Goal: Information Seeking & Learning: Learn about a topic

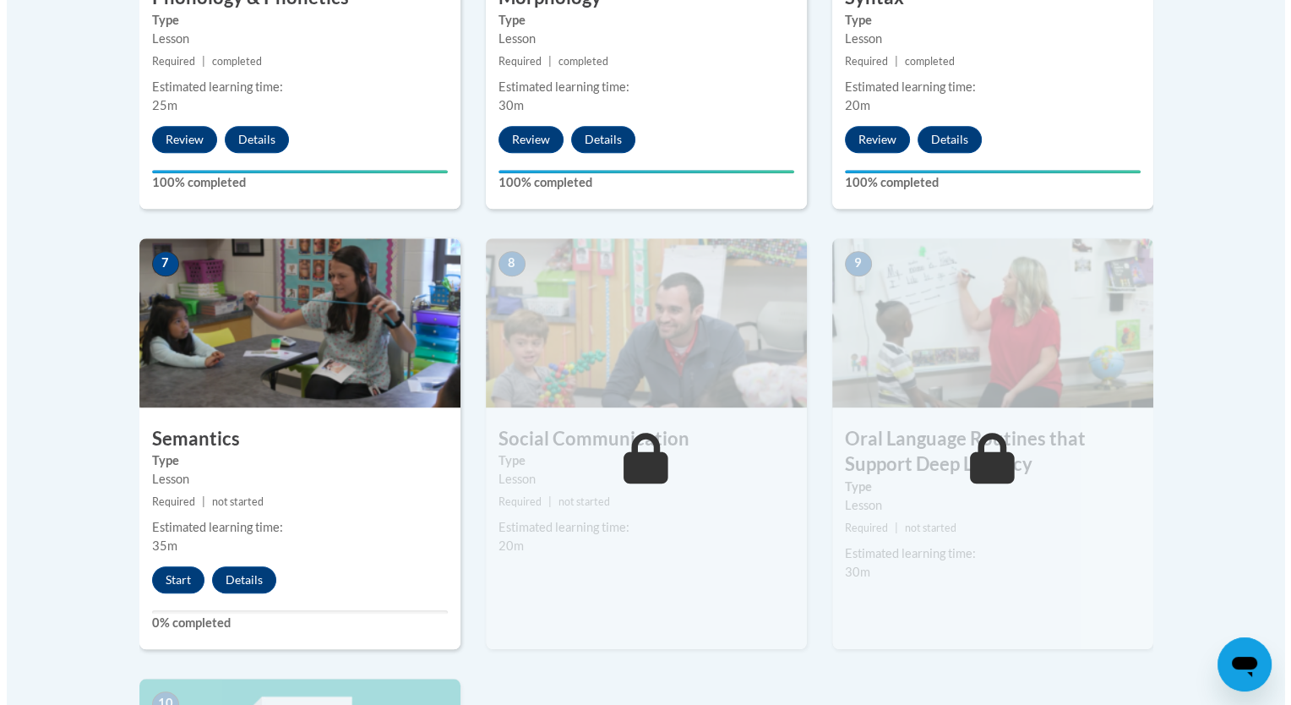
scroll to position [1264, 0]
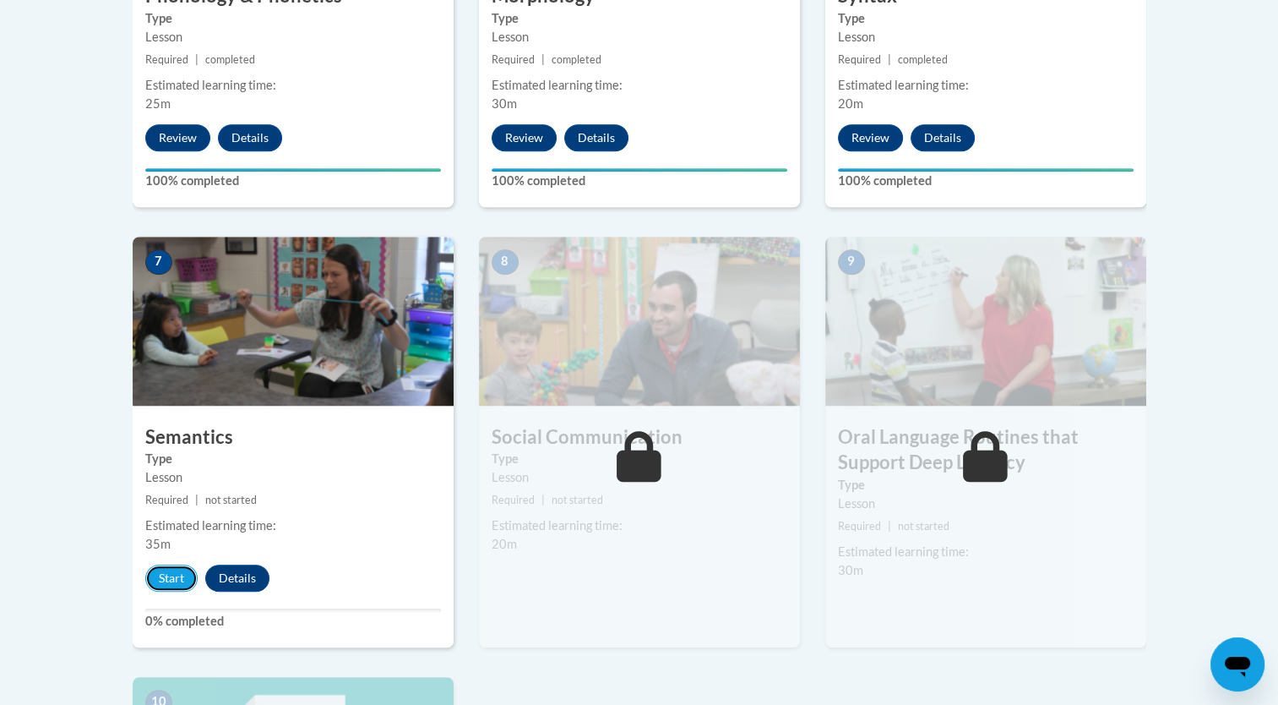
click at [159, 582] on button "Start" at bounding box center [171, 577] width 52 height 27
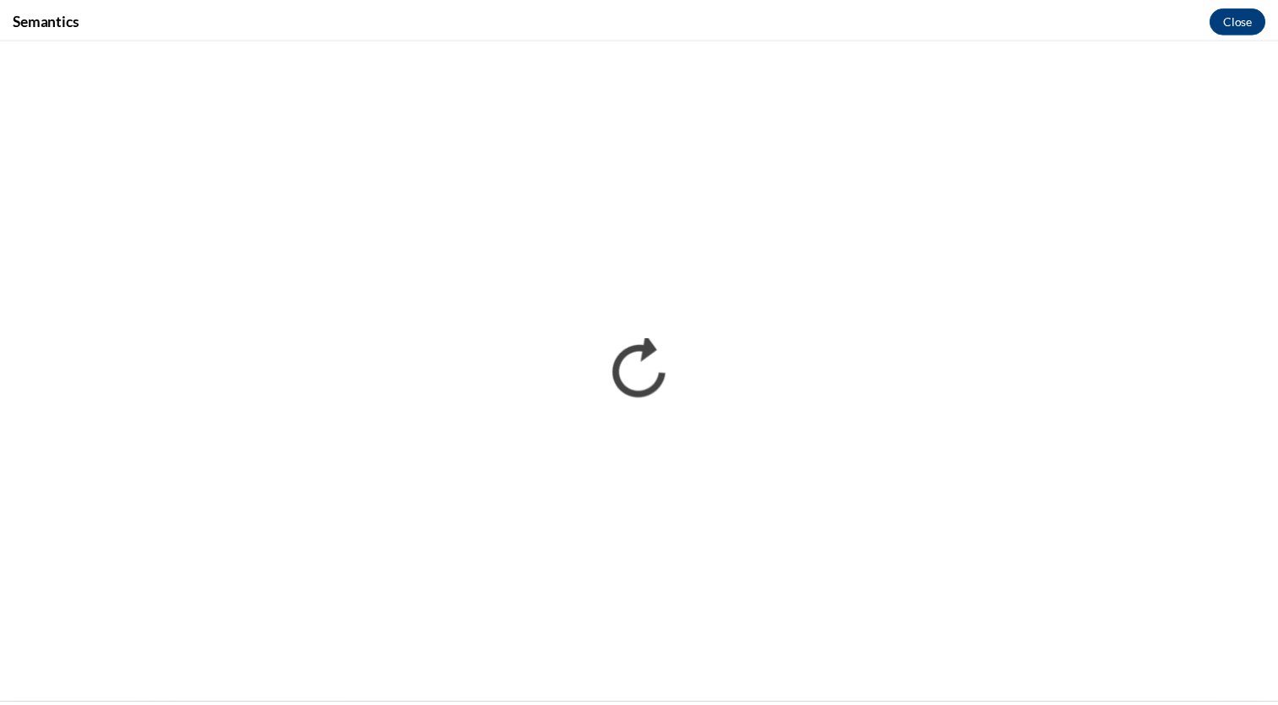
scroll to position [0, 0]
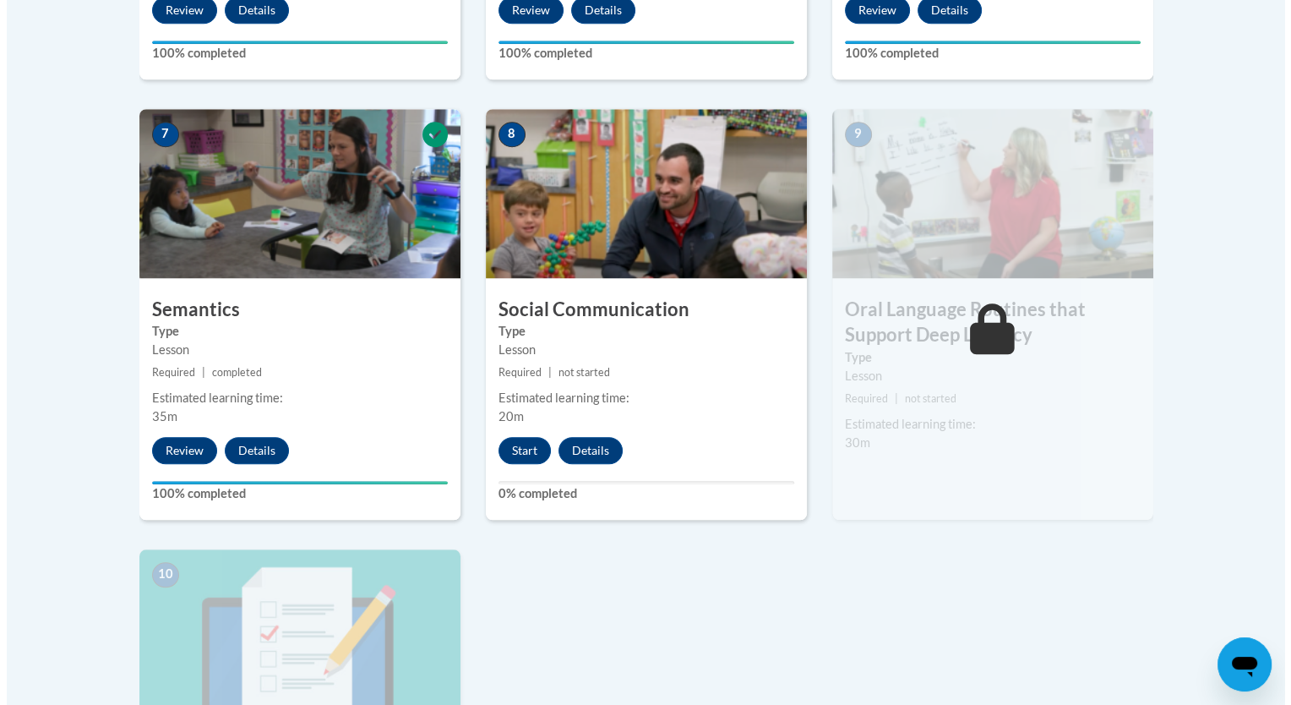
scroll to position [1416, 0]
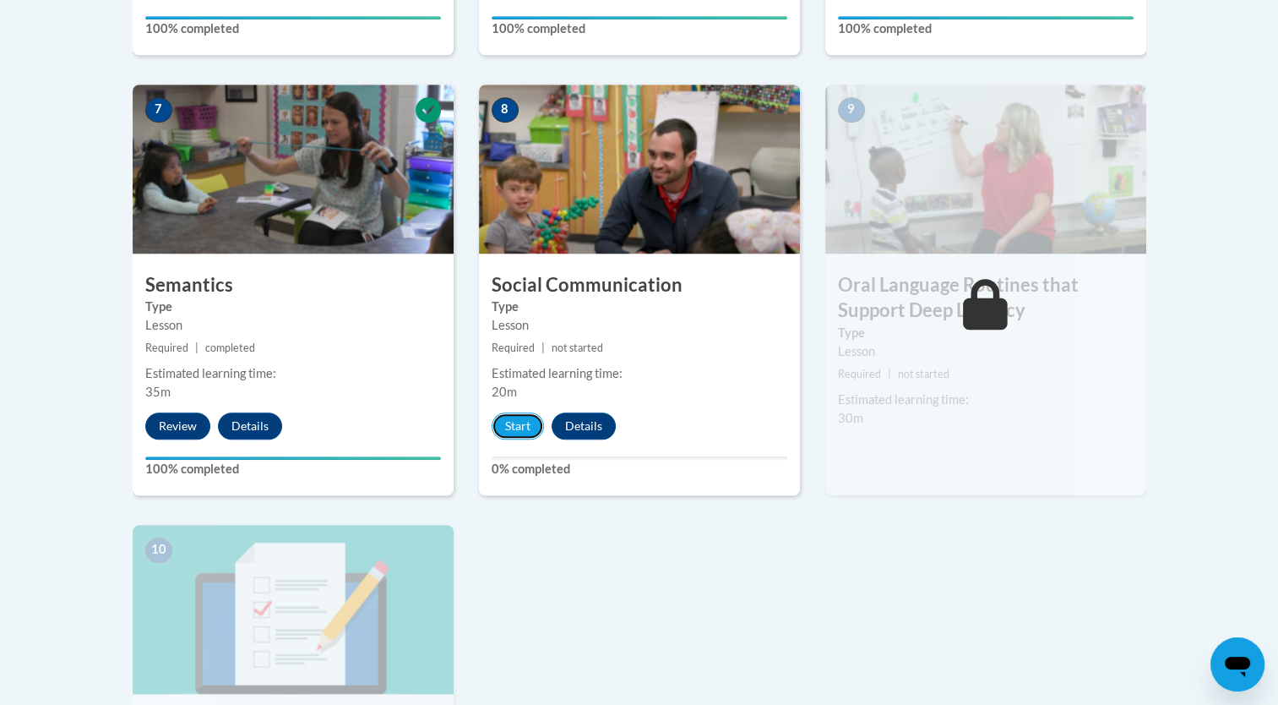
click at [519, 427] on button "Start" at bounding box center [518, 425] width 52 height 27
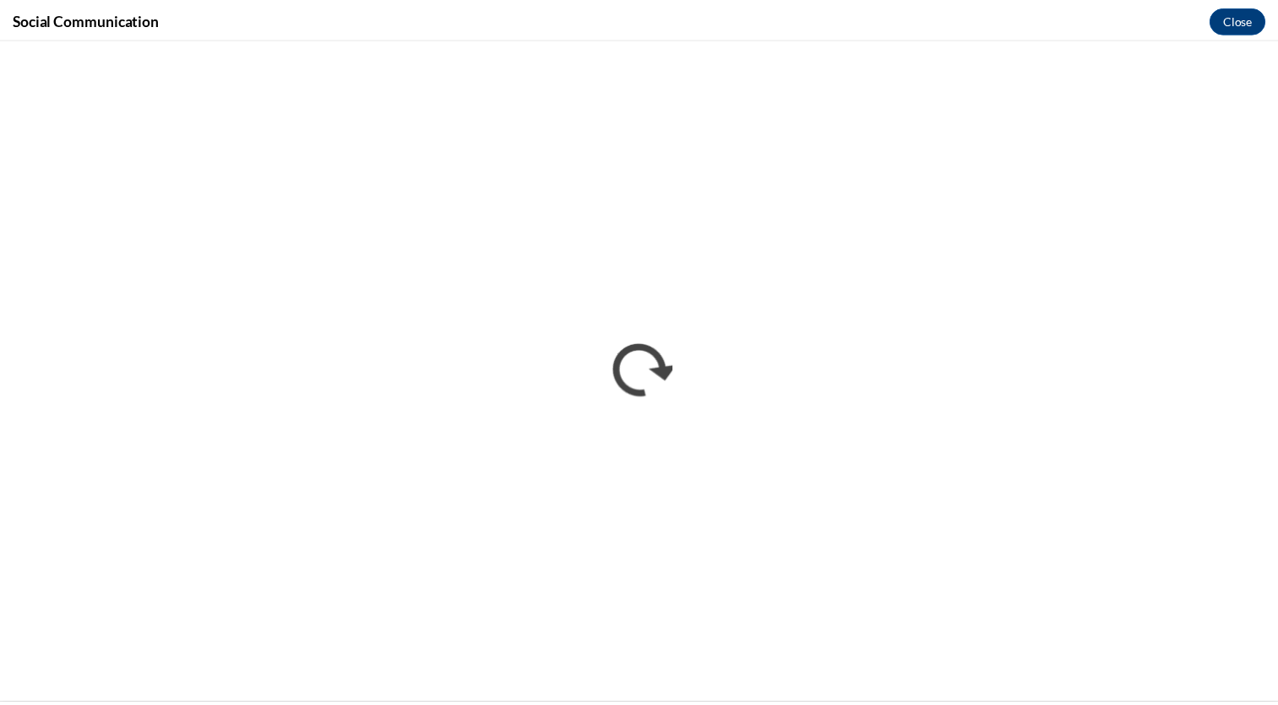
scroll to position [0, 0]
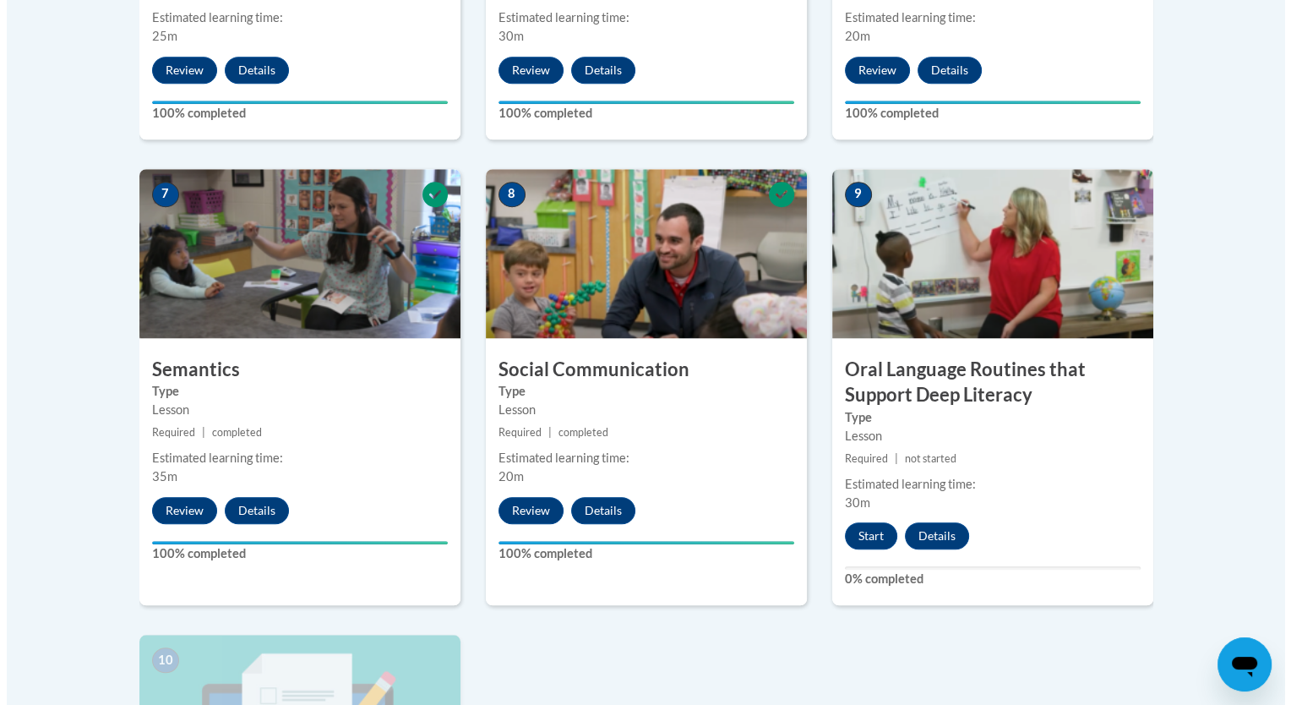
scroll to position [1333, 0]
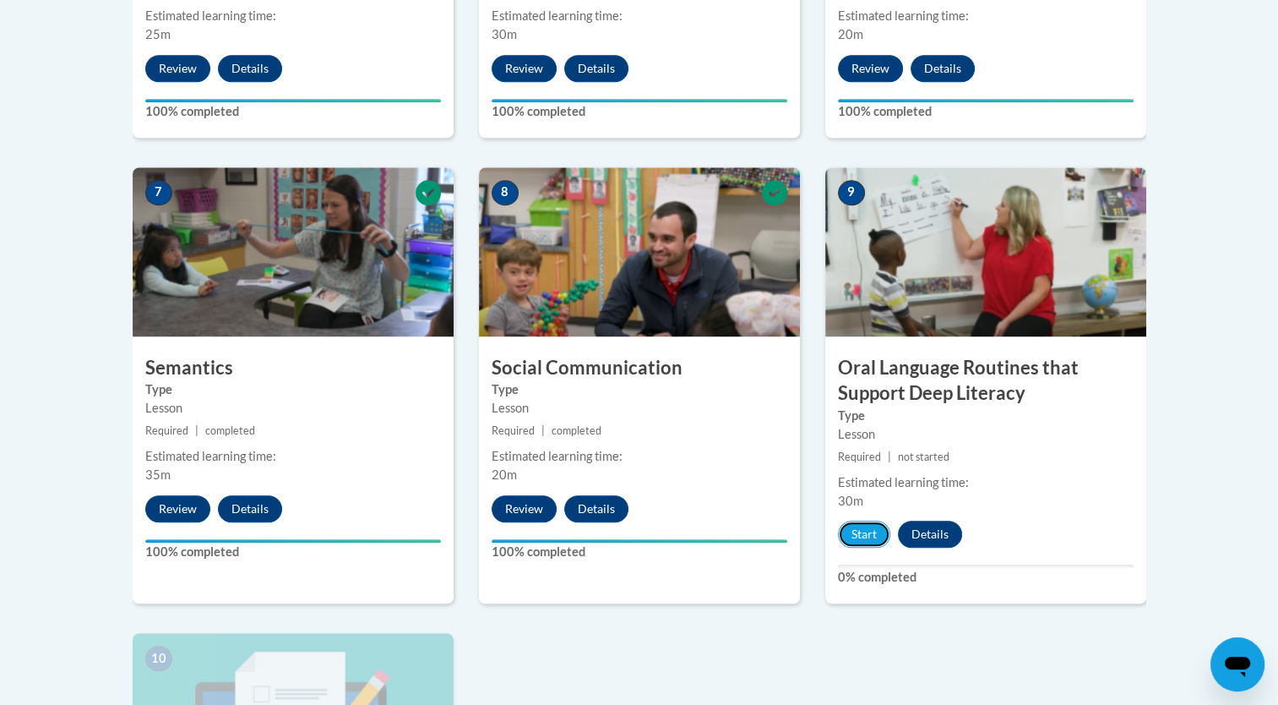
click at [847, 536] on button "Start" at bounding box center [864, 533] width 52 height 27
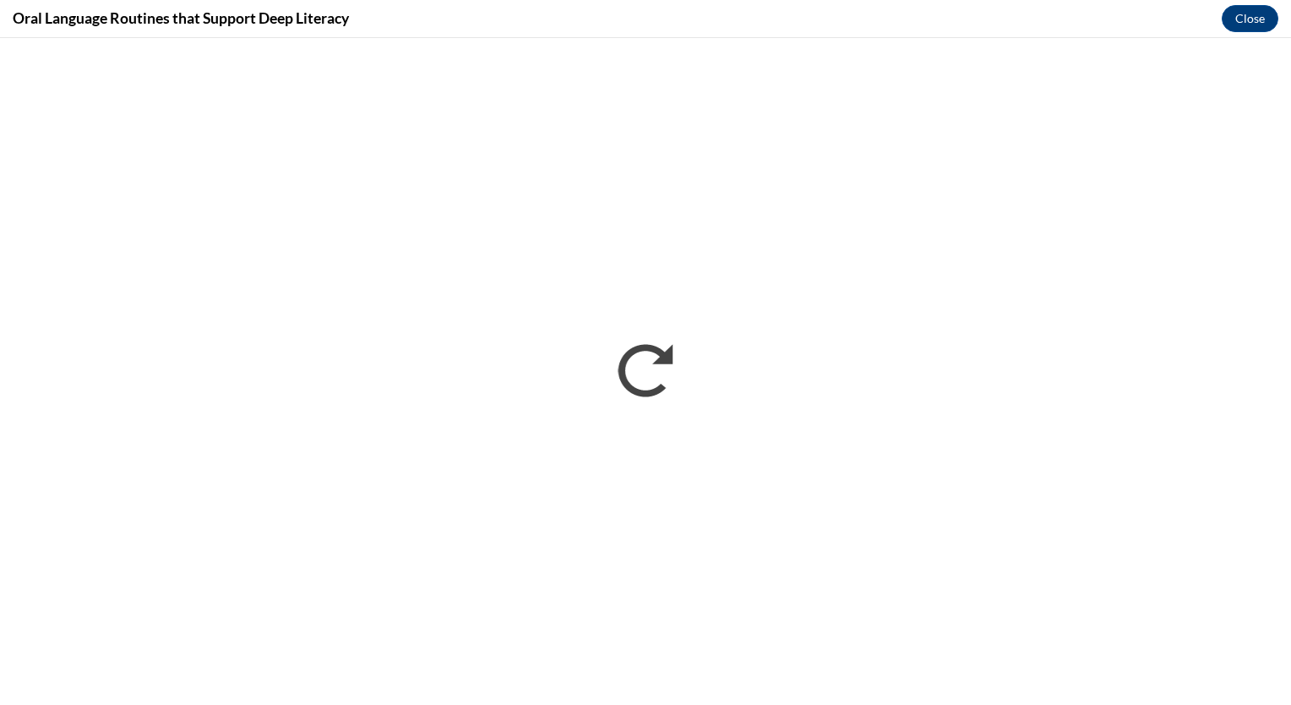
scroll to position [0, 0]
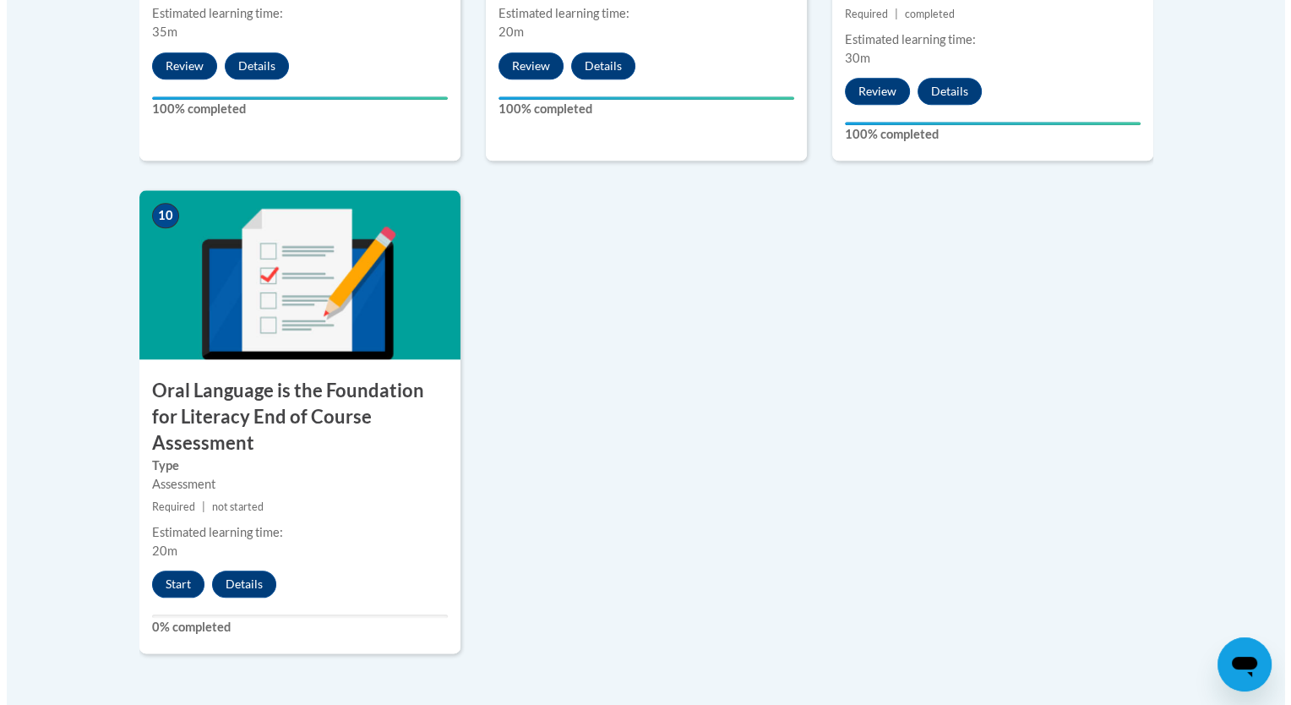
scroll to position [1781, 0]
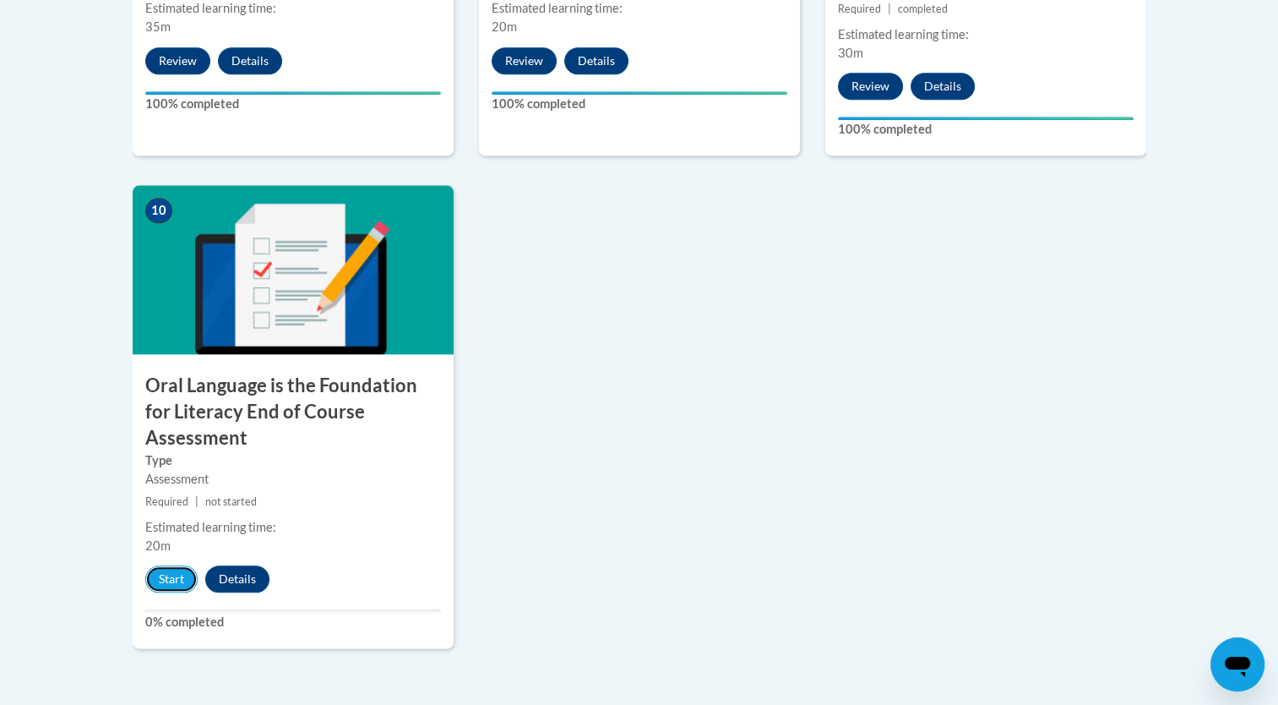
click at [181, 565] on button "Start" at bounding box center [171, 578] width 52 height 27
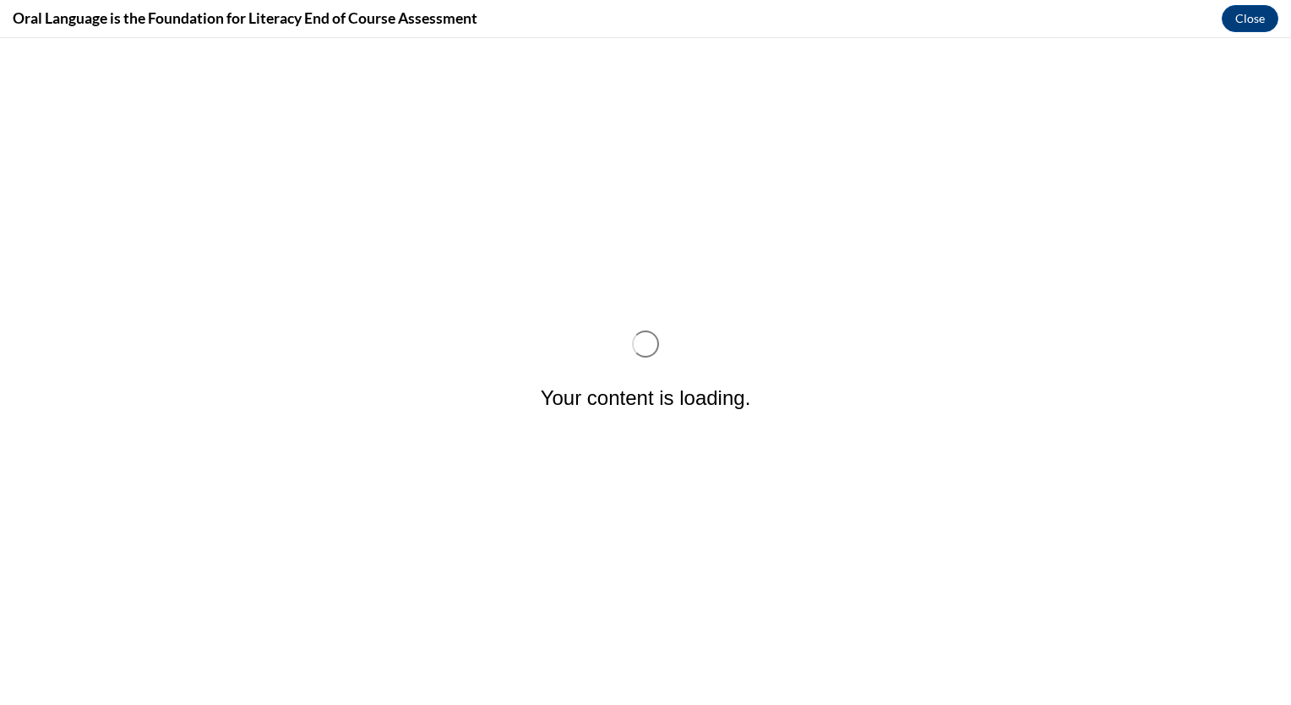
scroll to position [0, 0]
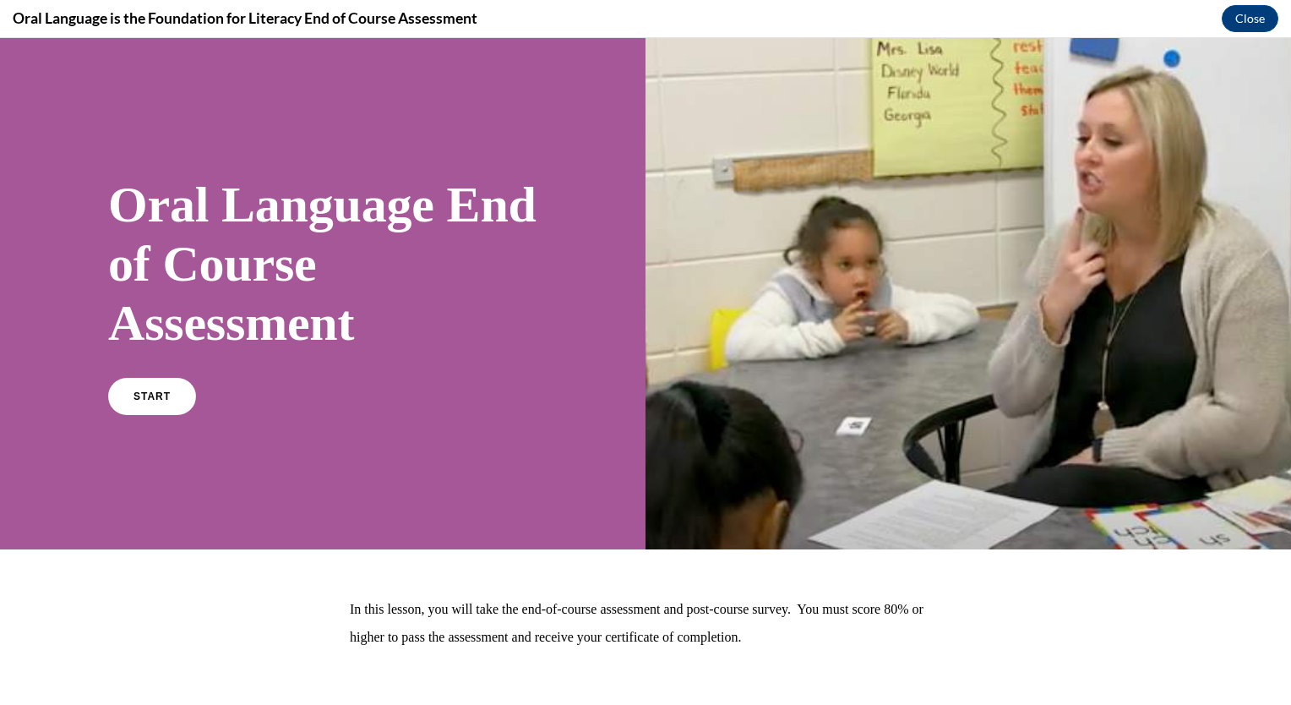
click at [150, 399] on span "START" at bounding box center [151, 396] width 37 height 12
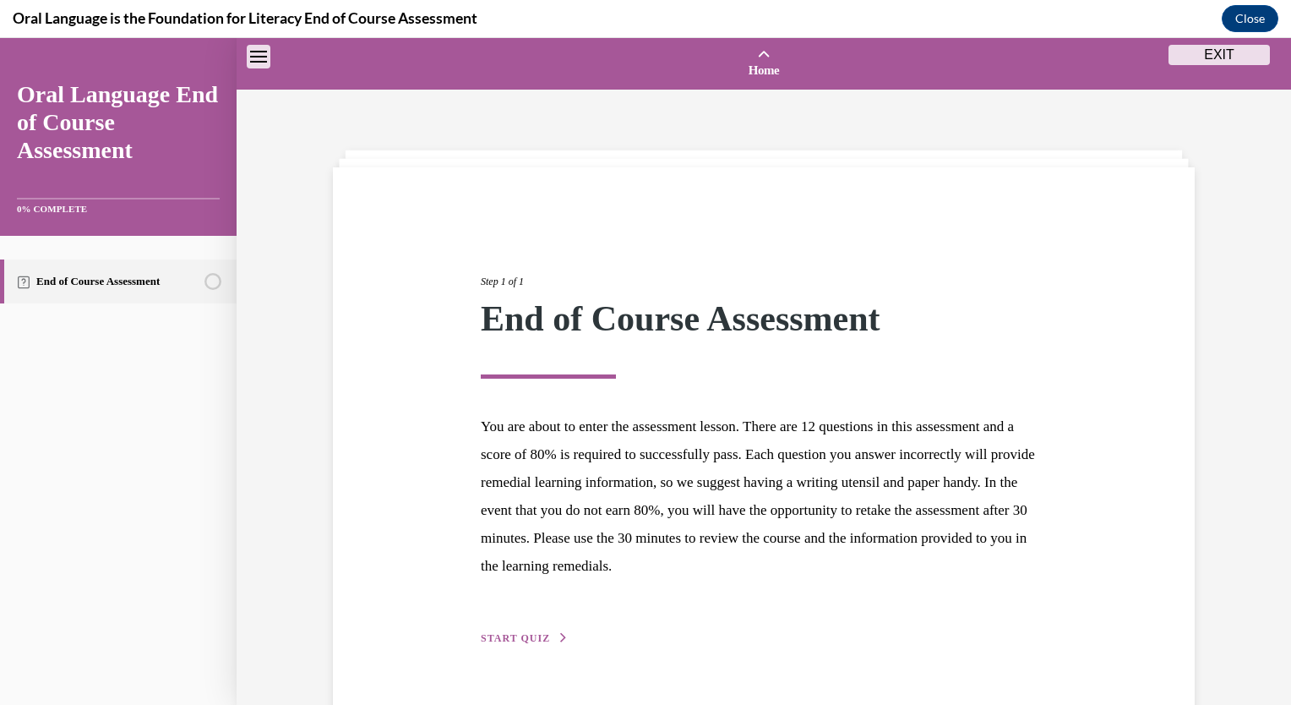
scroll to position [52, 0]
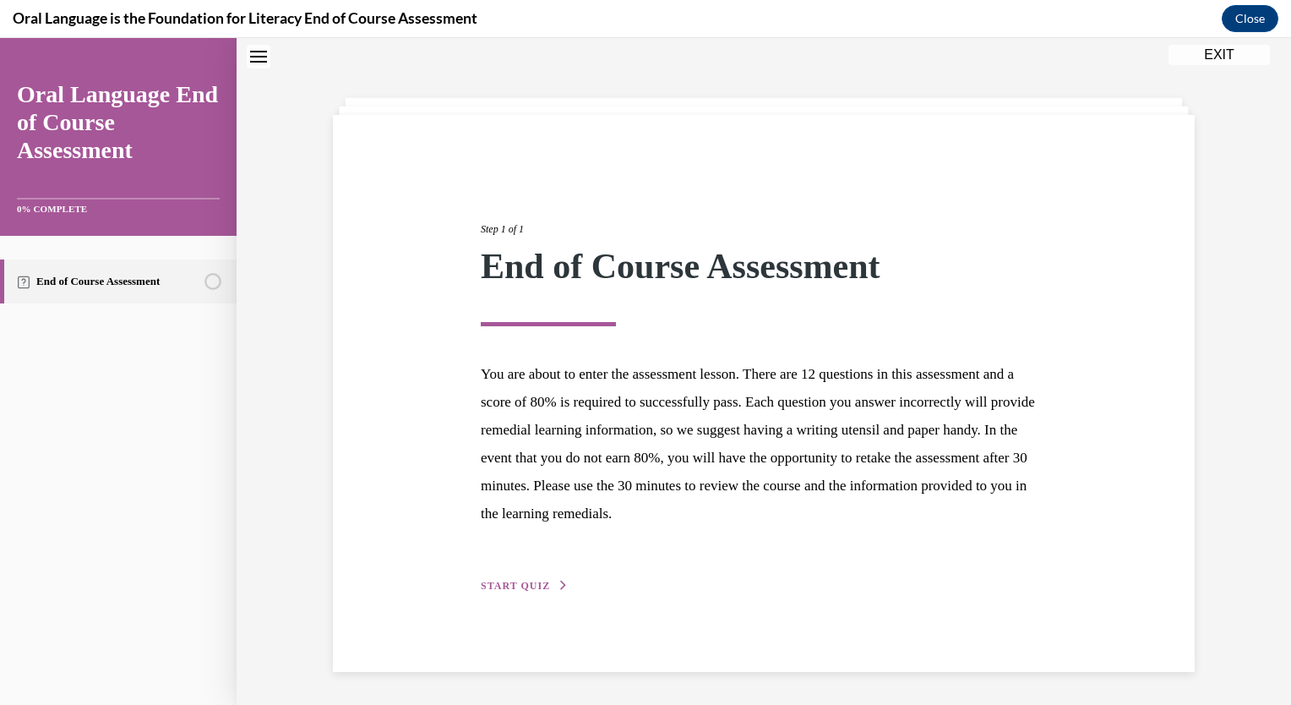
click at [481, 585] on span "START QUIZ" at bounding box center [515, 586] width 69 height 12
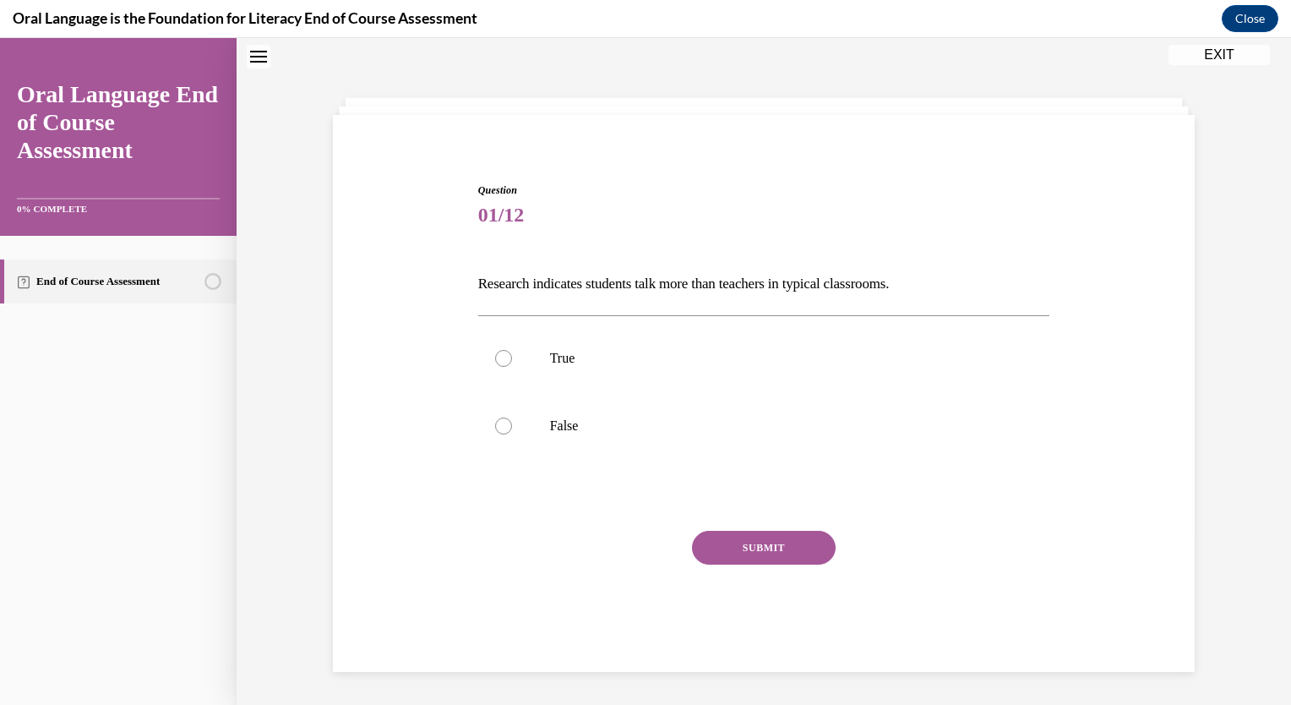
click at [502, 421] on div at bounding box center [503, 425] width 17 height 17
click at [502, 421] on input "False" at bounding box center [503, 425] width 17 height 17
radio input "true"
click at [755, 539] on button "SUBMIT" at bounding box center [764, 548] width 144 height 34
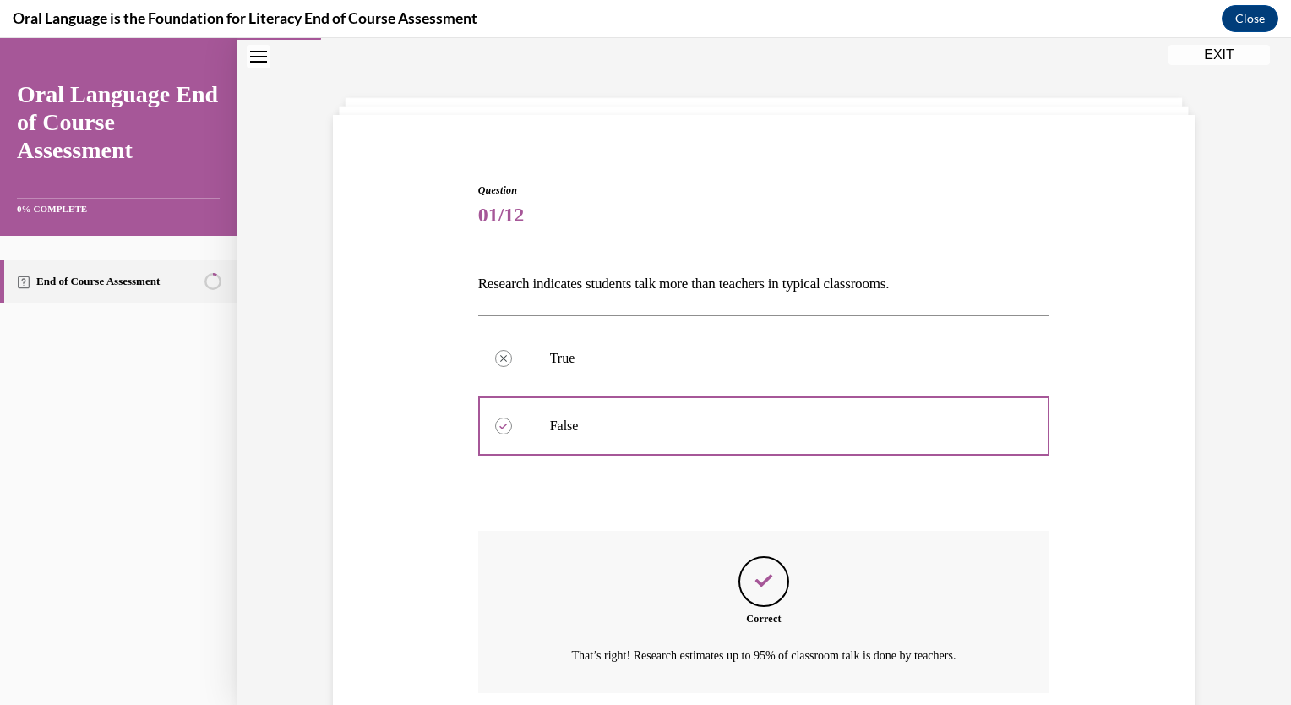
scroll to position [186, 0]
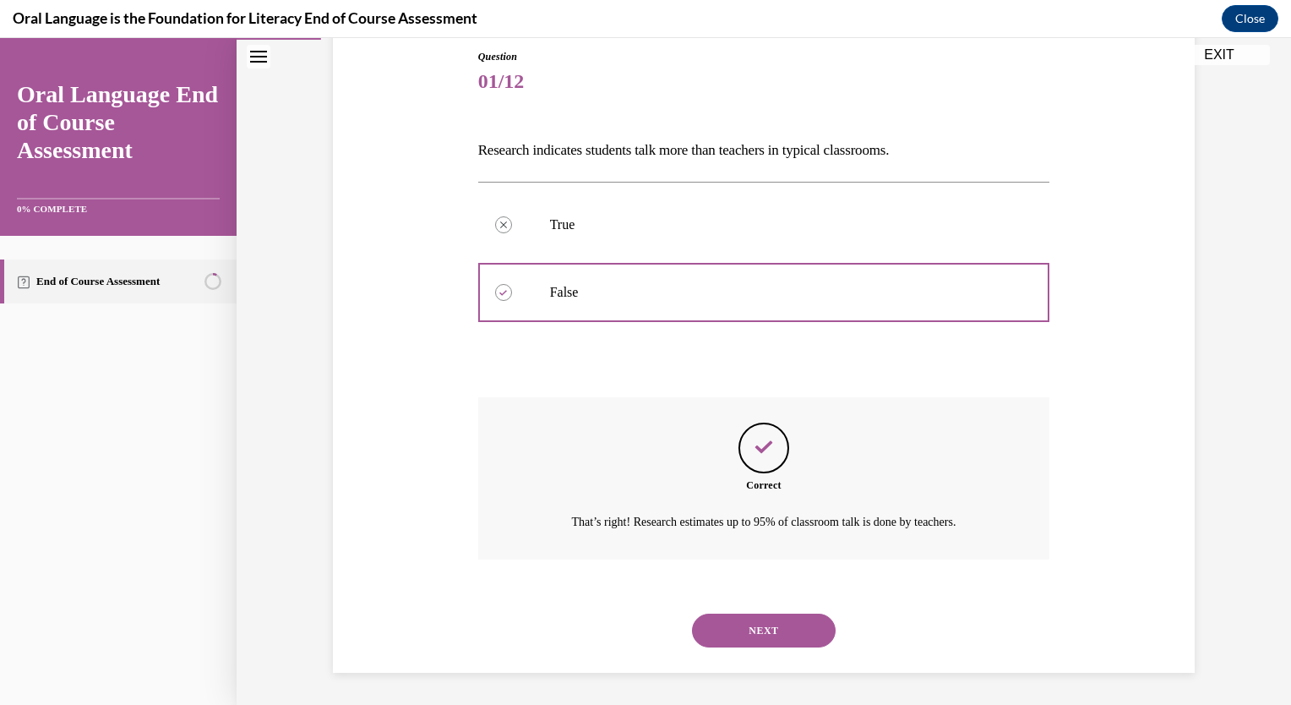
click at [753, 624] on button "NEXT" at bounding box center [764, 630] width 144 height 34
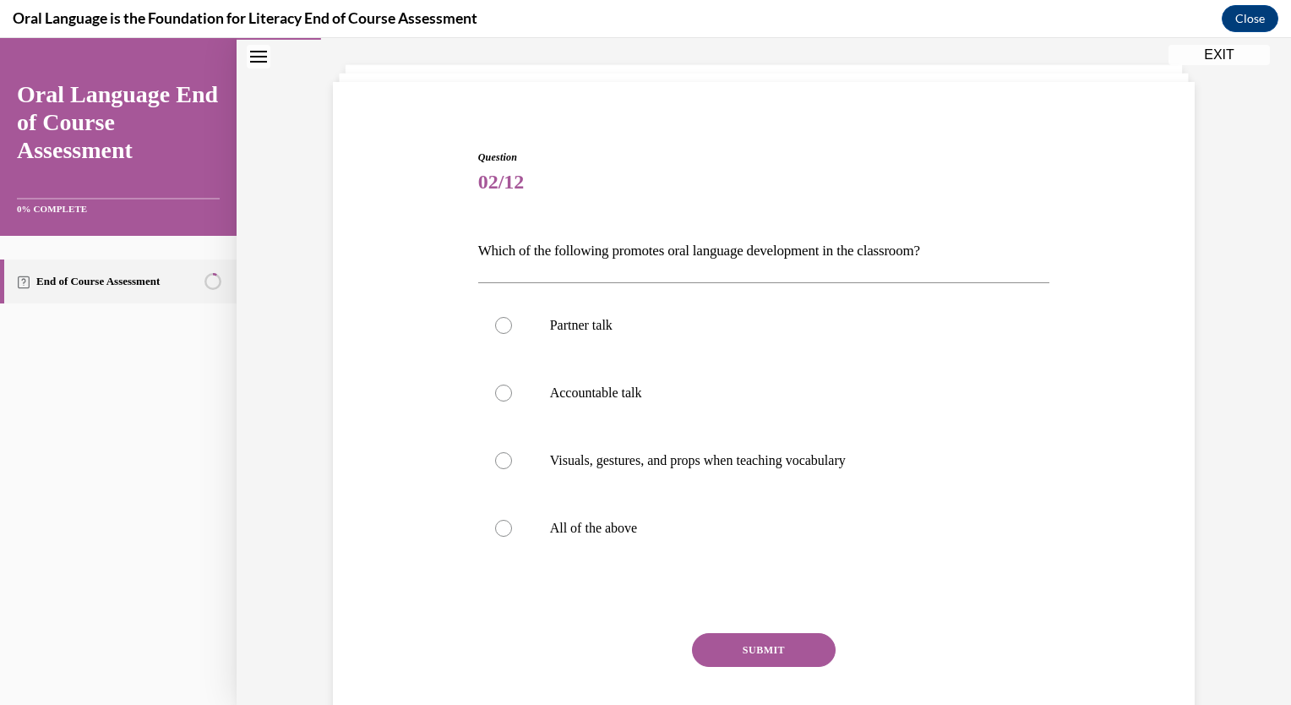
scroll to position [86, 0]
click at [503, 528] on div at bounding box center [503, 527] width 17 height 17
click at [503, 528] on input "All of the above" at bounding box center [503, 527] width 17 height 17
radio input "true"
click at [767, 654] on button "SUBMIT" at bounding box center [764, 649] width 144 height 34
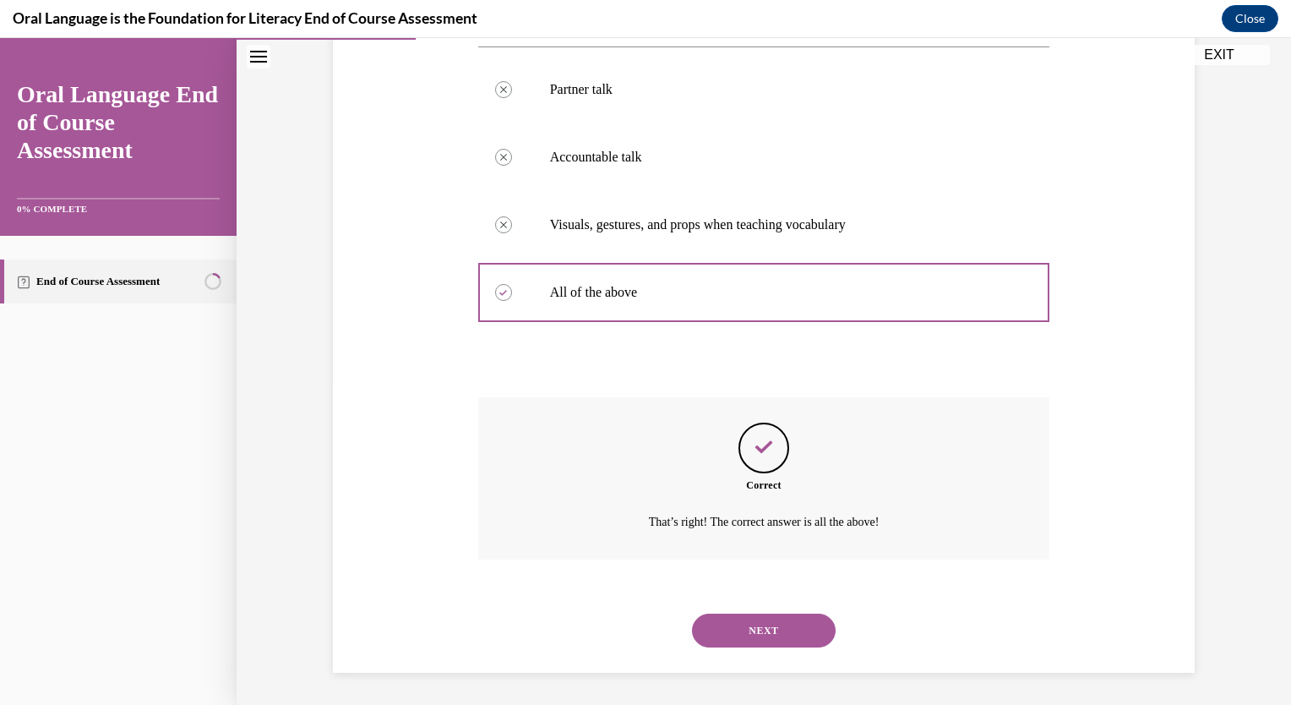
scroll to position [321, 0]
click at [777, 630] on button "NEXT" at bounding box center [764, 630] width 144 height 34
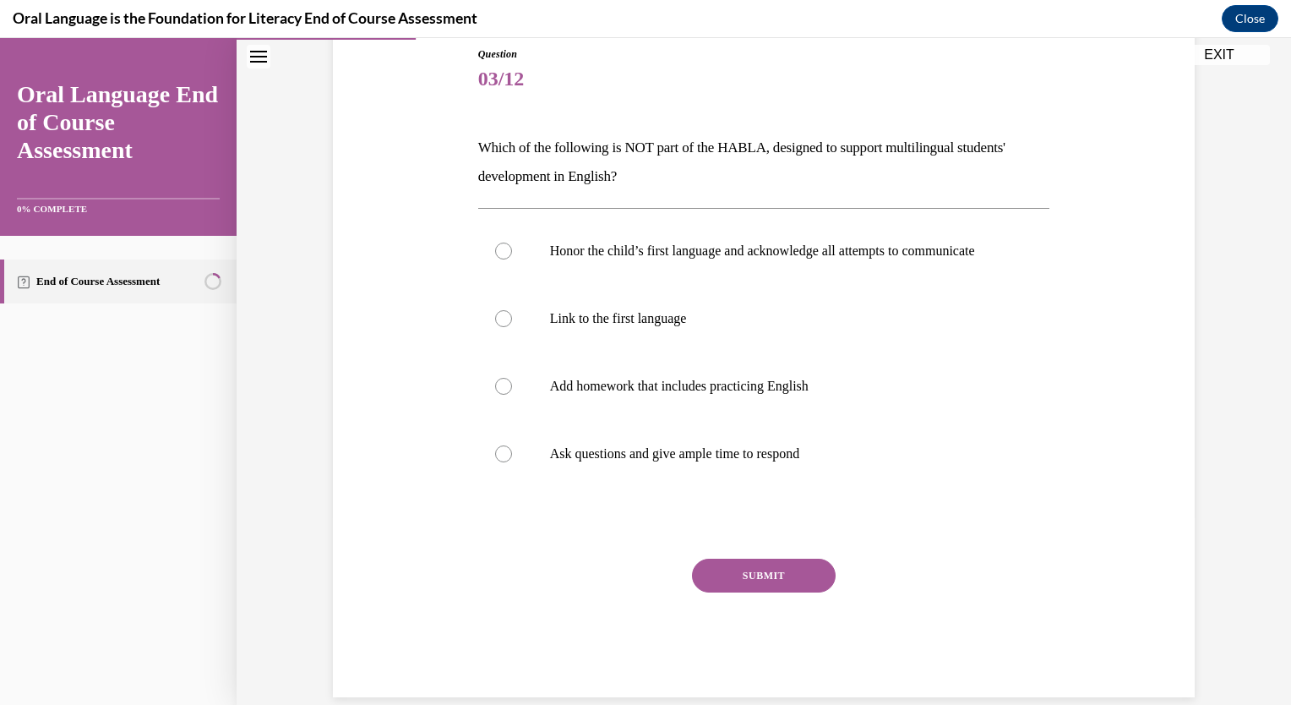
click at [500, 392] on label "Add homework that includes practicing English" at bounding box center [764, 386] width 572 height 68
click at [500, 392] on input "Add homework that includes practicing English" at bounding box center [503, 386] width 17 height 17
radio input "true"
click at [765, 592] on button "SUBMIT" at bounding box center [764, 575] width 144 height 34
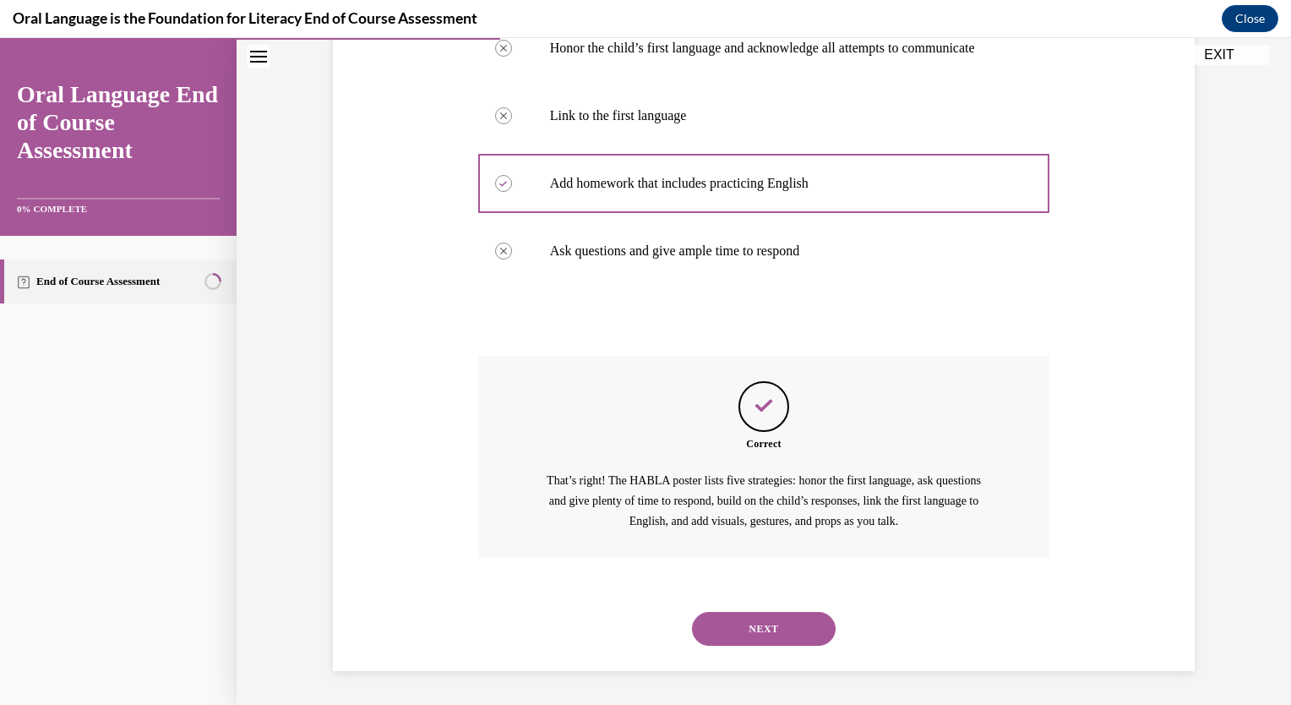
scroll to position [407, 0]
click at [762, 634] on button "NEXT" at bounding box center [764, 629] width 144 height 34
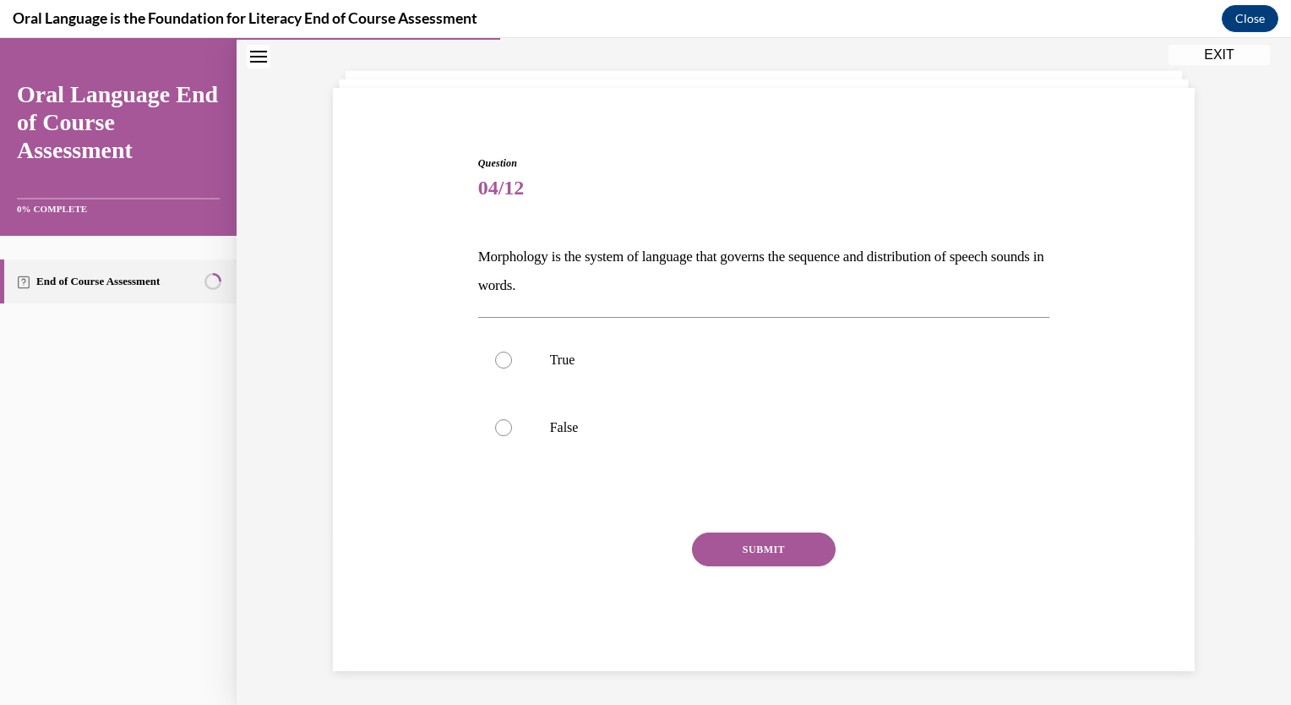
scroll to position [79, 0]
click at [496, 352] on div at bounding box center [503, 360] width 17 height 17
click at [496, 352] on input "True" at bounding box center [503, 360] width 17 height 17
radio input "true"
click at [724, 539] on button "SUBMIT" at bounding box center [764, 550] width 144 height 34
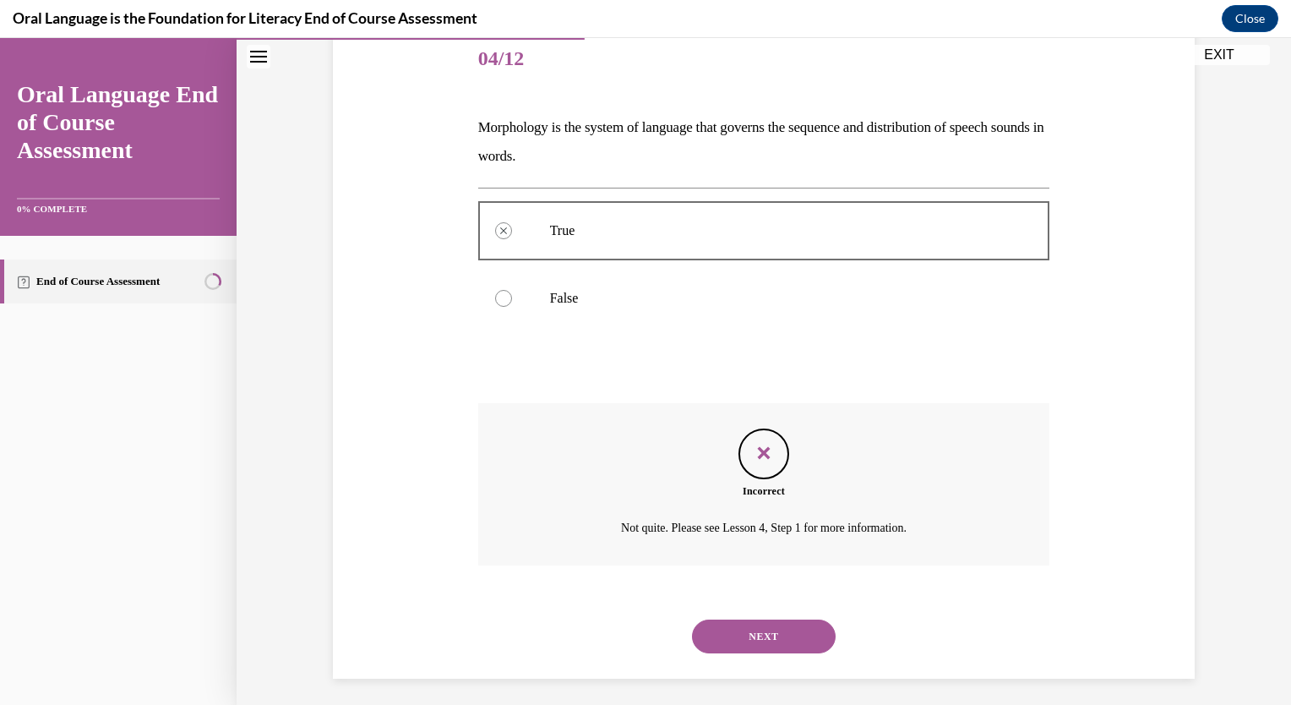
scroll to position [215, 0]
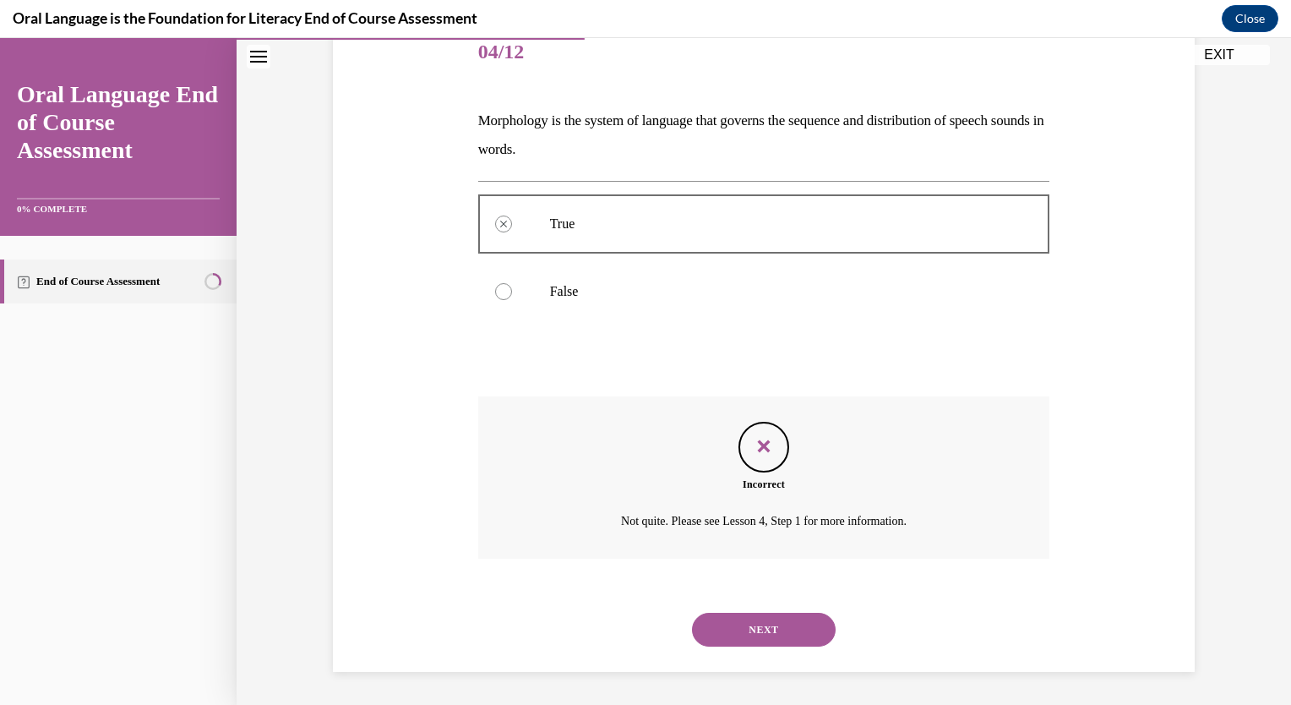
click at [765, 626] on button "NEXT" at bounding box center [764, 629] width 144 height 34
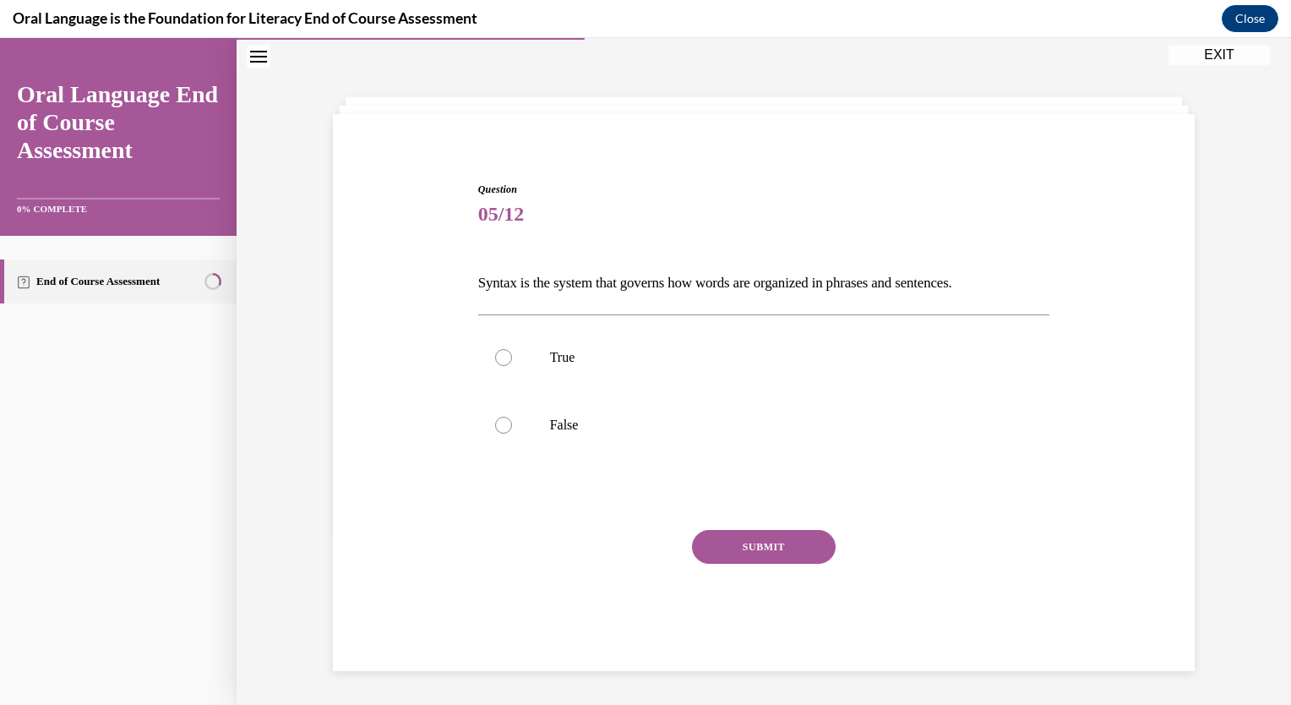
scroll to position [53, 0]
click at [503, 355] on div at bounding box center [503, 357] width 17 height 17
click at [503, 355] on input "True" at bounding box center [503, 357] width 17 height 17
radio input "true"
click at [759, 540] on button "SUBMIT" at bounding box center [764, 547] width 144 height 34
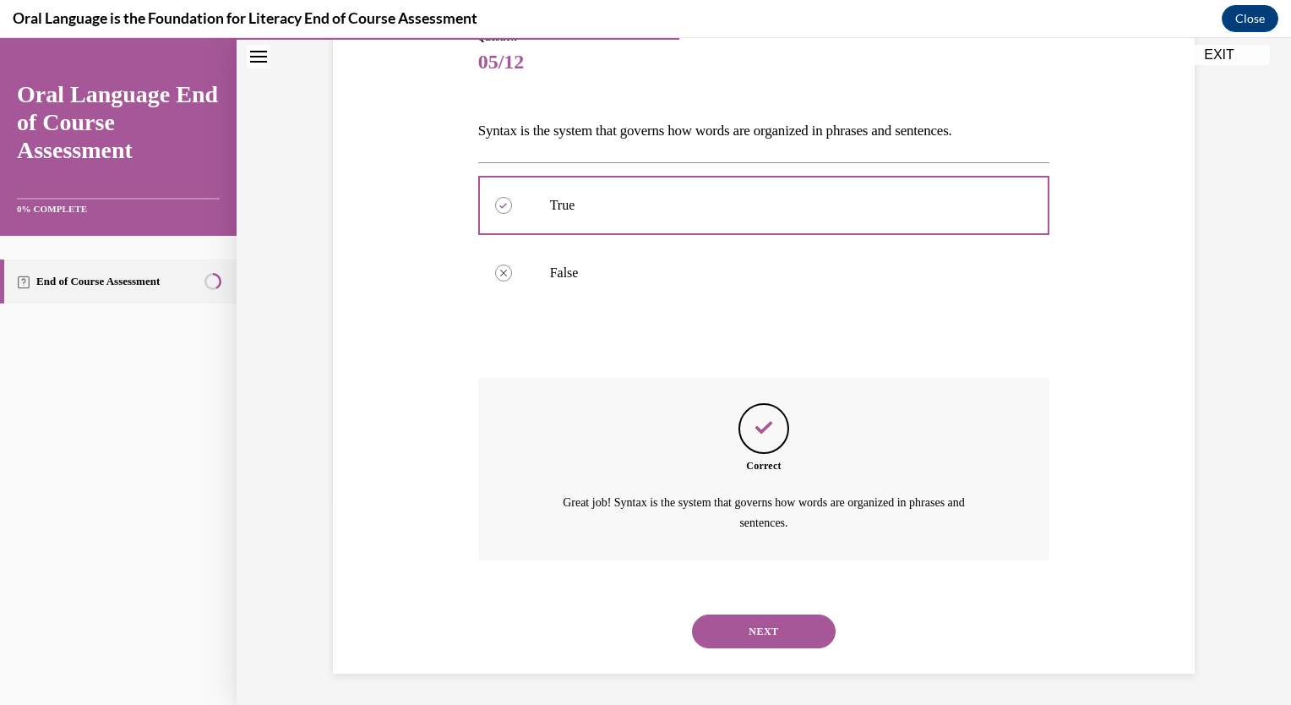
scroll to position [206, 0]
click at [763, 617] on button "NEXT" at bounding box center [764, 630] width 144 height 34
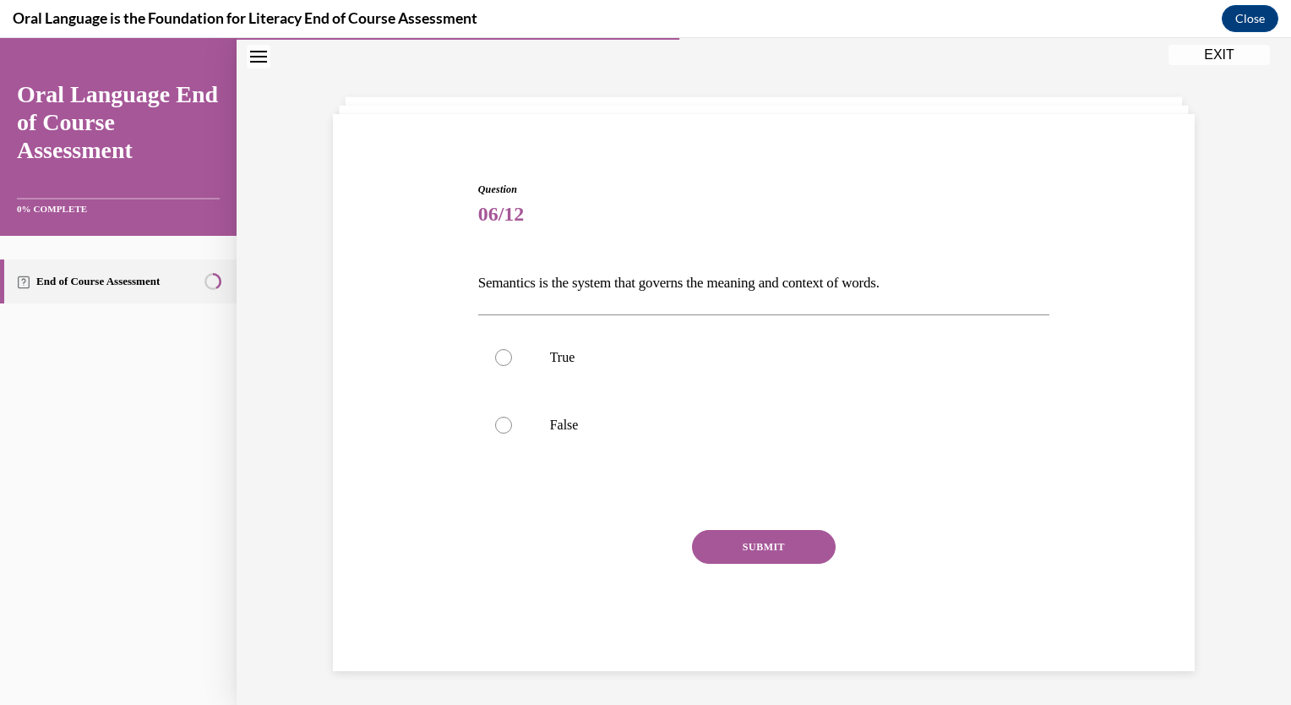
scroll to position [53, 0]
click at [497, 353] on div at bounding box center [503, 357] width 17 height 17
click at [497, 353] on input "True" at bounding box center [503, 357] width 17 height 17
radio input "true"
click at [757, 548] on button "SUBMIT" at bounding box center [764, 547] width 144 height 34
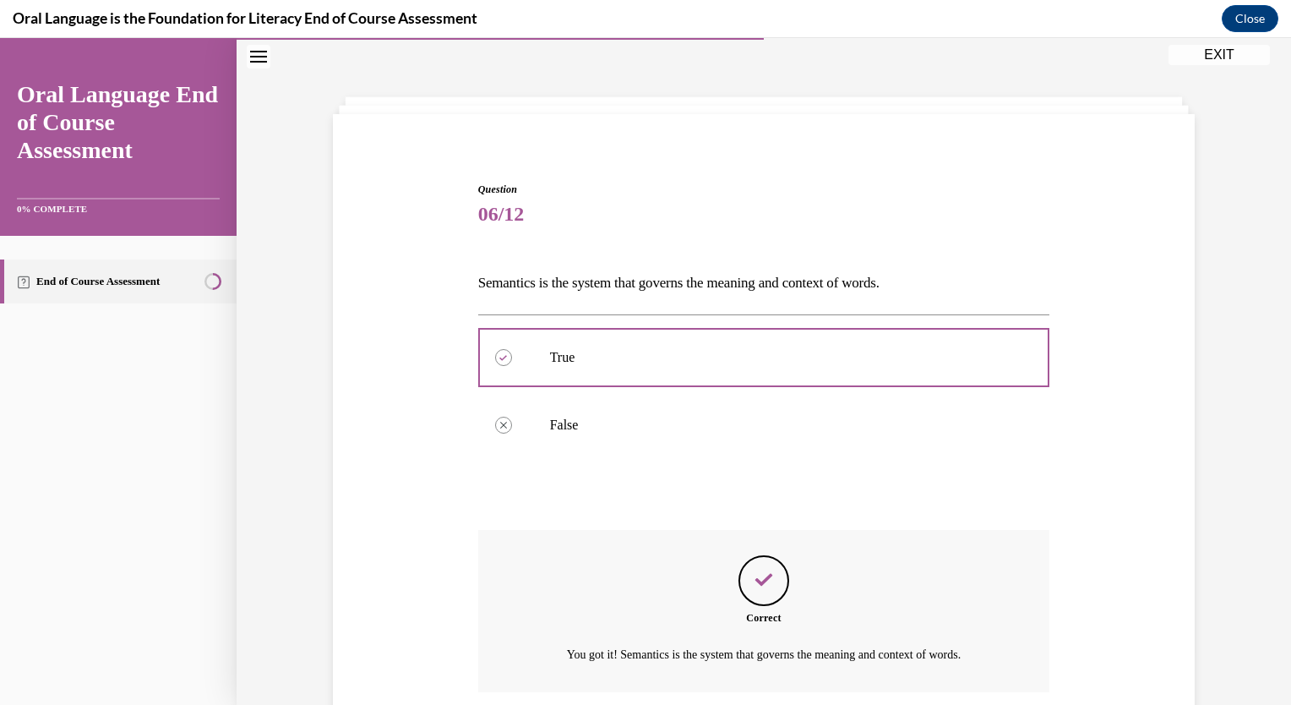
scroll to position [186, 0]
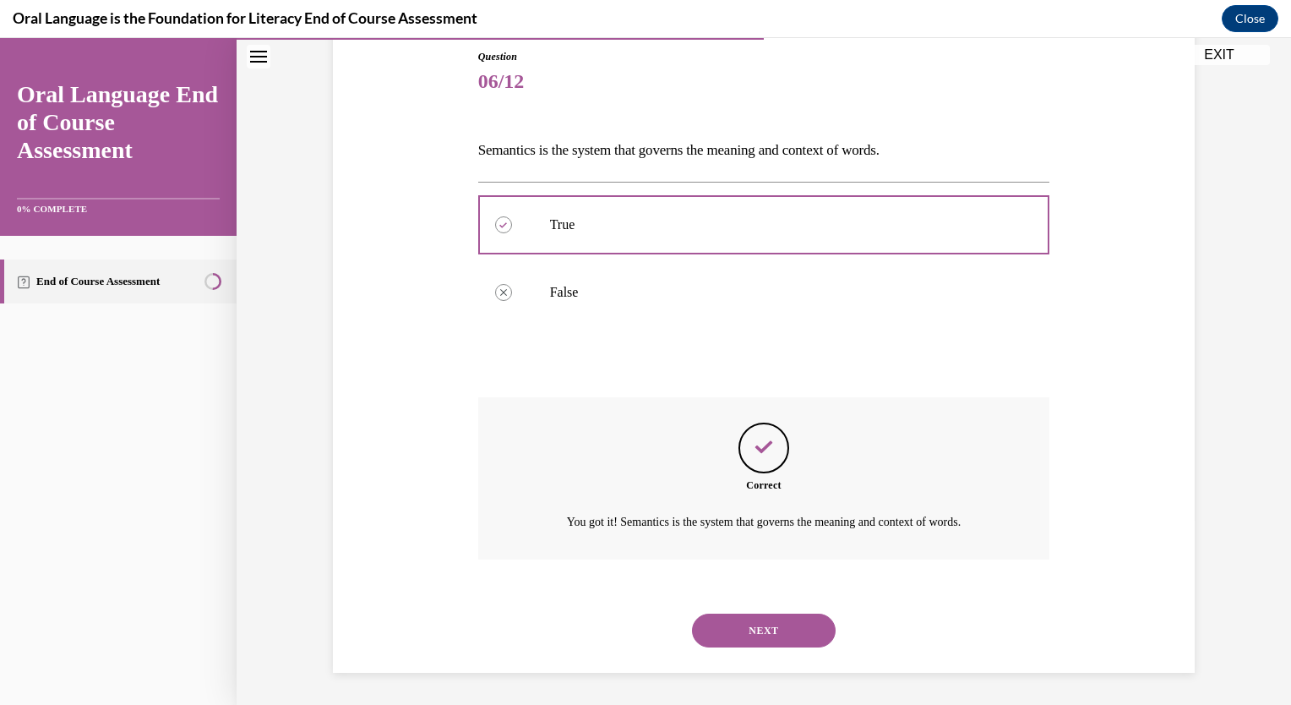
click at [759, 623] on button "NEXT" at bounding box center [764, 630] width 144 height 34
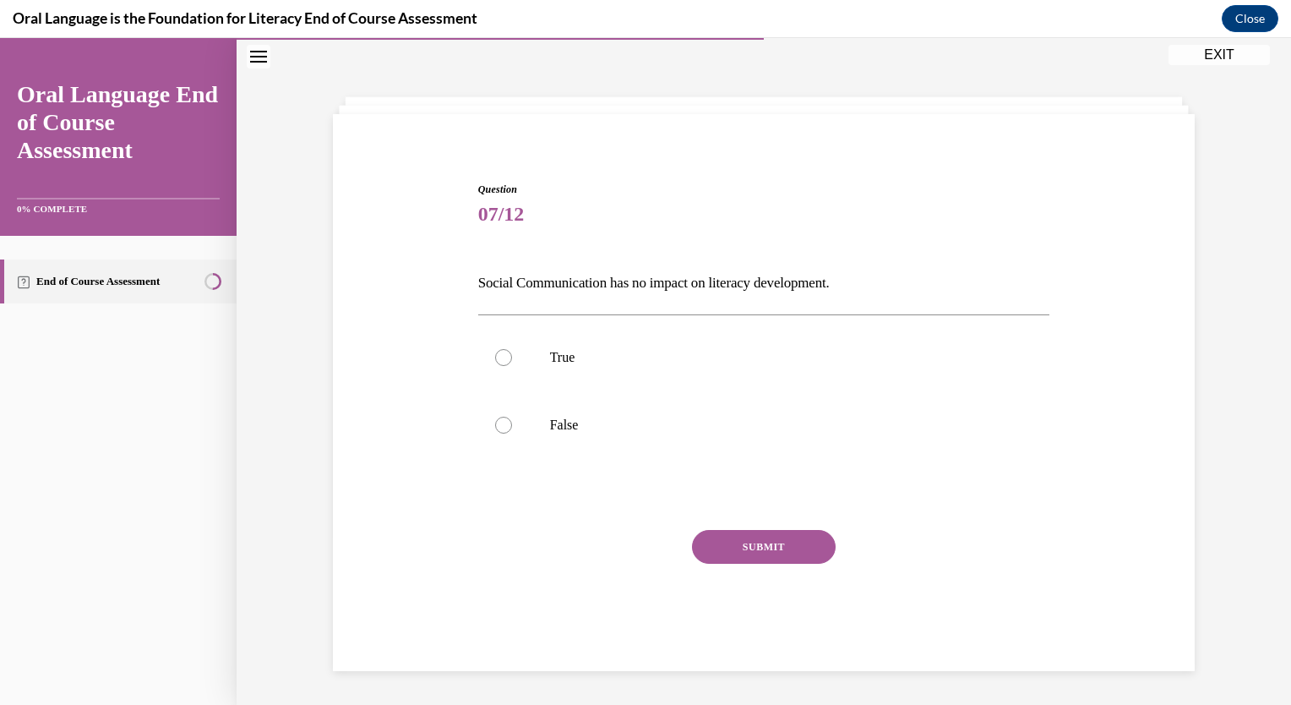
scroll to position [53, 0]
click at [498, 422] on div at bounding box center [503, 424] width 17 height 17
click at [498, 422] on input "False" at bounding box center [503, 424] width 17 height 17
radio input "true"
click at [720, 536] on button "SUBMIT" at bounding box center [764, 547] width 144 height 34
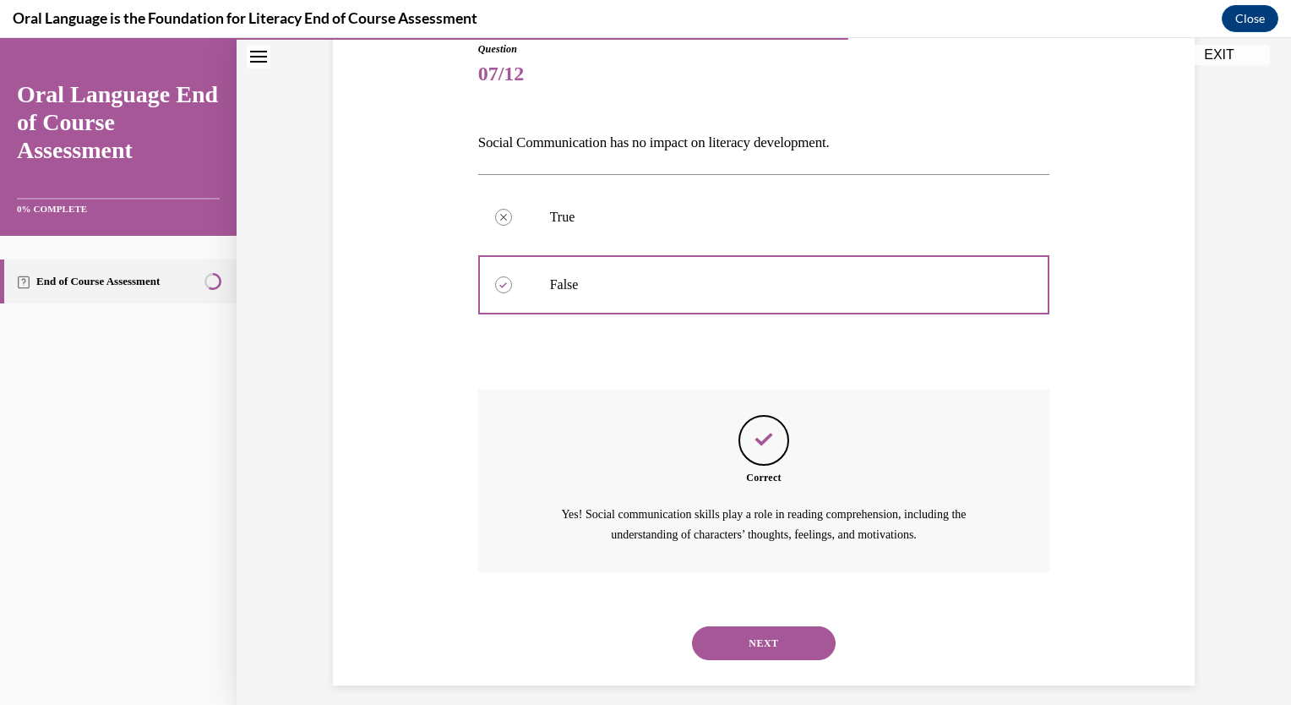
scroll to position [206, 0]
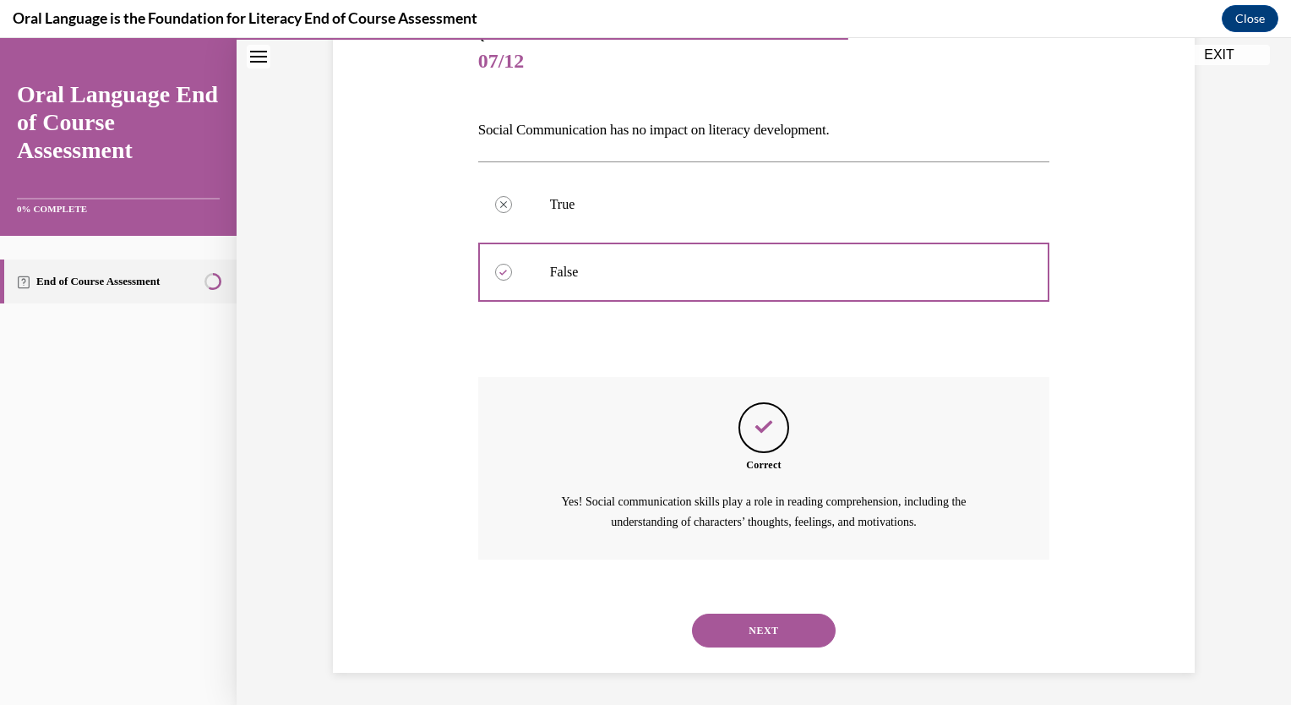
click at [771, 633] on button "NEXT" at bounding box center [764, 630] width 144 height 34
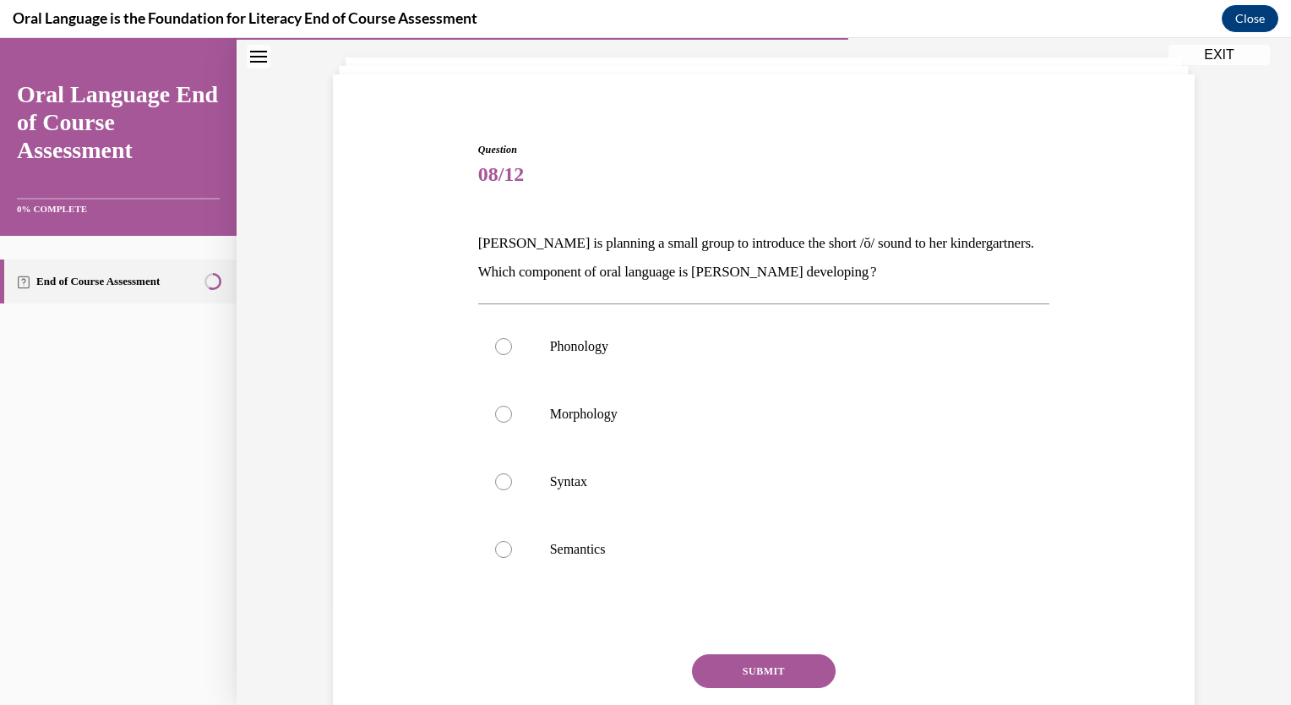
scroll to position [69, 0]
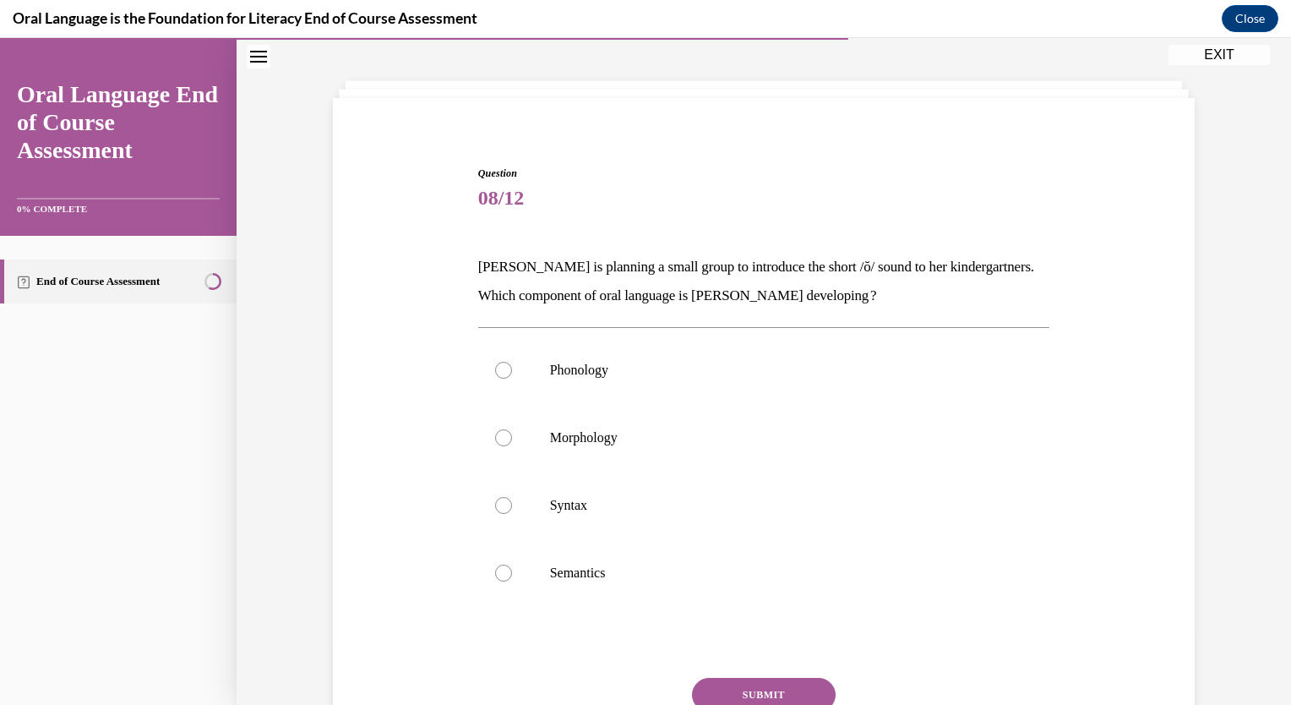
click at [498, 368] on div at bounding box center [503, 370] width 17 height 17
click at [498, 368] on input "Phonology" at bounding box center [503, 370] width 17 height 17
radio input "true"
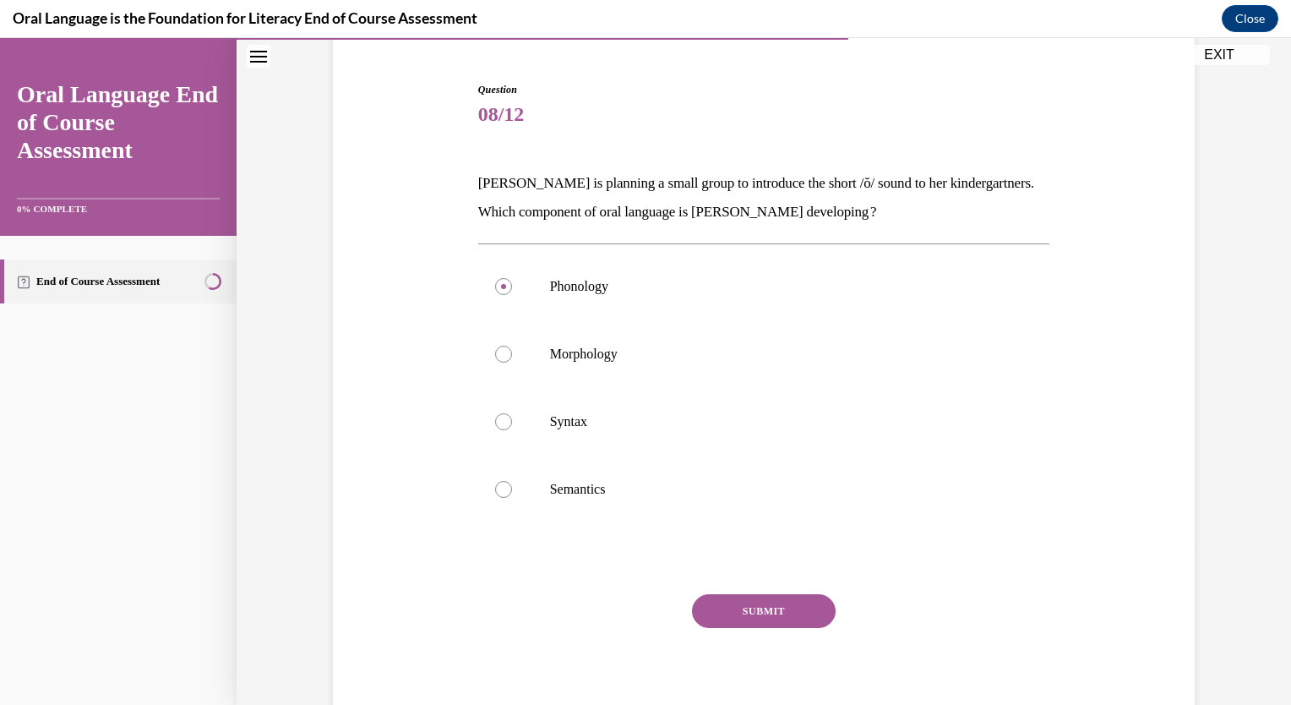
click at [750, 618] on button "SUBMIT" at bounding box center [764, 611] width 144 height 34
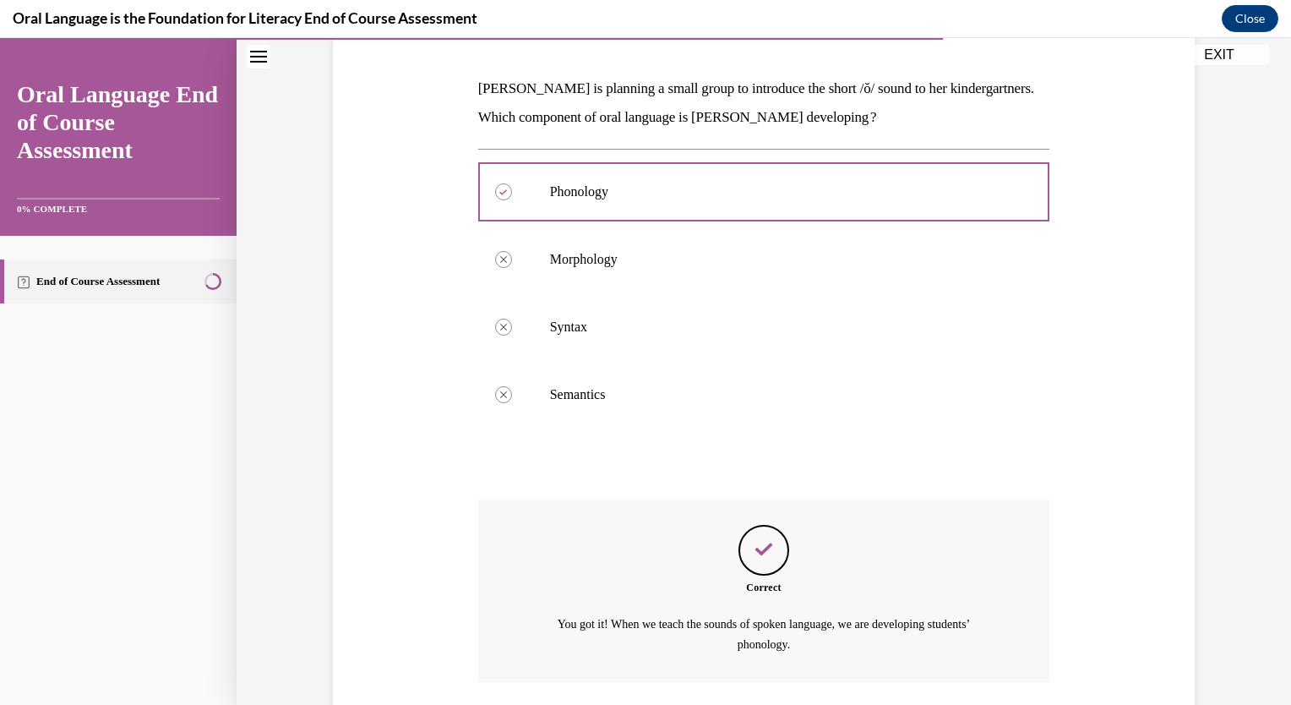
scroll to position [371, 0]
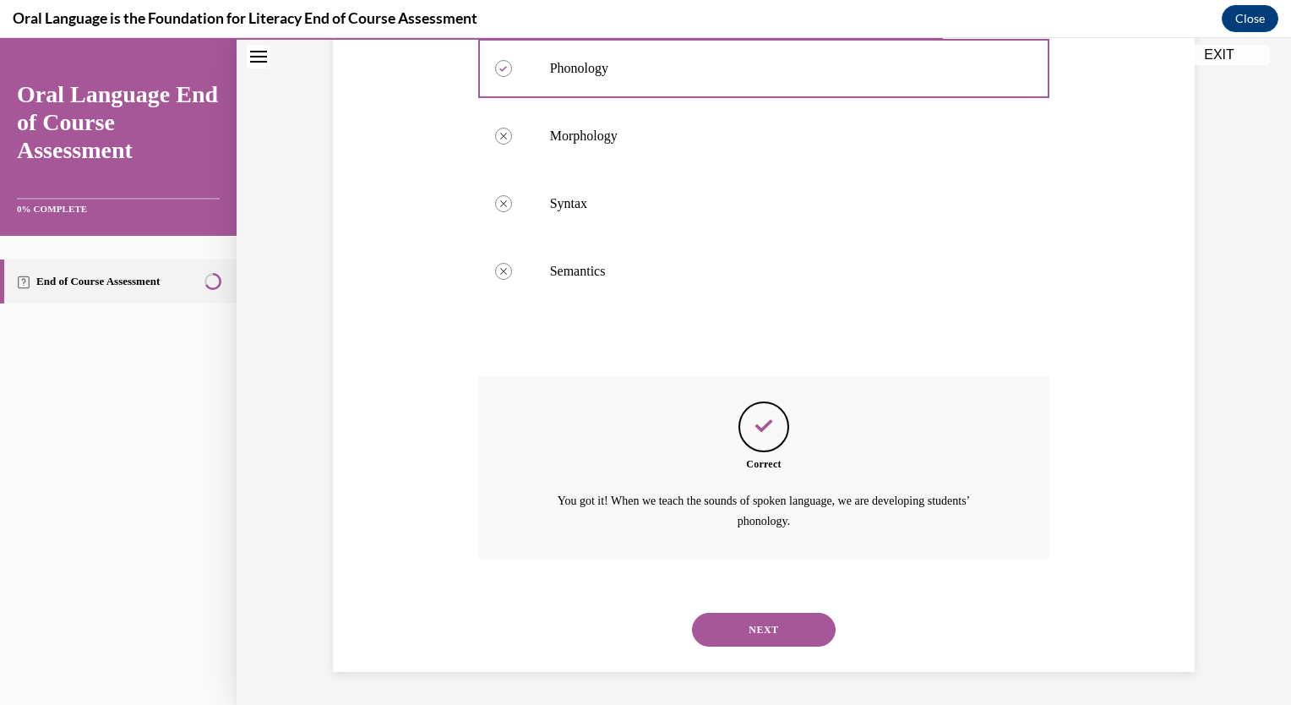
click at [757, 623] on button "NEXT" at bounding box center [764, 629] width 144 height 34
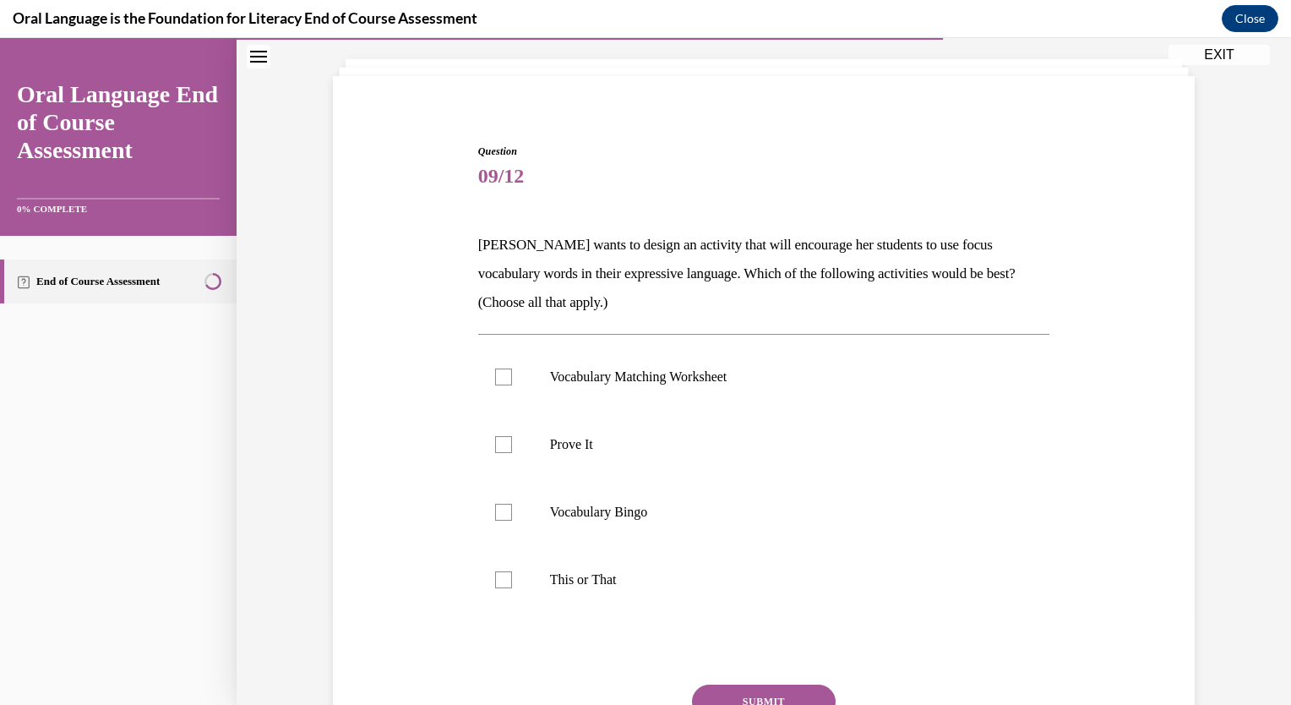
scroll to position [91, 0]
click at [495, 443] on div at bounding box center [503, 444] width 17 height 17
click at [495, 443] on input "Prove It" at bounding box center [503, 444] width 17 height 17
checkbox input "true"
click at [490, 587] on label "This or That" at bounding box center [764, 580] width 572 height 68
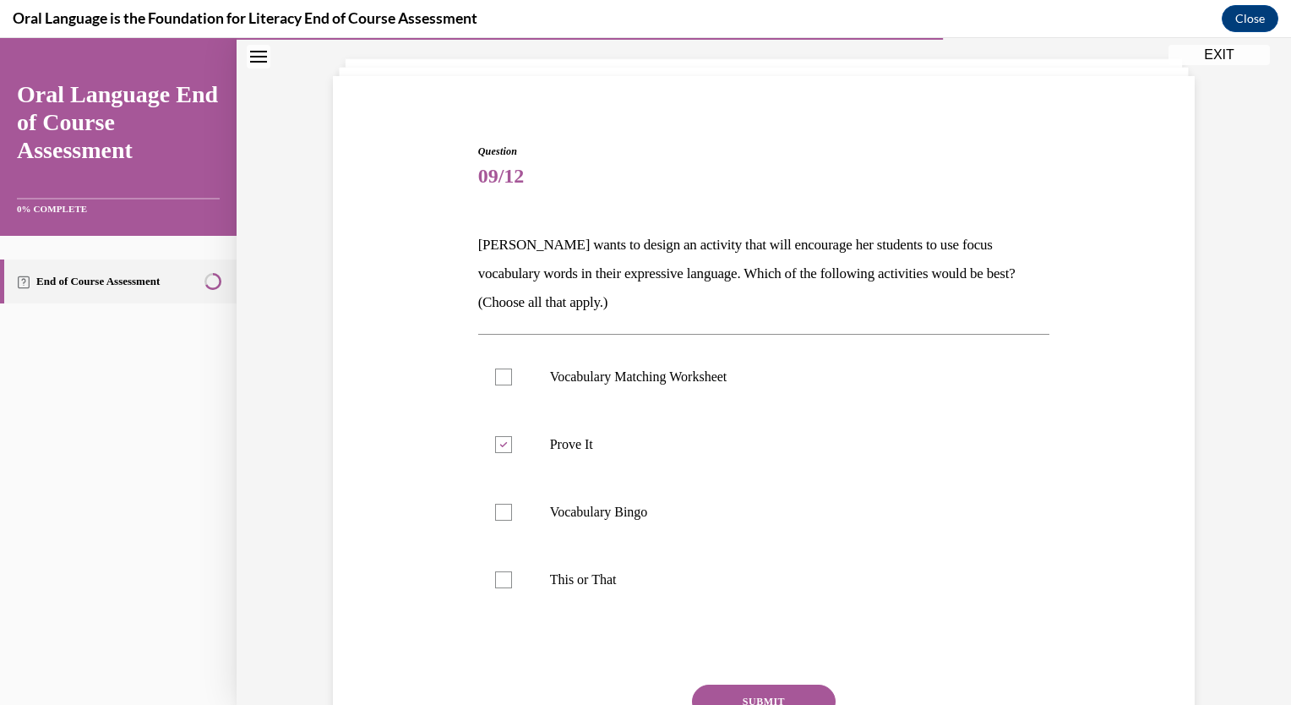
click at [495, 587] on input "This or That" at bounding box center [503, 579] width 17 height 17
checkbox input "true"
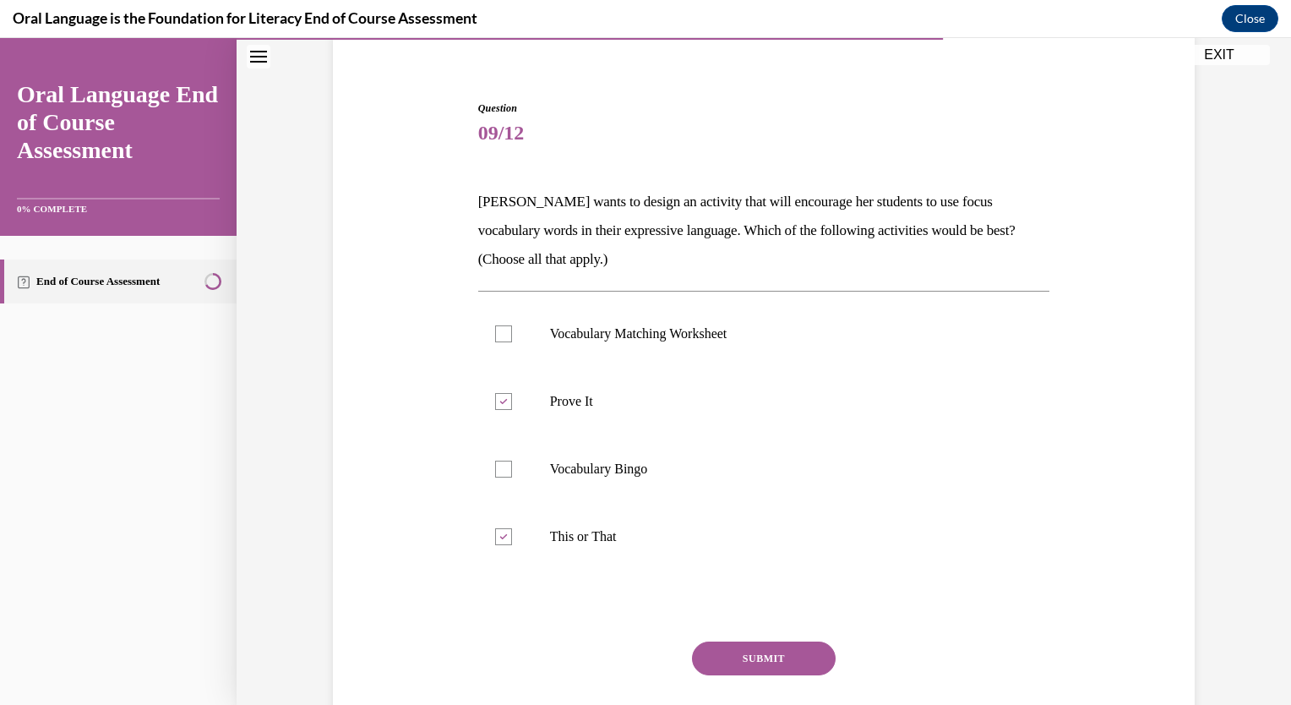
scroll to position [135, 0]
click at [734, 643] on button "SUBMIT" at bounding box center [764, 657] width 144 height 34
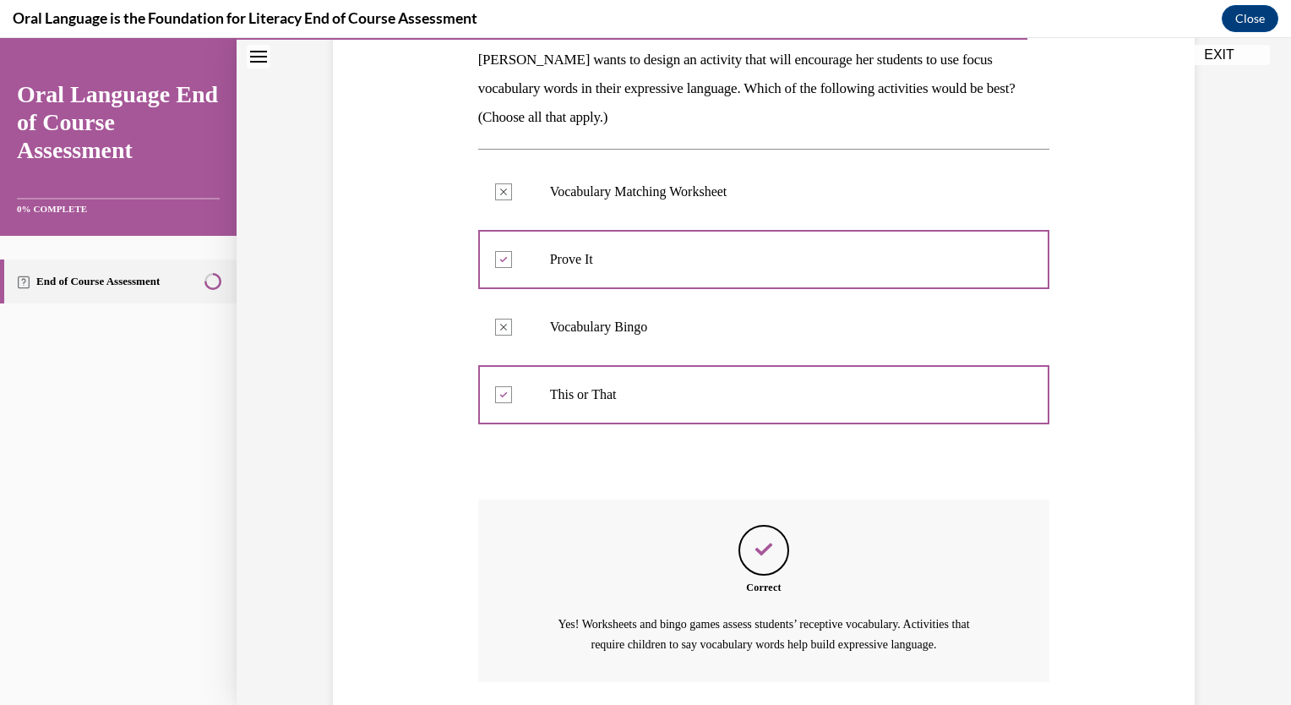
scroll to position [399, 0]
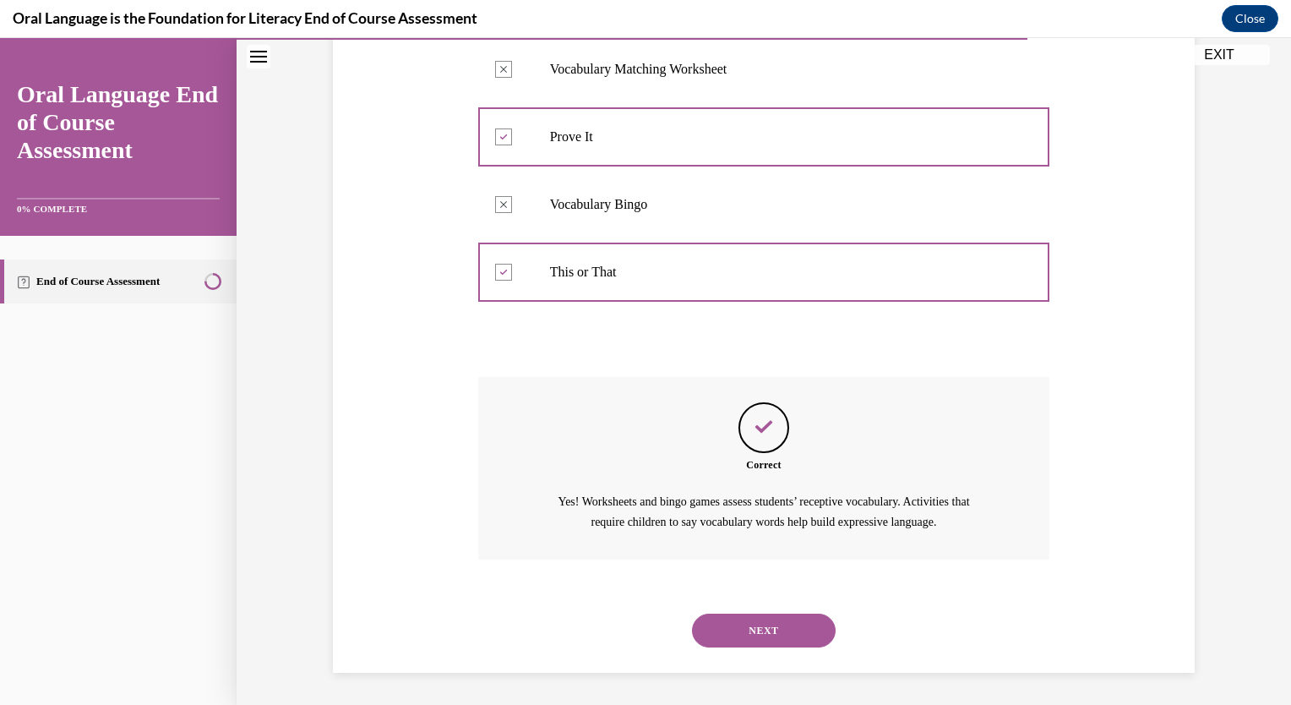
click at [770, 631] on button "NEXT" at bounding box center [764, 630] width 144 height 34
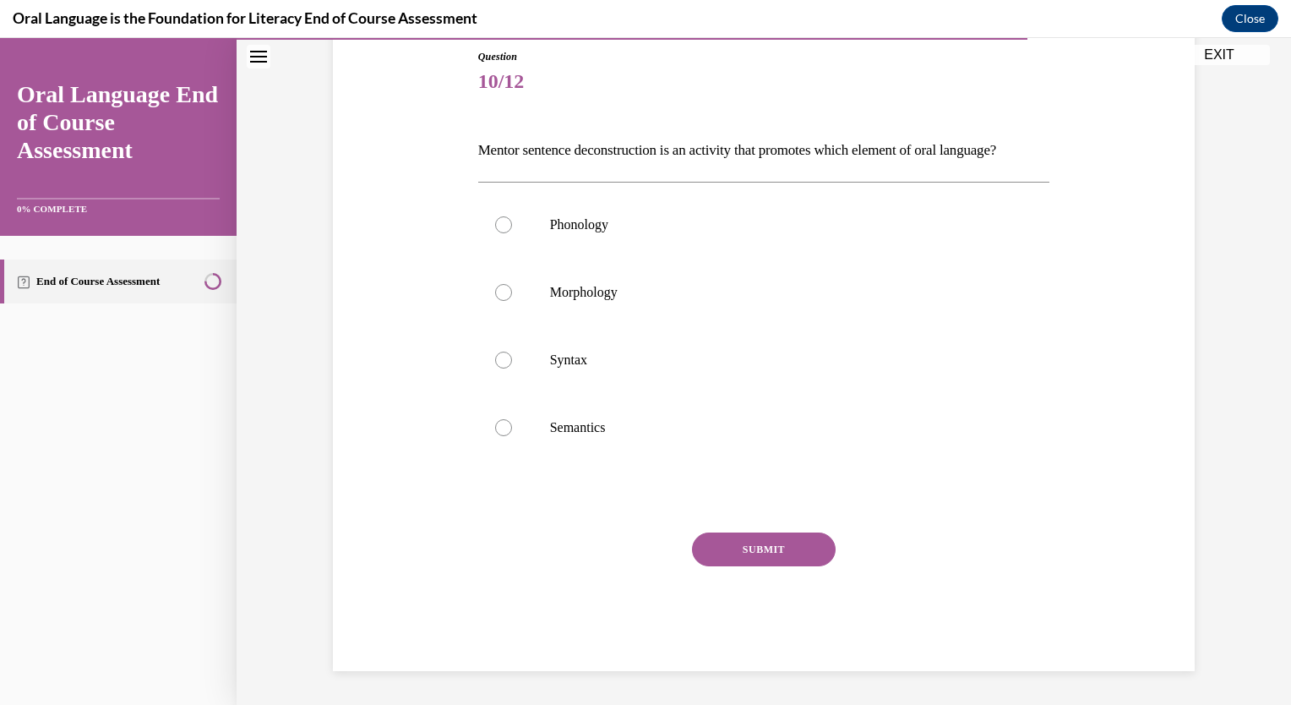
click at [499, 301] on div at bounding box center [503, 292] width 17 height 17
click at [499, 301] on input "Morphology" at bounding box center [503, 292] width 17 height 17
radio input "true"
click at [496, 368] on div at bounding box center [503, 359] width 17 height 17
click at [496, 368] on input "Syntax" at bounding box center [503, 359] width 17 height 17
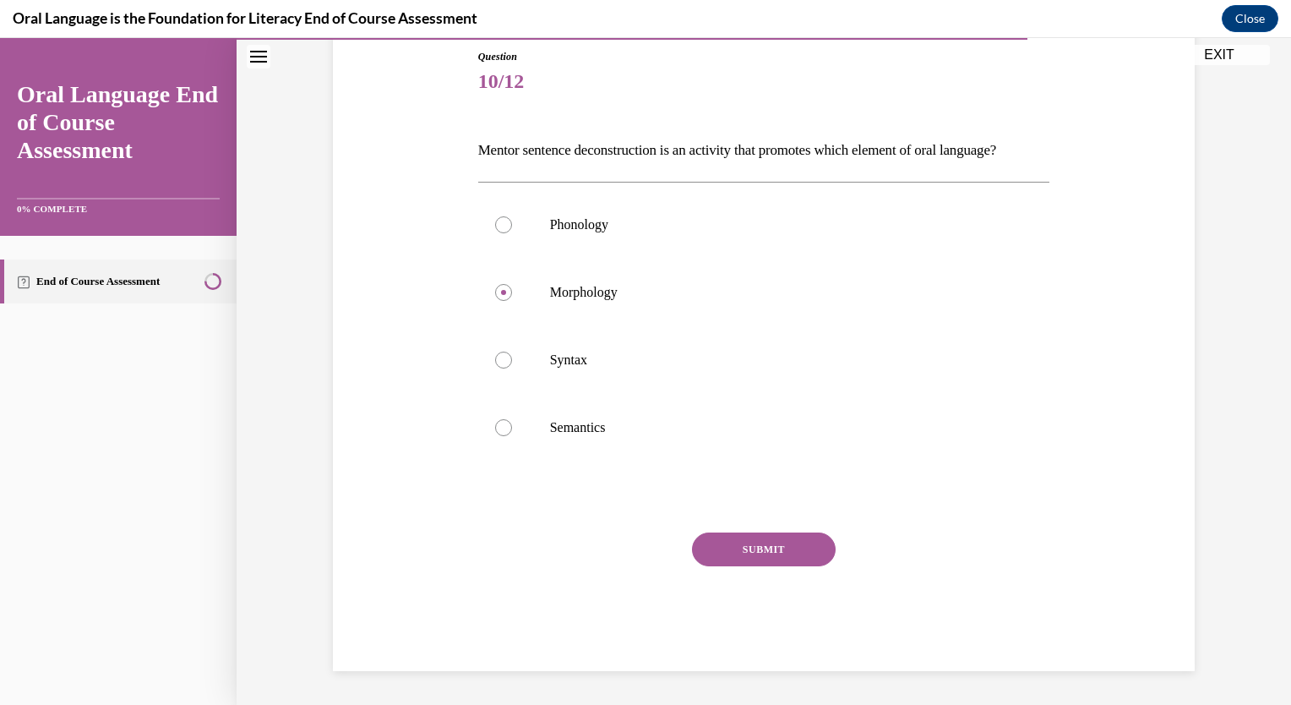
radio input "true"
click at [500, 436] on div at bounding box center [503, 427] width 17 height 17
click at [500, 436] on input "Semantics" at bounding box center [503, 427] width 17 height 17
radio input "true"
click at [701, 566] on button "SUBMIT" at bounding box center [764, 549] width 144 height 34
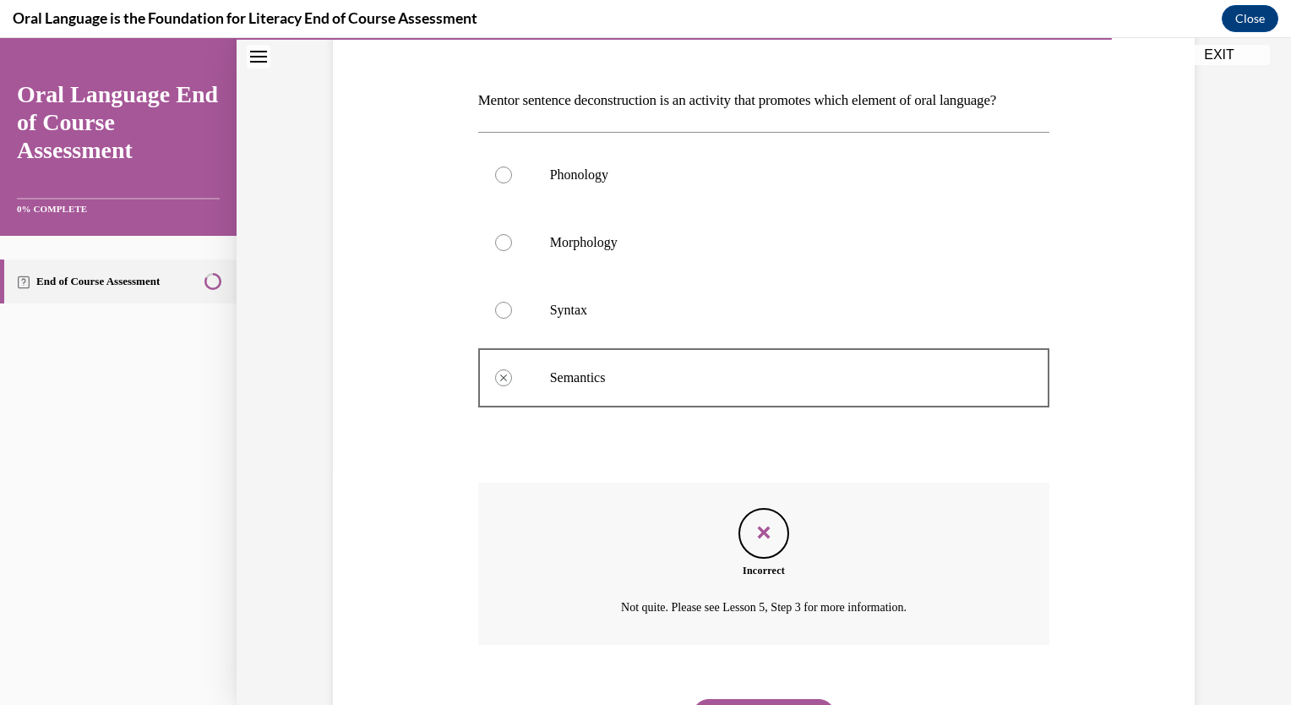
scroll to position [351, 0]
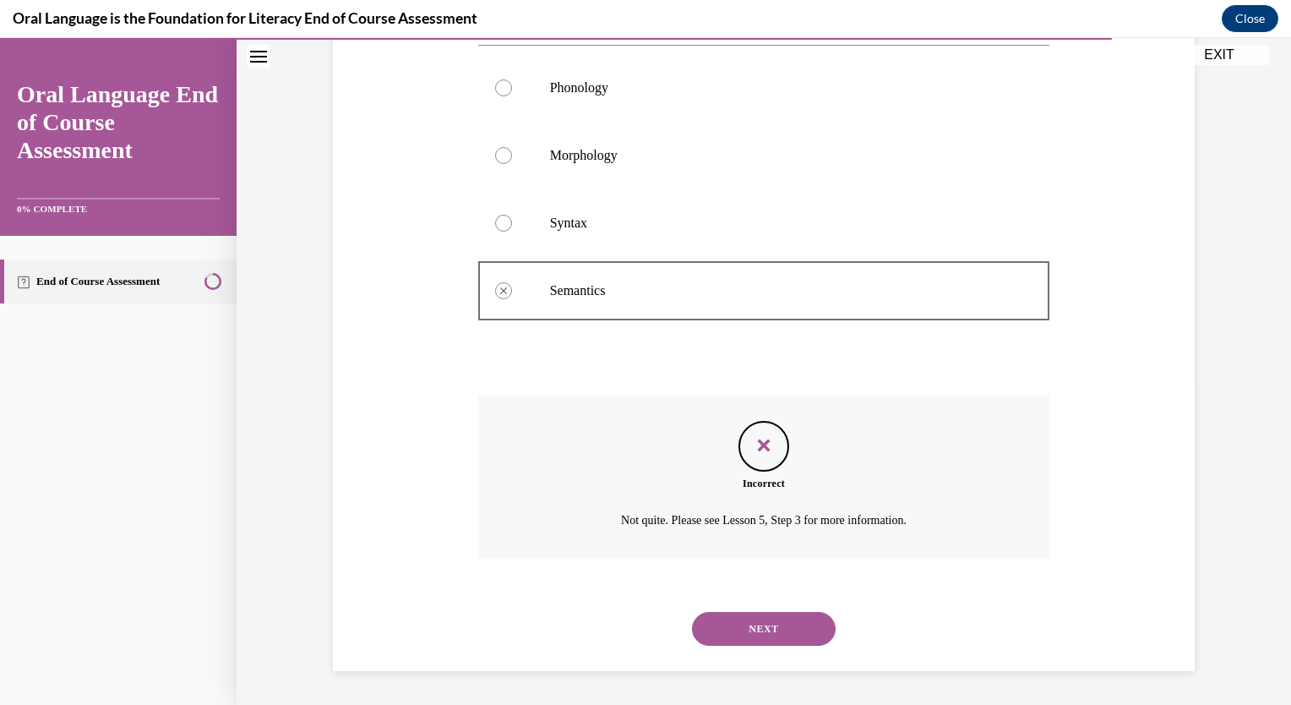
click at [748, 627] on button "NEXT" at bounding box center [764, 629] width 144 height 34
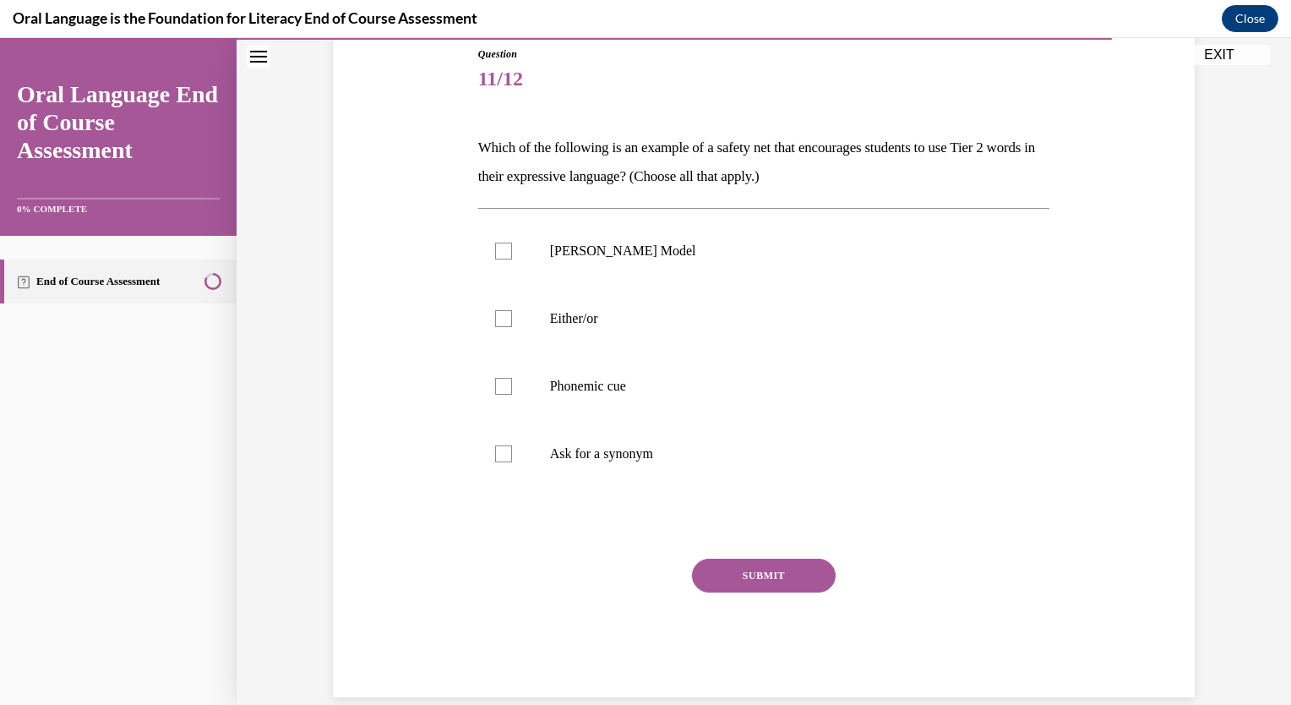
click at [498, 310] on div at bounding box center [503, 318] width 17 height 17
click at [498, 310] on input "Either/or" at bounding box center [503, 318] width 17 height 17
checkbox input "true"
click at [495, 448] on div at bounding box center [503, 453] width 17 height 17
click at [495, 448] on input "Ask for a synonym" at bounding box center [503, 453] width 17 height 17
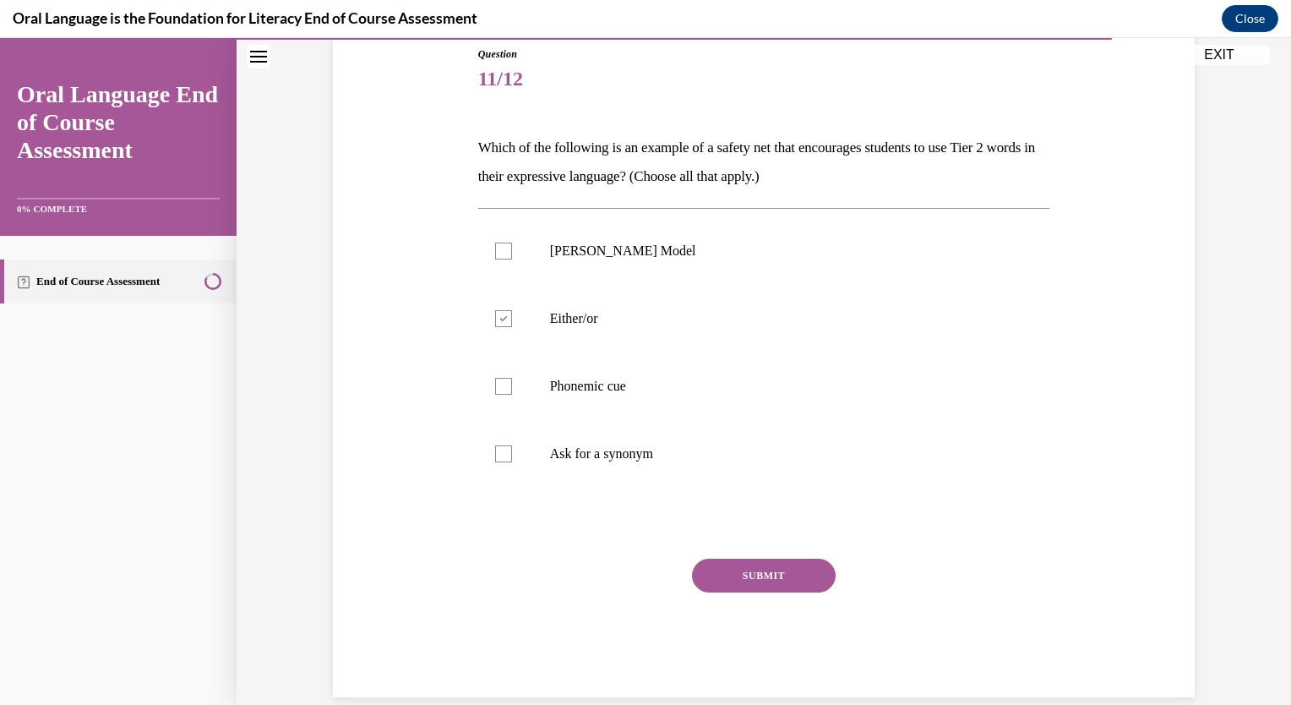
checkbox input "true"
click at [732, 573] on button "SUBMIT" at bounding box center [764, 575] width 144 height 34
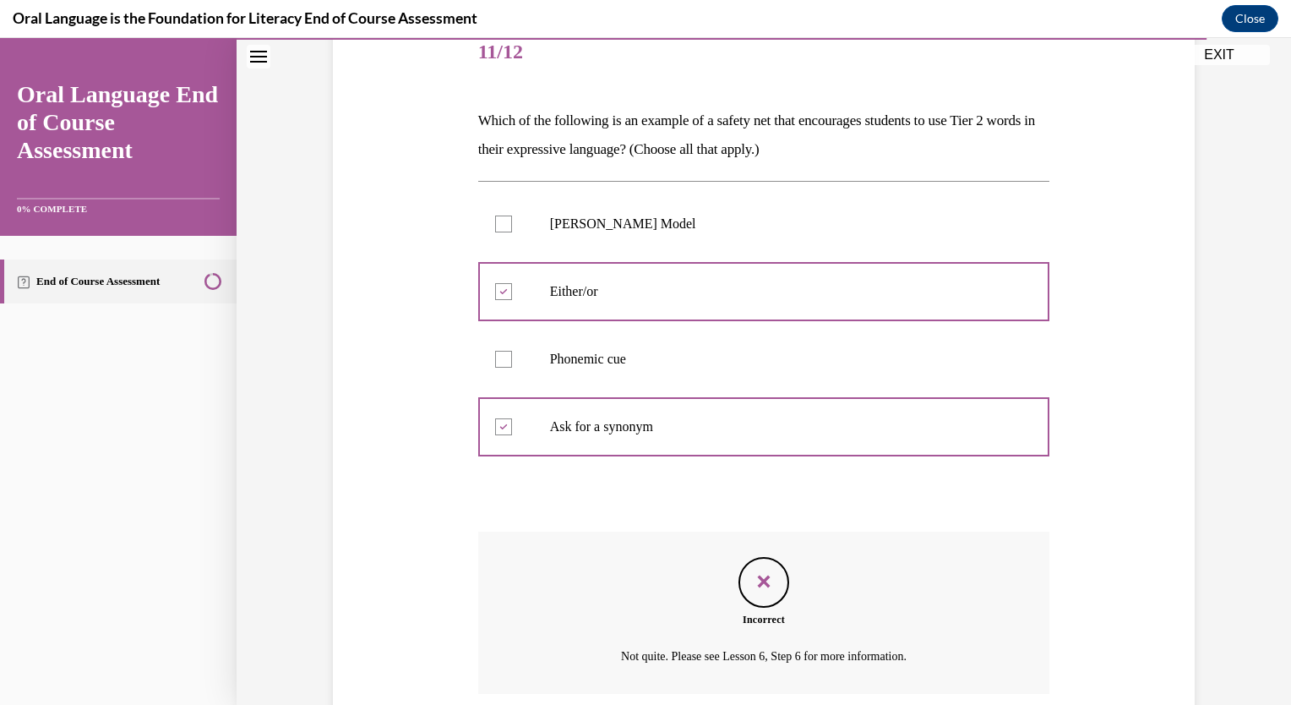
scroll to position [213, 0]
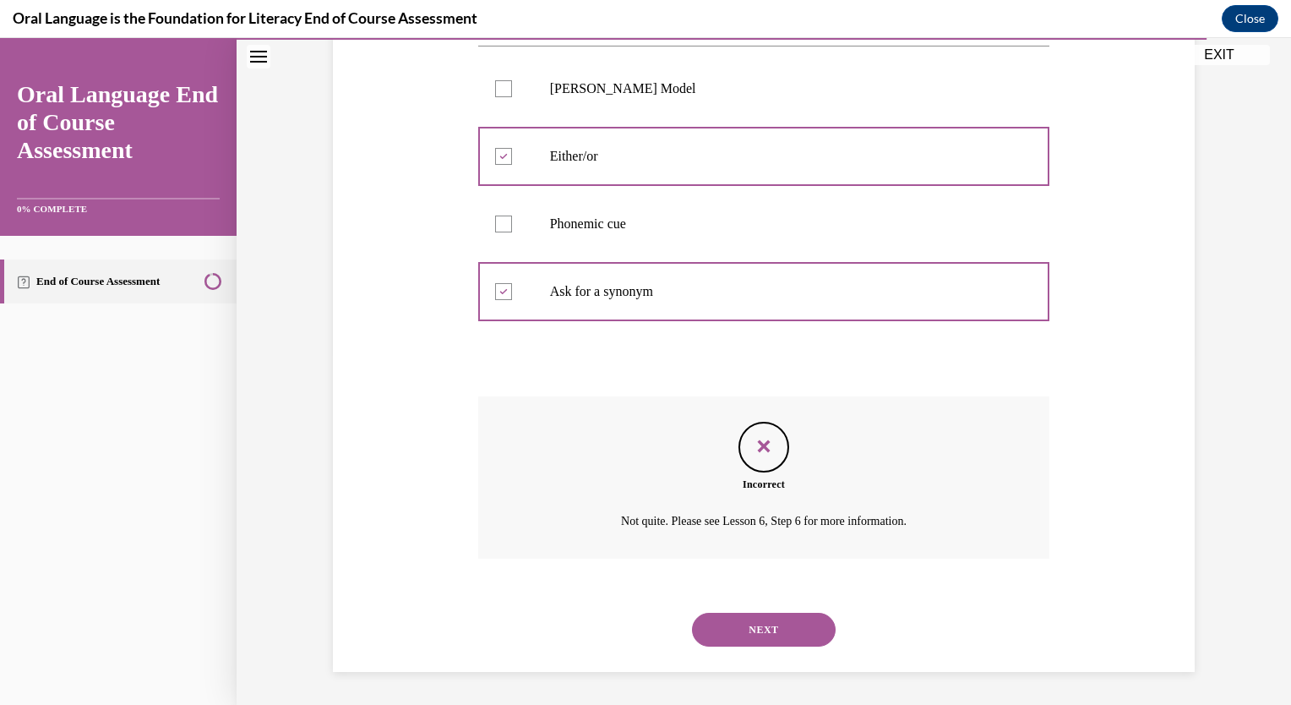
click at [765, 623] on button "NEXT" at bounding box center [764, 629] width 144 height 34
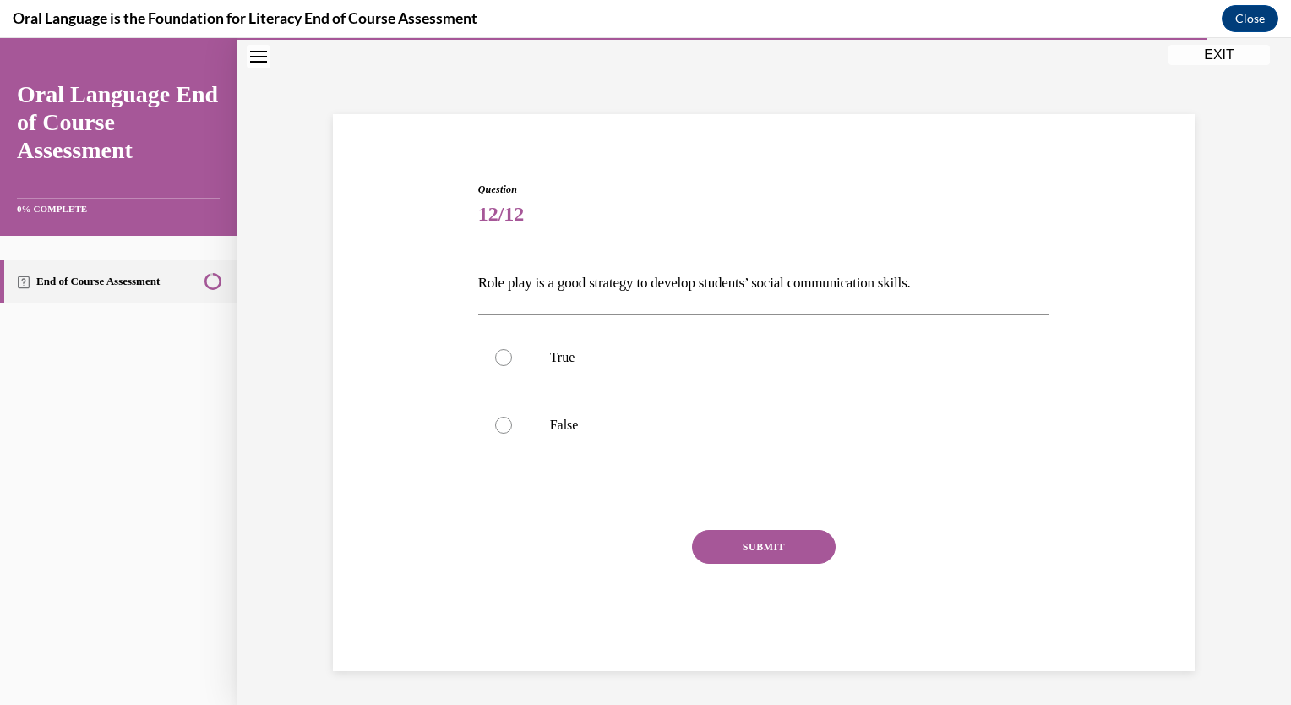
click at [501, 356] on div at bounding box center [503, 357] width 17 height 17
click at [501, 356] on input "True" at bounding box center [503, 357] width 17 height 17
radio input "true"
click at [727, 538] on button "SUBMIT" at bounding box center [764, 547] width 144 height 34
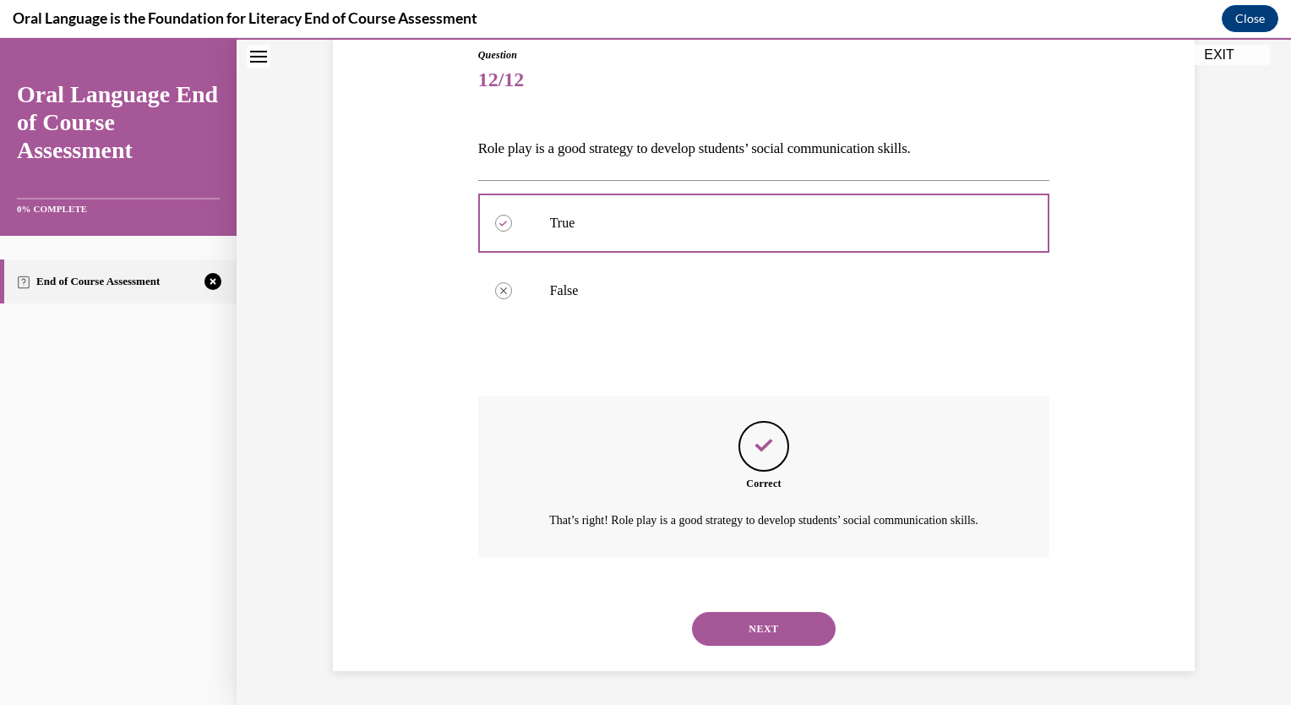
scroll to position [206, 0]
click at [740, 627] on button "NEXT" at bounding box center [764, 629] width 144 height 34
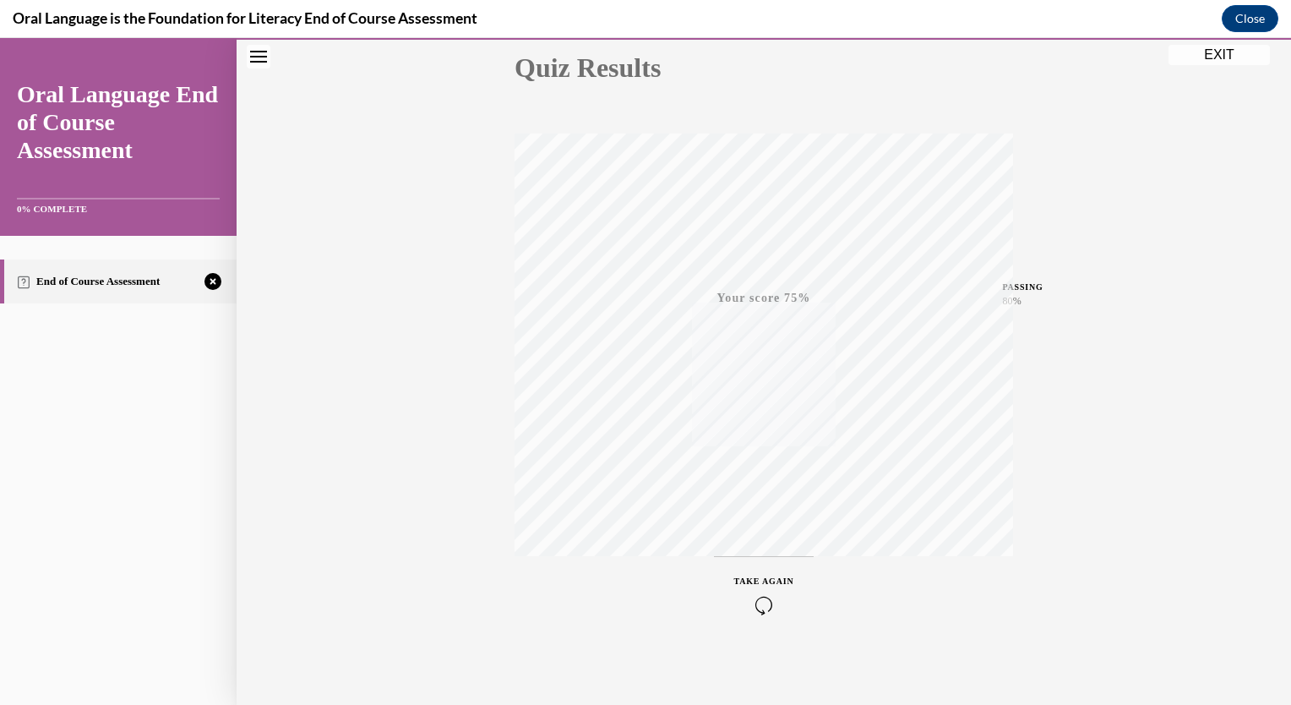
scroll to position [199, 0]
click at [770, 599] on icon "button" at bounding box center [764, 602] width 60 height 19
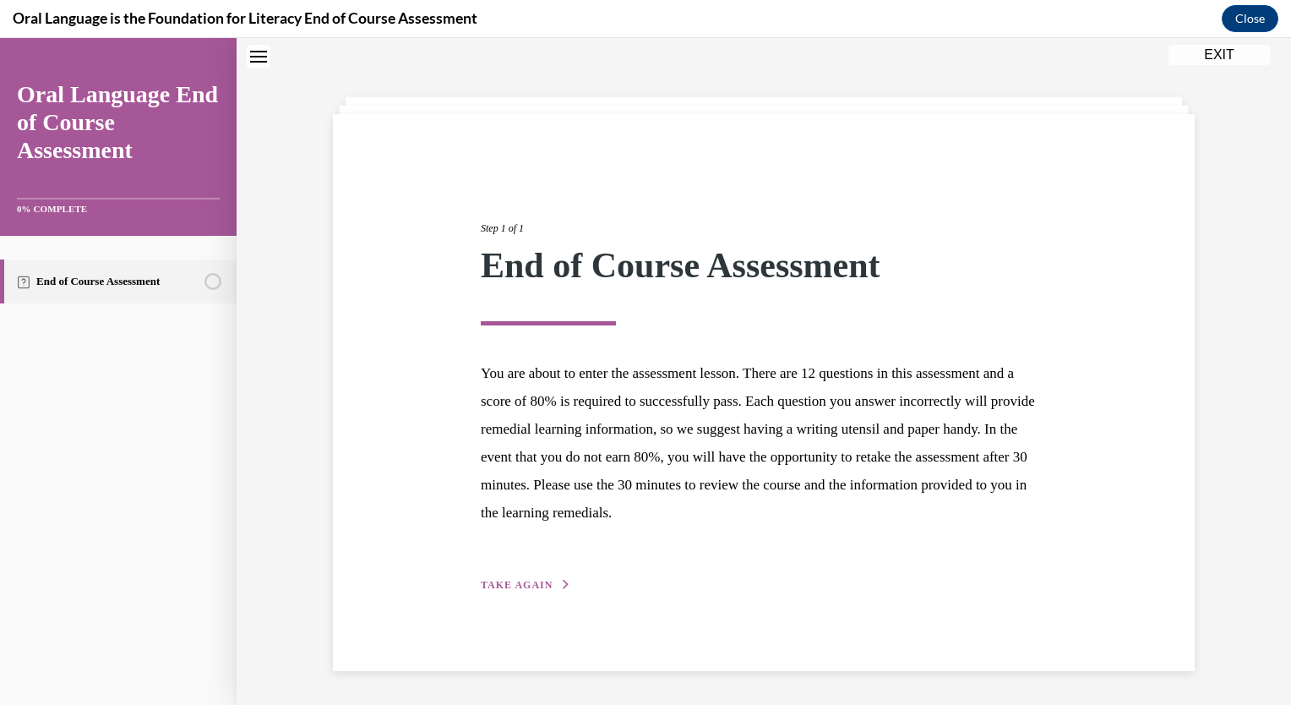
scroll to position [53, 0]
click at [525, 586] on span "TAKE AGAIN" at bounding box center [517, 585] width 72 height 12
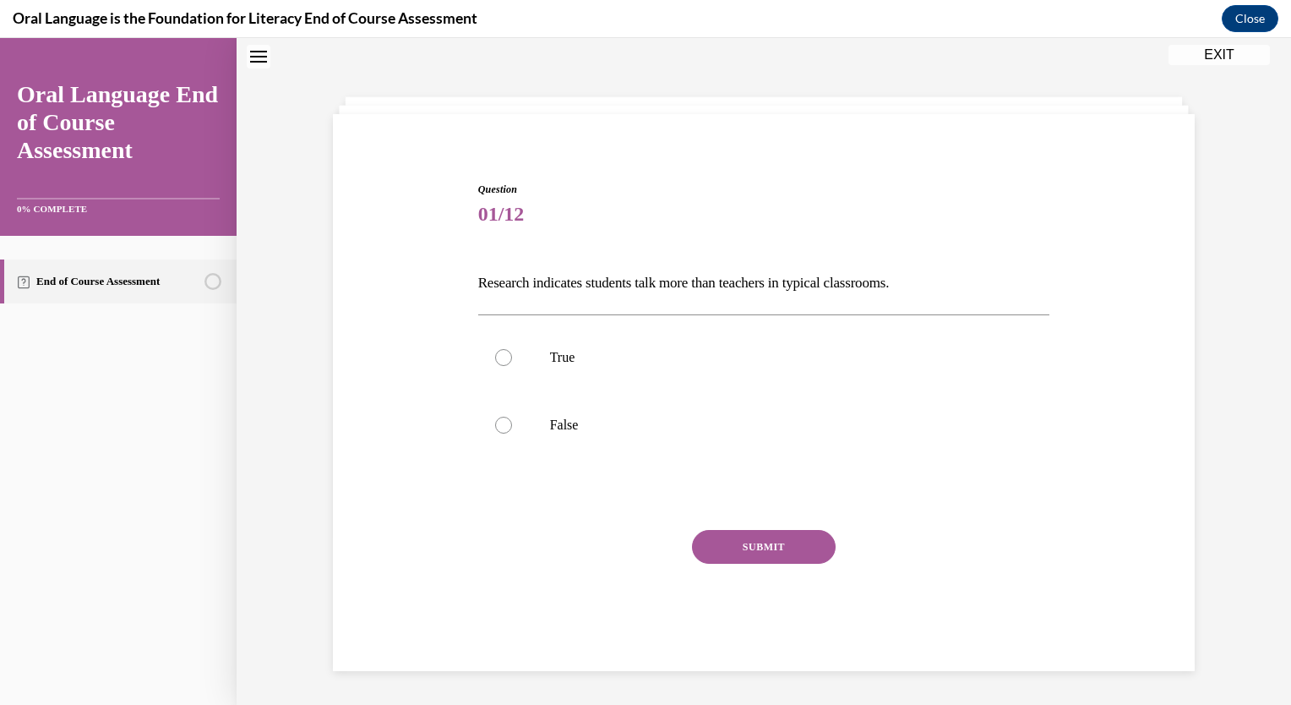
click at [499, 421] on div at bounding box center [503, 424] width 17 height 17
click at [499, 421] on input "False" at bounding box center [503, 424] width 17 height 17
radio input "true"
click at [756, 539] on button "SUBMIT" at bounding box center [764, 547] width 144 height 34
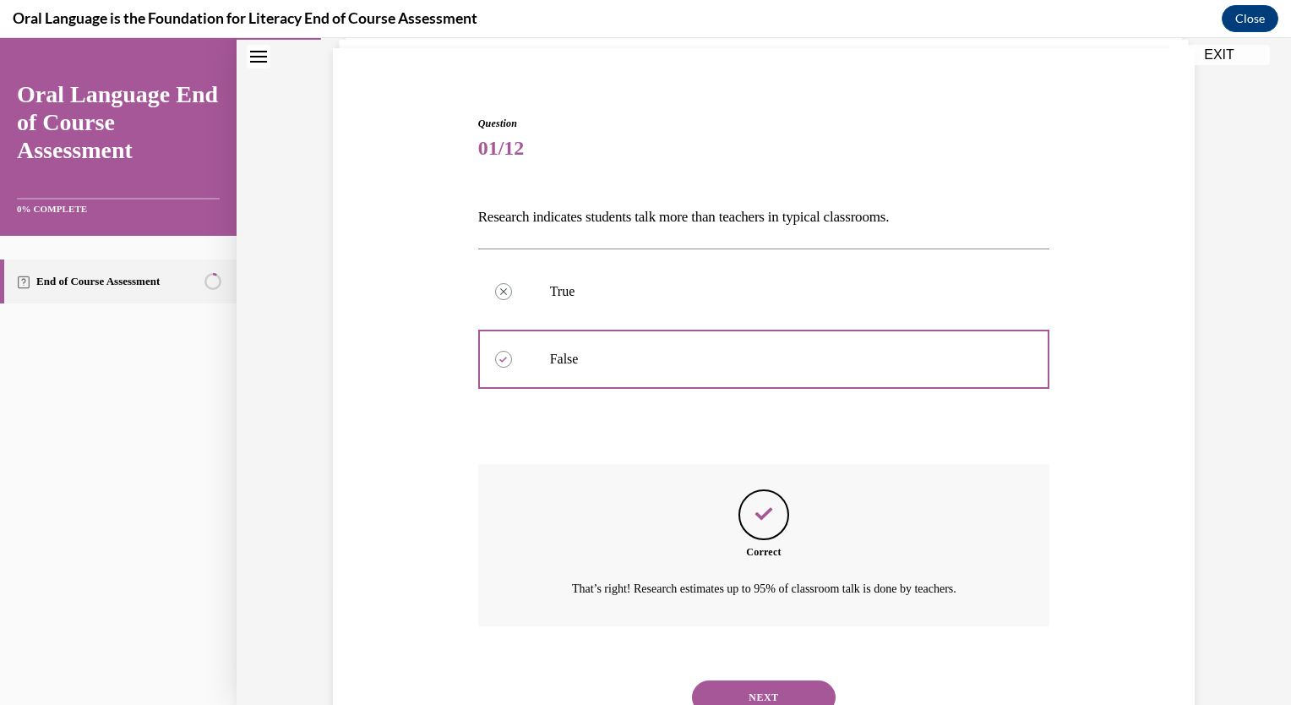
scroll to position [186, 0]
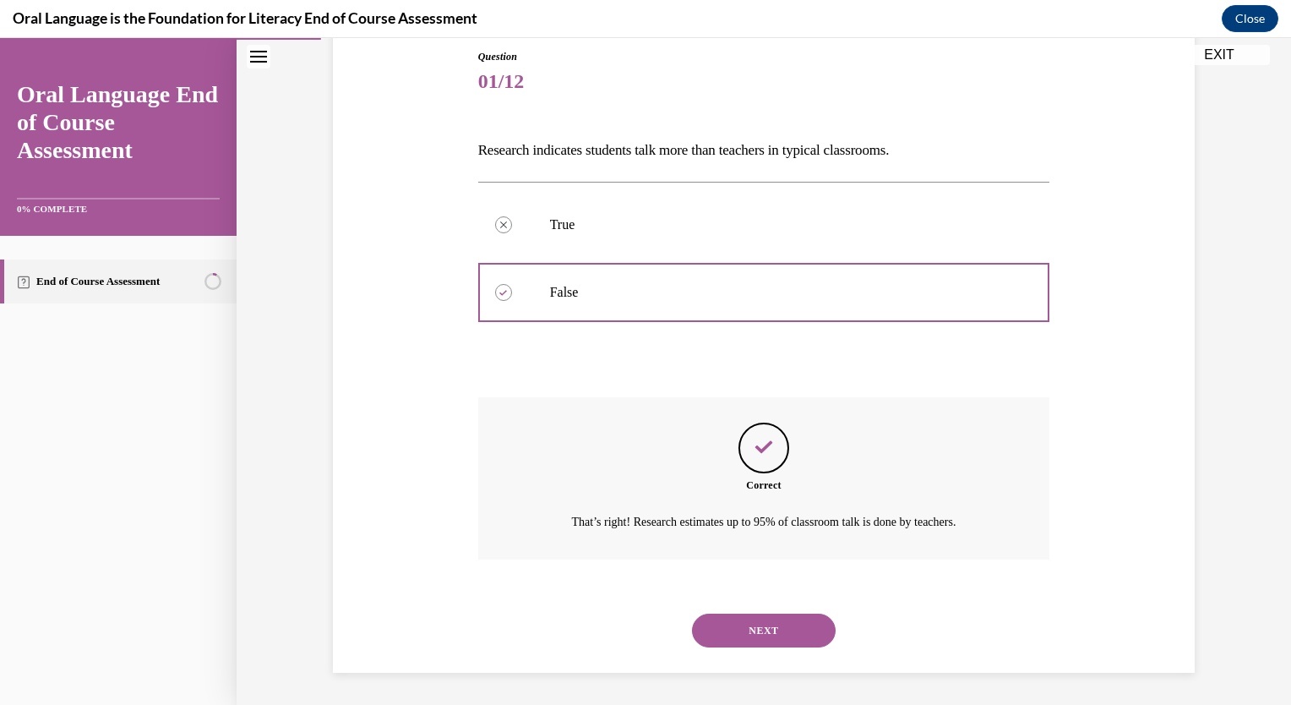
click at [745, 637] on button "NEXT" at bounding box center [764, 630] width 144 height 34
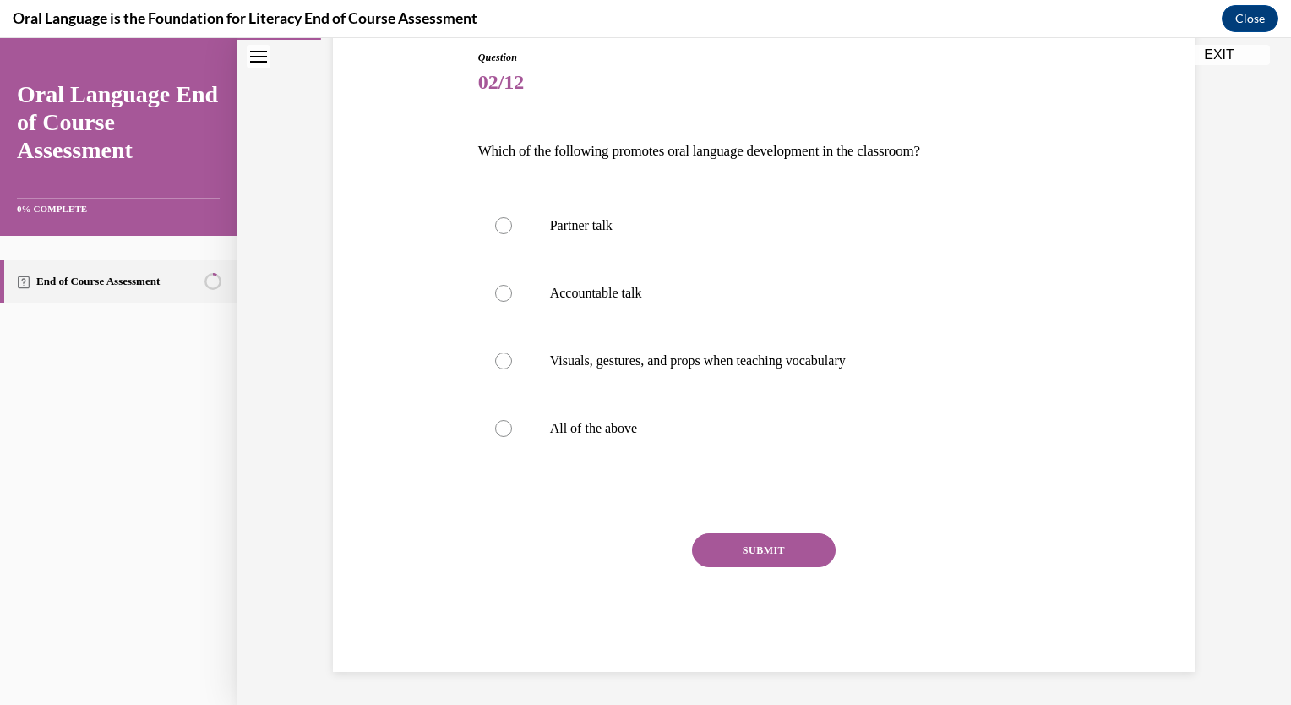
scroll to position [86, 0]
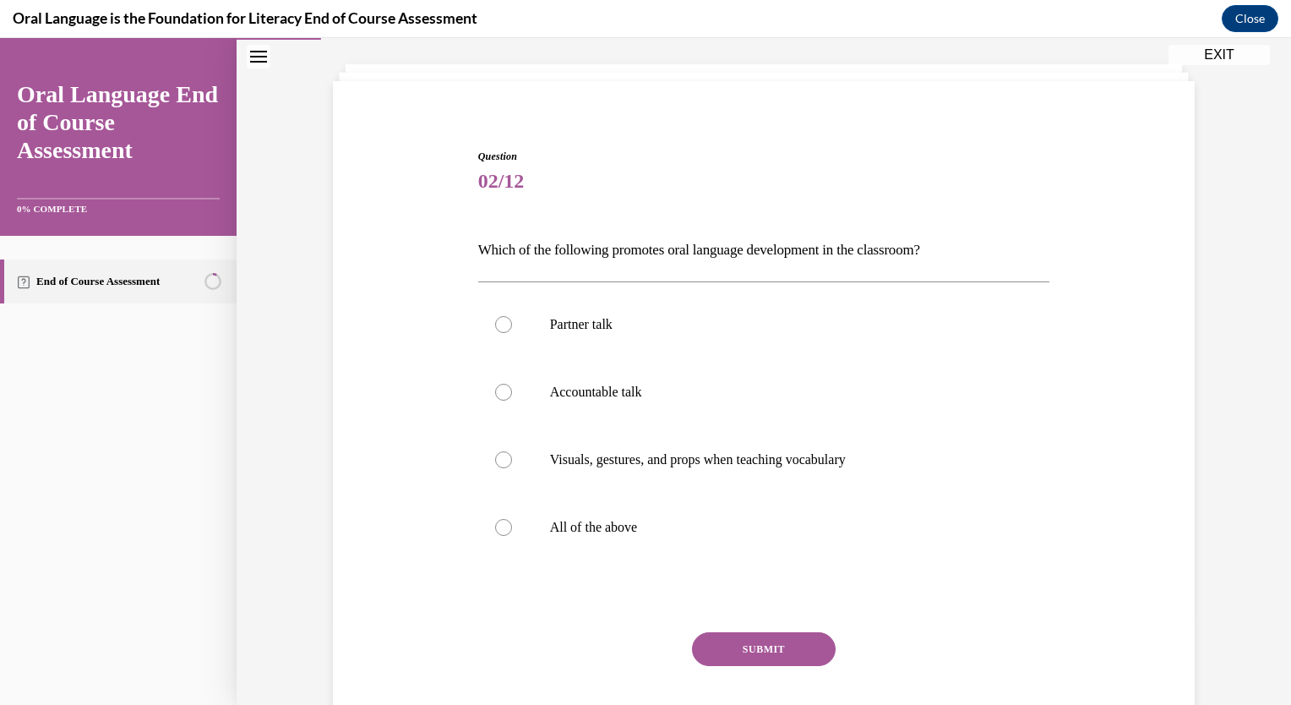
click at [497, 524] on div at bounding box center [503, 527] width 17 height 17
click at [497, 524] on input "All of the above" at bounding box center [503, 527] width 17 height 17
radio input "true"
click at [743, 650] on button "SUBMIT" at bounding box center [764, 649] width 144 height 34
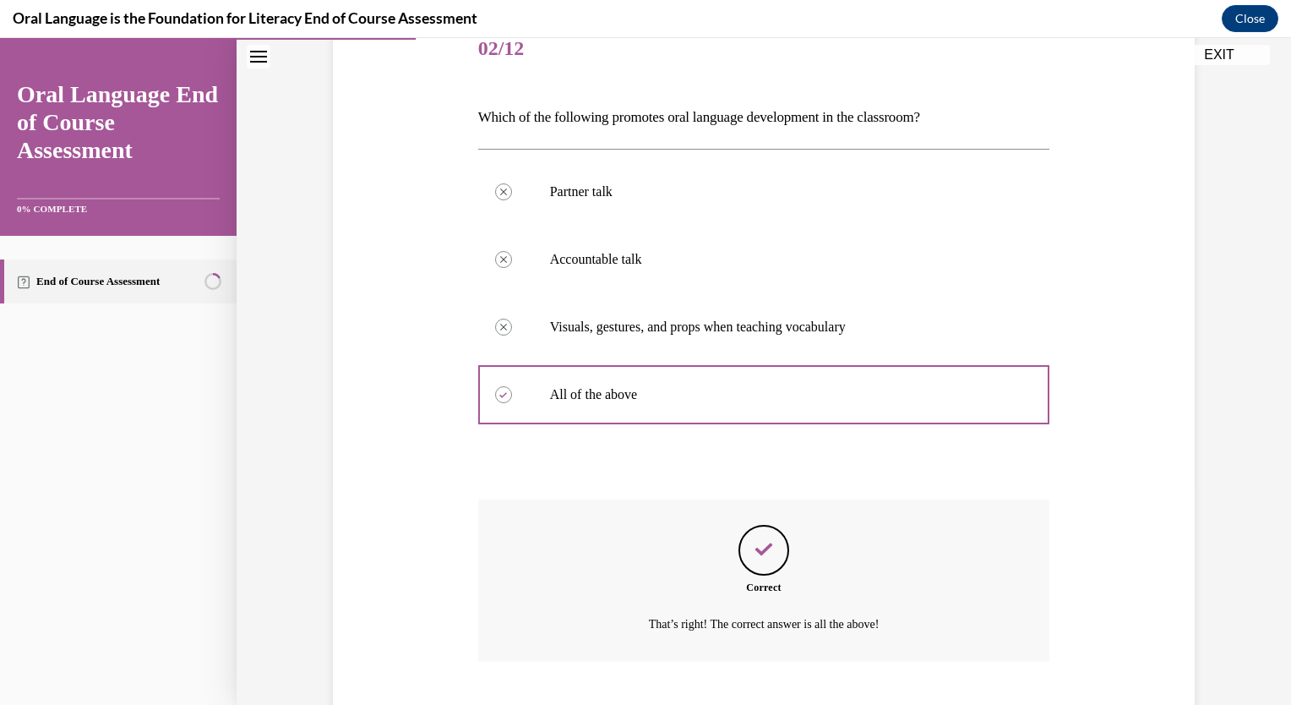
scroll to position [321, 0]
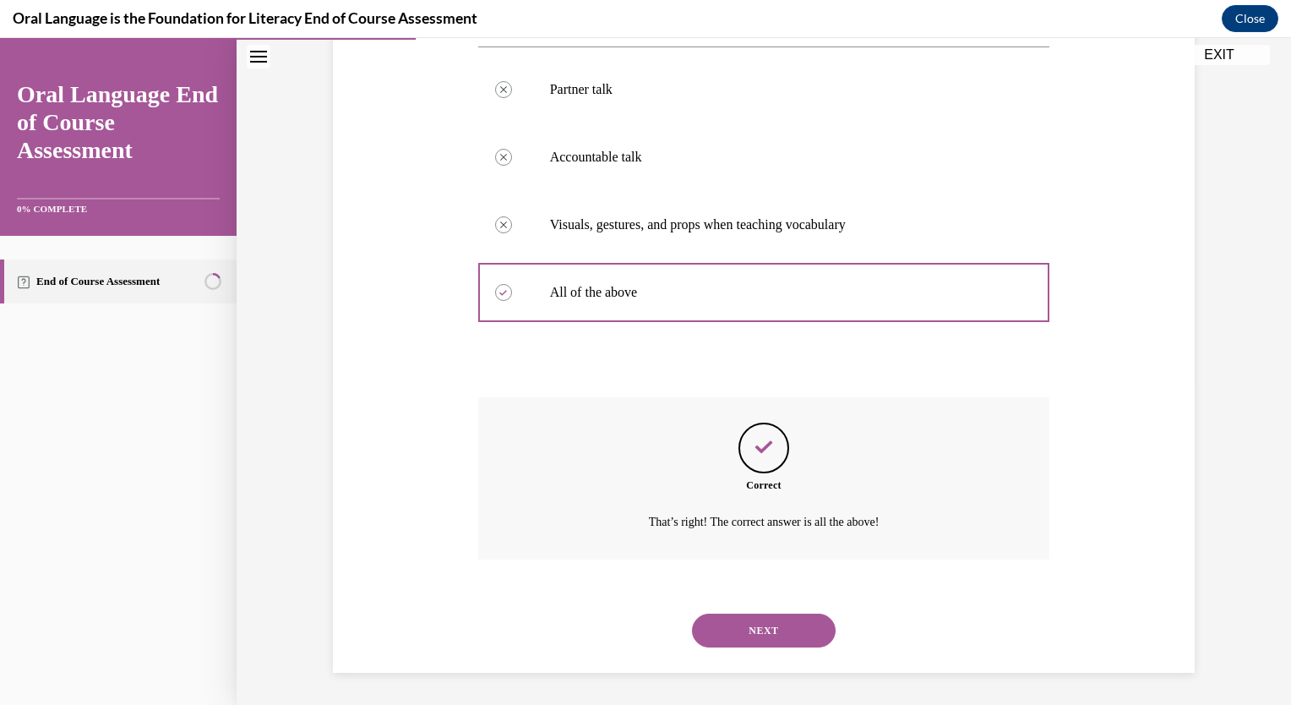
click at [760, 634] on button "NEXT" at bounding box center [764, 630] width 144 height 34
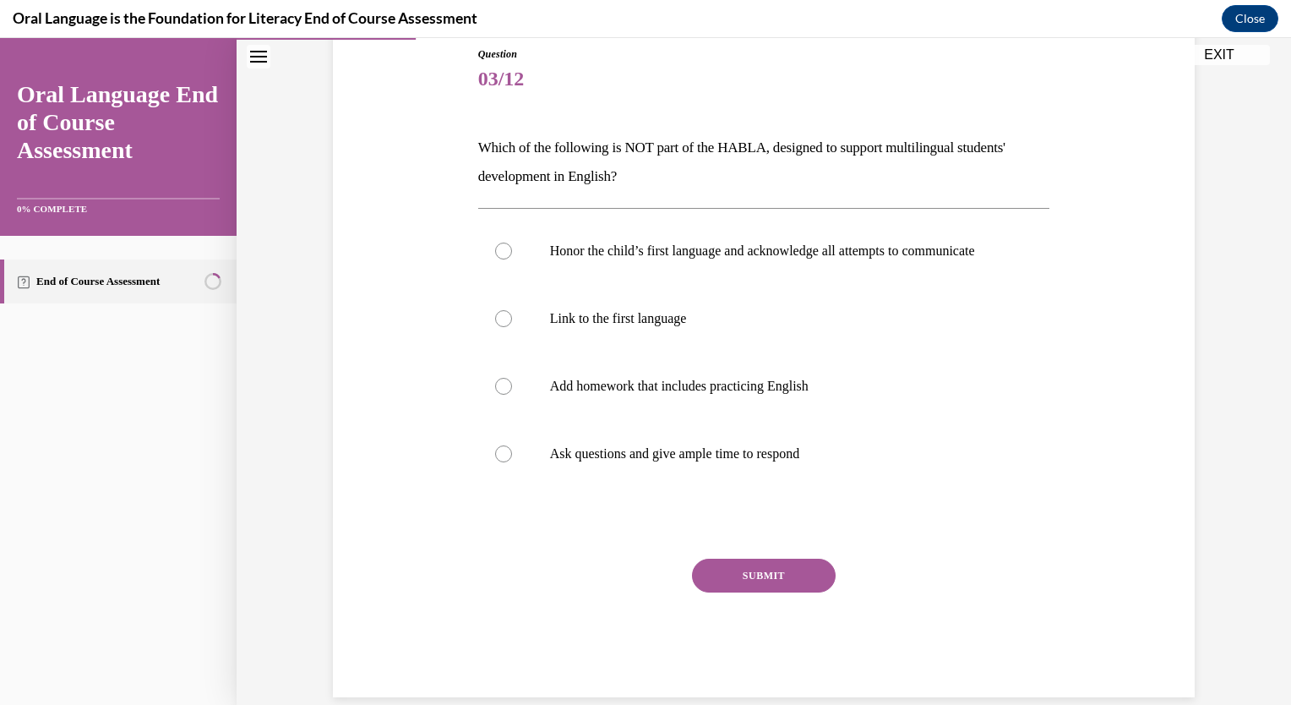
click at [500, 395] on div at bounding box center [503, 386] width 17 height 17
click at [500, 395] on input "Add homework that includes practicing English" at bounding box center [503, 386] width 17 height 17
radio input "true"
click at [792, 586] on button "SUBMIT" at bounding box center [764, 575] width 144 height 34
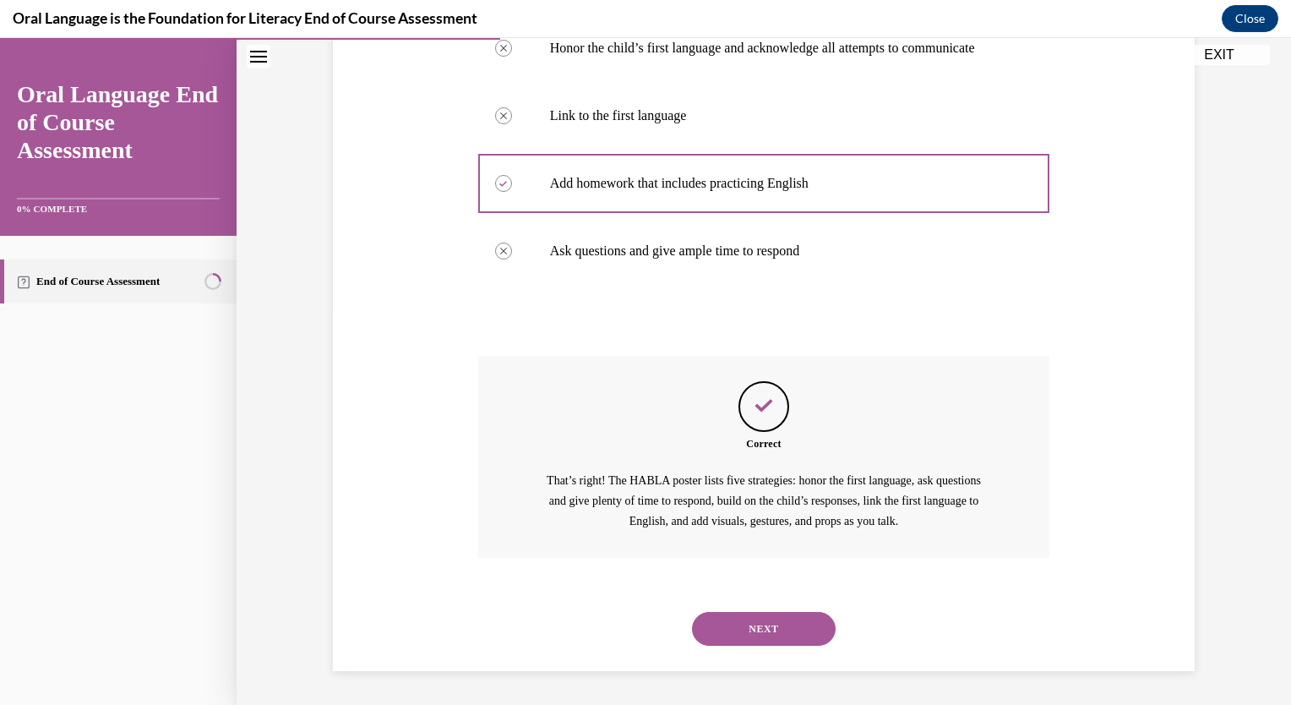
scroll to position [407, 0]
click at [768, 627] on button "NEXT" at bounding box center [764, 629] width 144 height 34
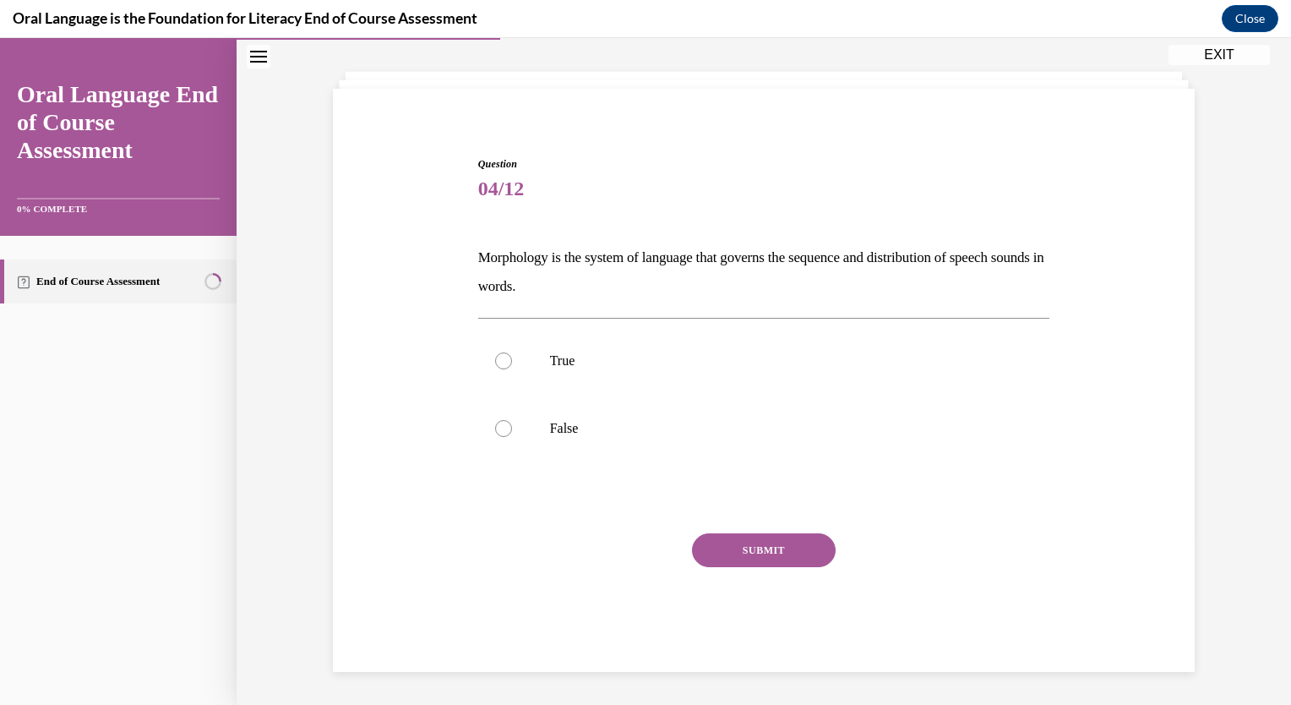
click at [498, 359] on div at bounding box center [503, 360] width 17 height 17
click at [498, 359] on input "True" at bounding box center [503, 360] width 17 height 17
radio input "true"
click at [727, 551] on button "SUBMIT" at bounding box center [764, 550] width 144 height 34
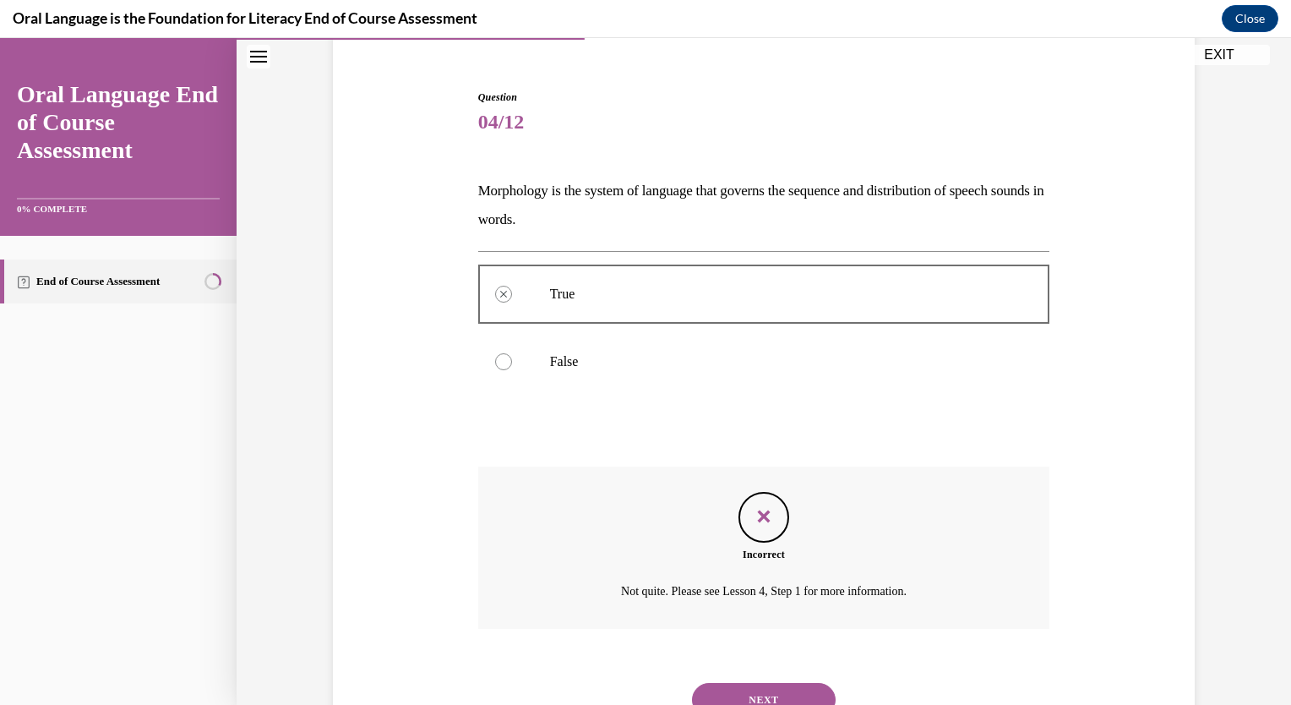
scroll to position [215, 0]
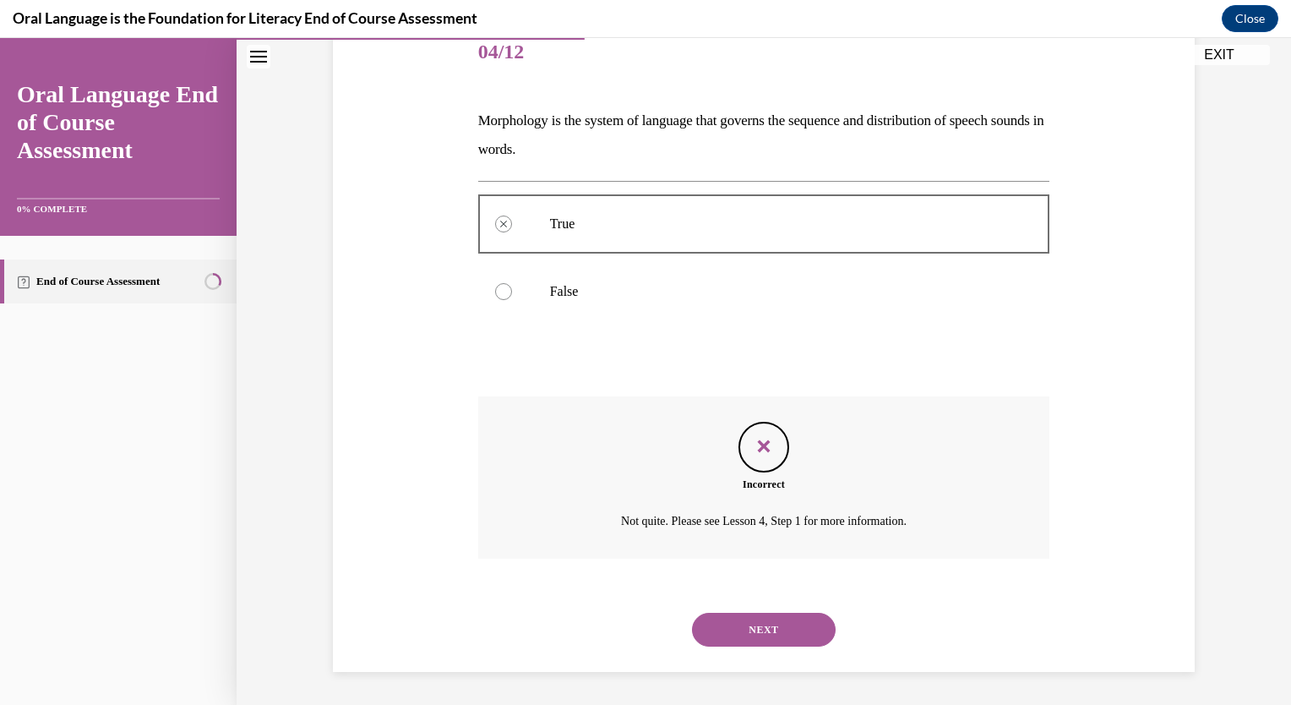
click at [757, 623] on button "NEXT" at bounding box center [764, 629] width 144 height 34
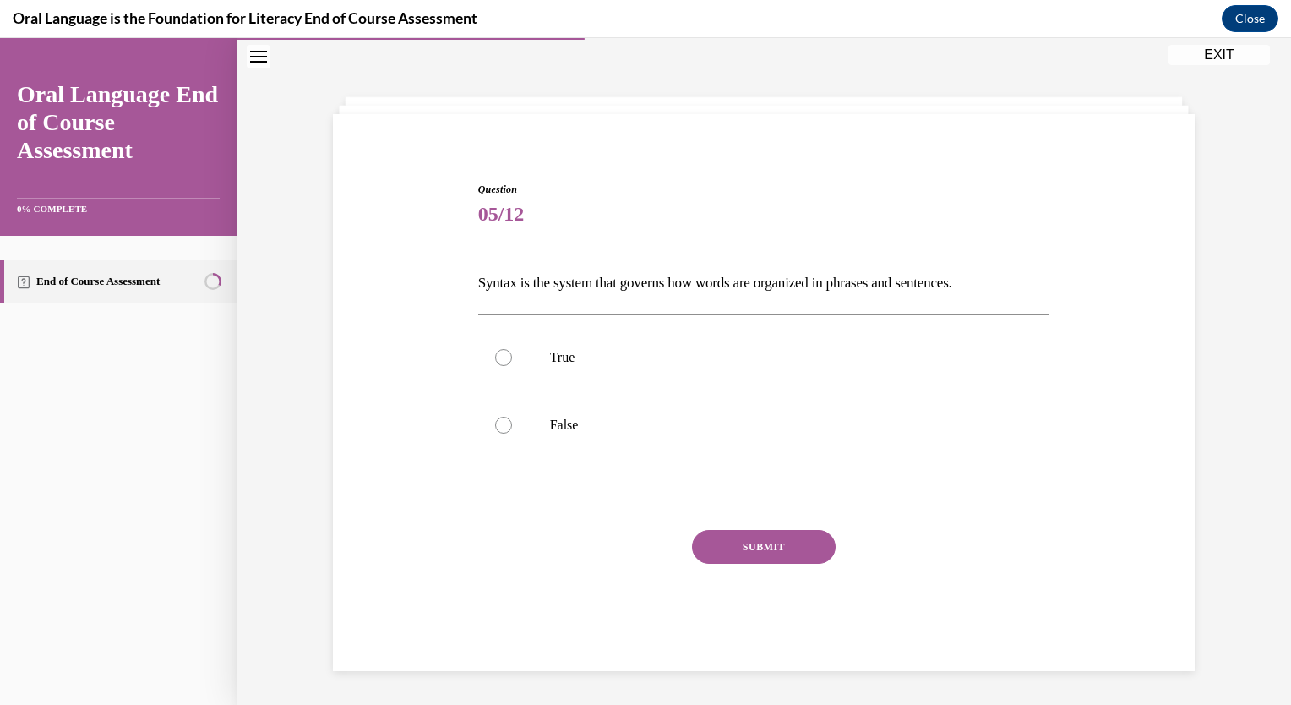
click at [492, 369] on label "True" at bounding box center [764, 358] width 572 height 68
click at [495, 366] on input "True" at bounding box center [503, 357] width 17 height 17
radio input "true"
click at [743, 543] on button "SUBMIT" at bounding box center [764, 547] width 144 height 34
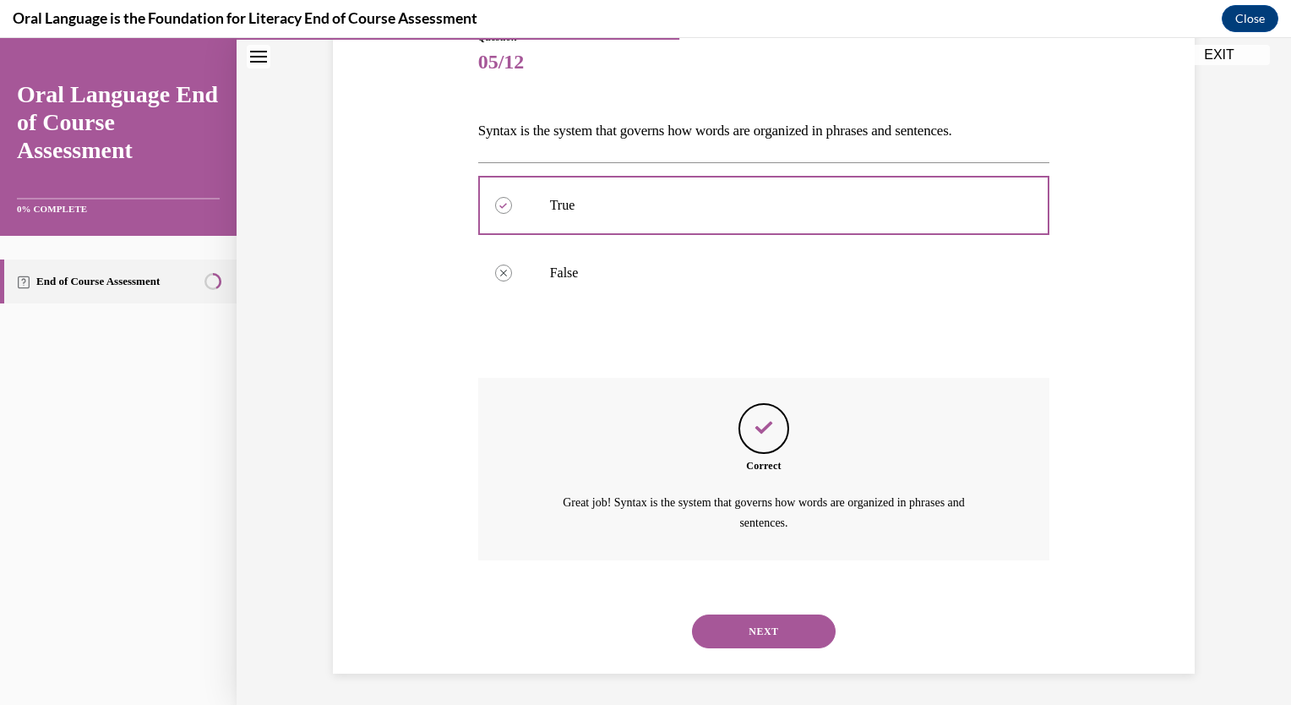
scroll to position [206, 0]
click at [776, 618] on button "NEXT" at bounding box center [764, 630] width 144 height 34
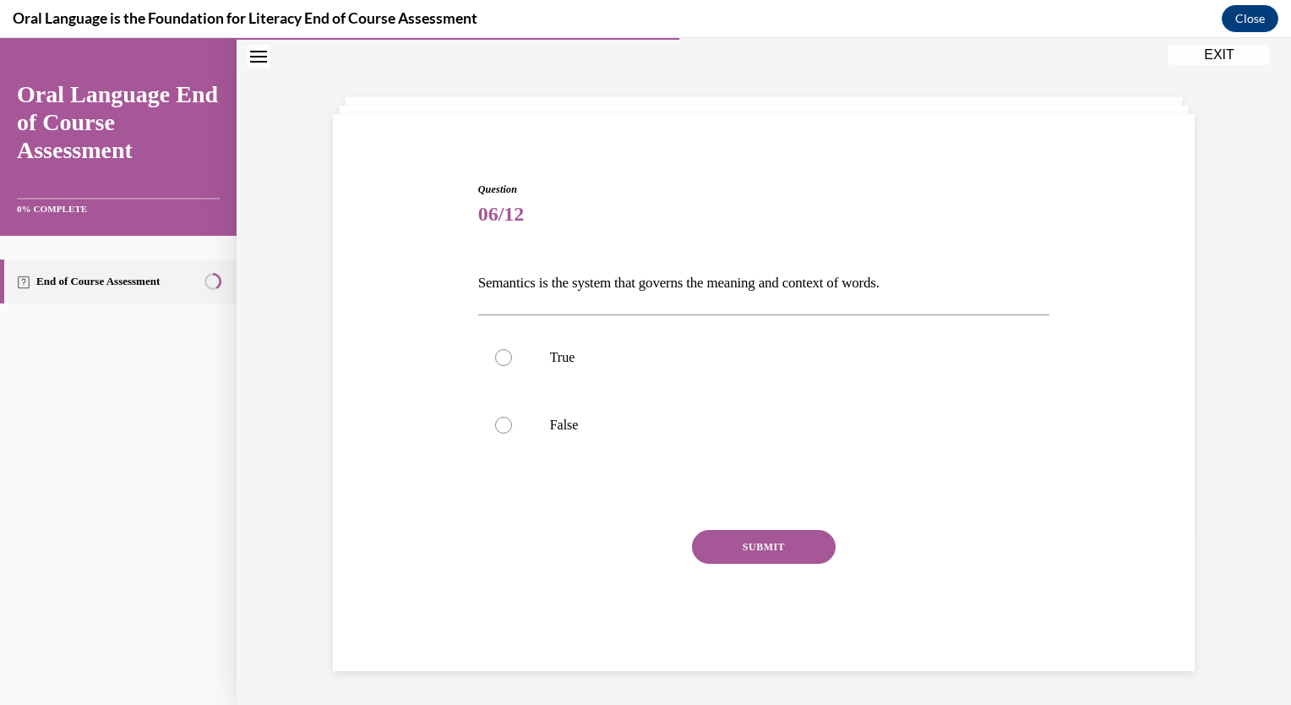
click at [500, 350] on div at bounding box center [503, 357] width 17 height 17
click at [500, 350] on input "True" at bounding box center [503, 357] width 17 height 17
radio input "true"
click at [738, 536] on button "SUBMIT" at bounding box center [764, 547] width 144 height 34
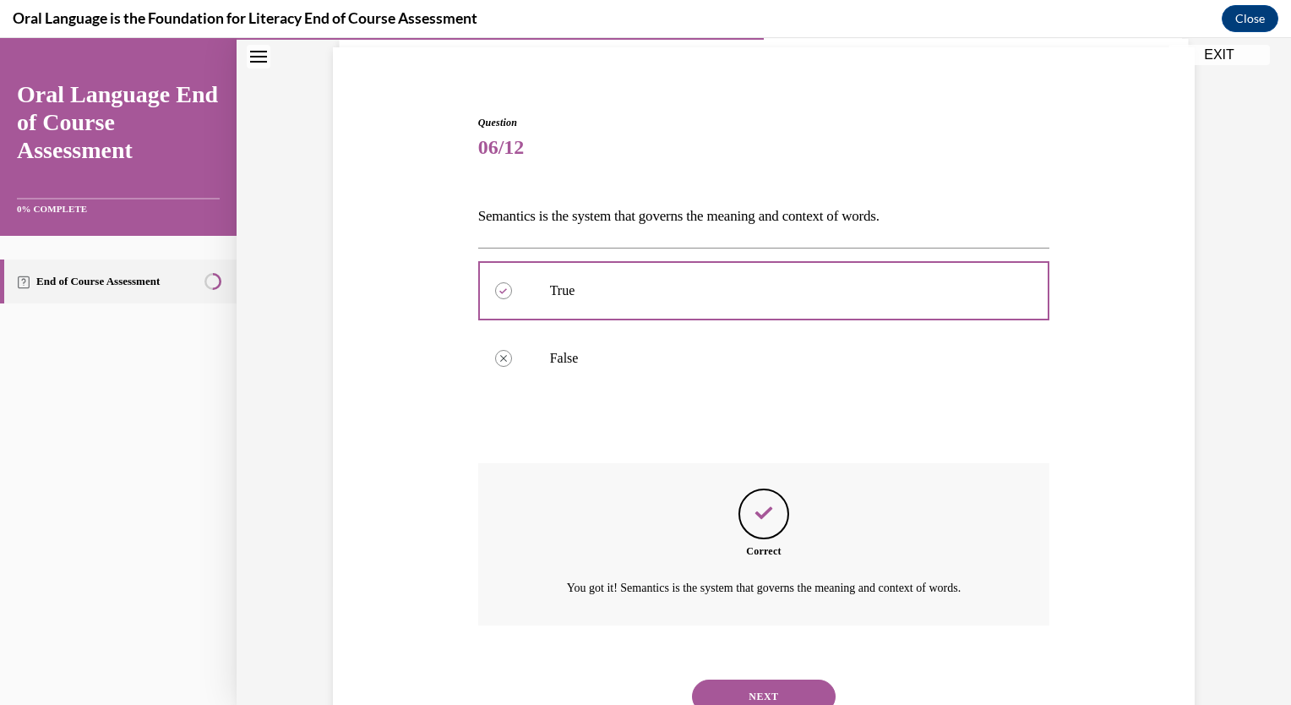
scroll to position [186, 0]
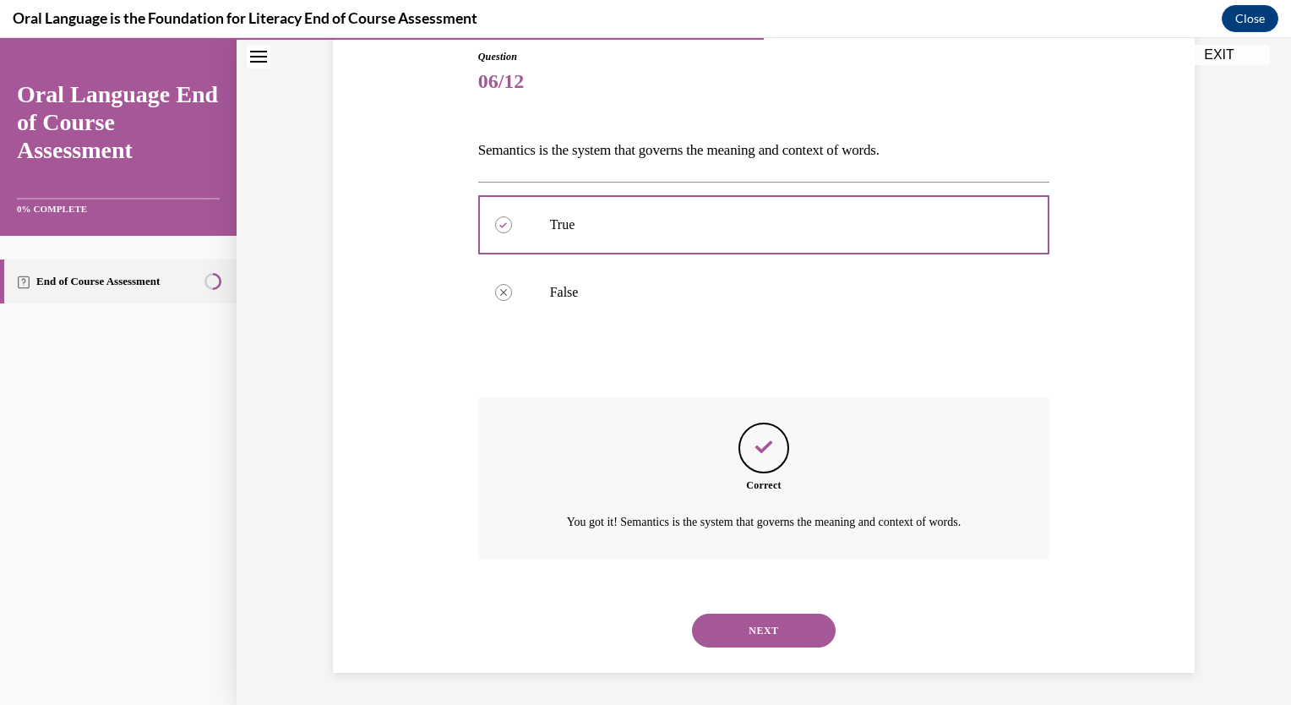
click at [754, 630] on button "NEXT" at bounding box center [764, 630] width 144 height 34
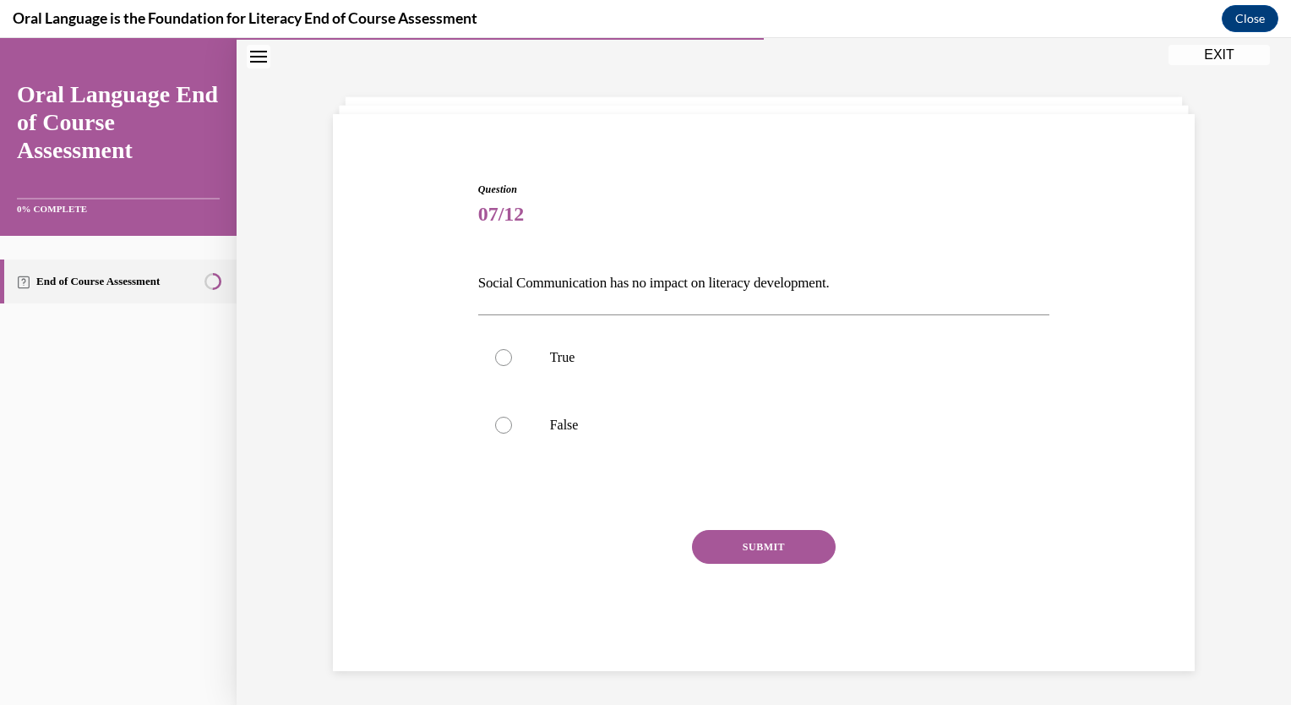
scroll to position [53, 0]
click at [495, 422] on div at bounding box center [503, 424] width 17 height 17
click at [495, 422] on input "False" at bounding box center [503, 424] width 17 height 17
radio input "true"
click at [742, 546] on button "SUBMIT" at bounding box center [764, 547] width 144 height 34
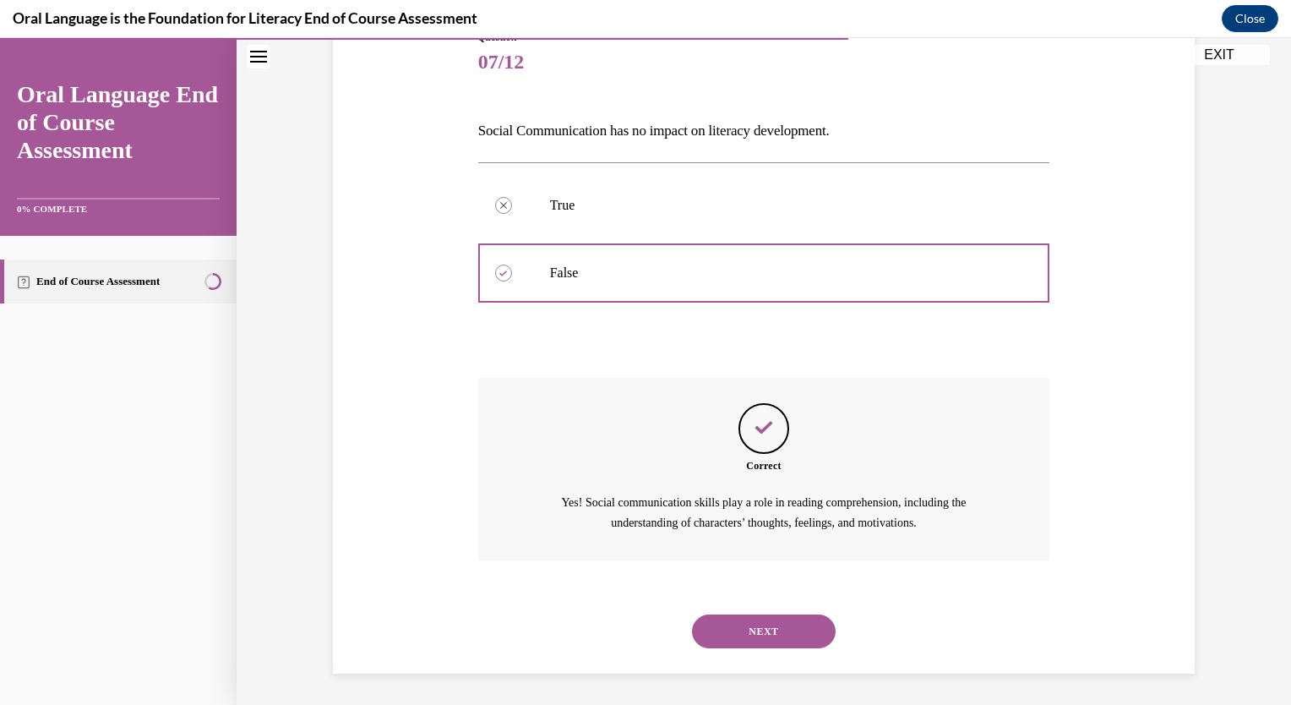
scroll to position [206, 0]
click at [764, 623] on button "NEXT" at bounding box center [764, 630] width 144 height 34
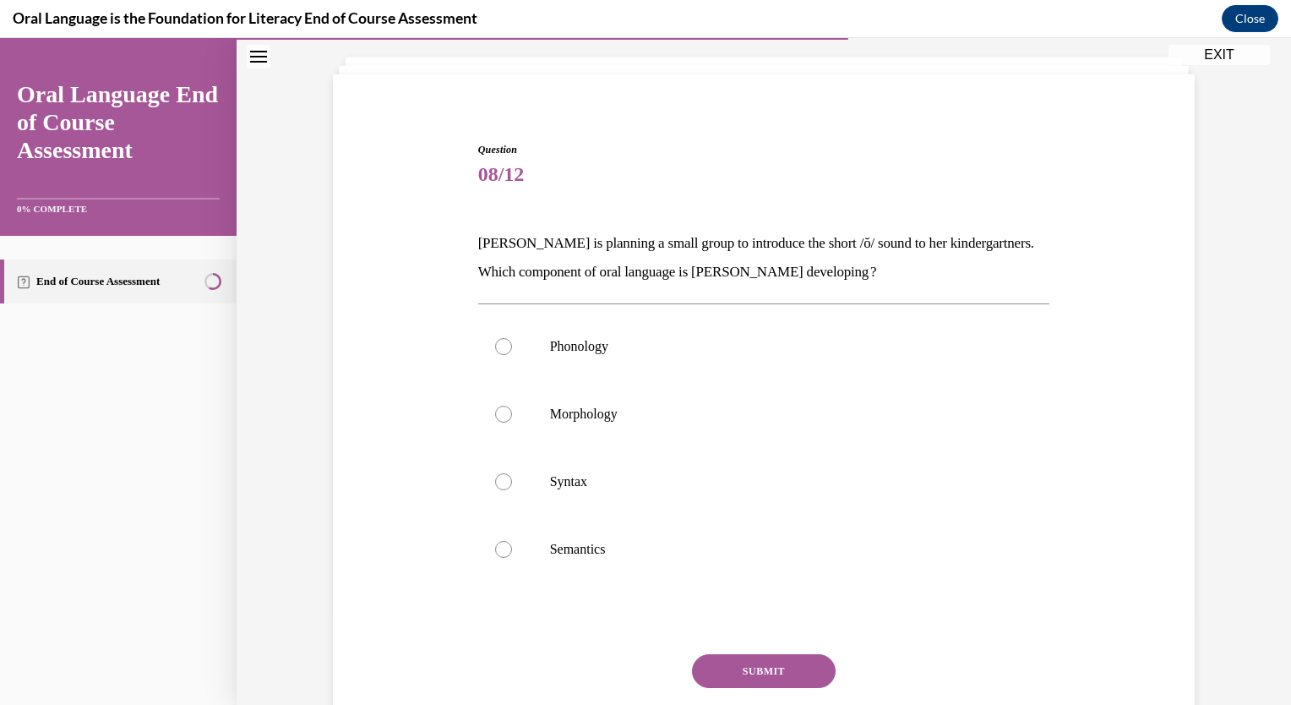
scroll to position [69, 0]
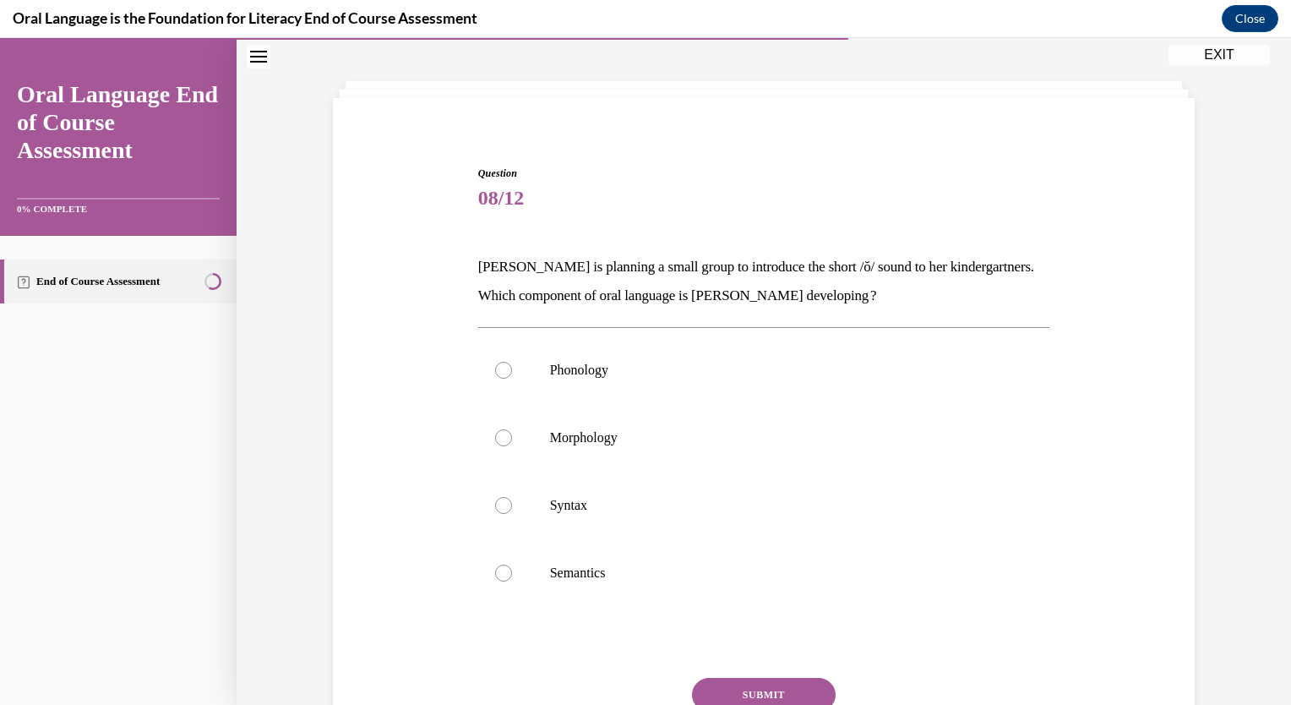
click at [498, 370] on div at bounding box center [503, 370] width 17 height 17
click at [498, 370] on input "Phonology" at bounding box center [503, 370] width 17 height 17
radio input "true"
click at [750, 686] on button "SUBMIT" at bounding box center [764, 695] width 144 height 34
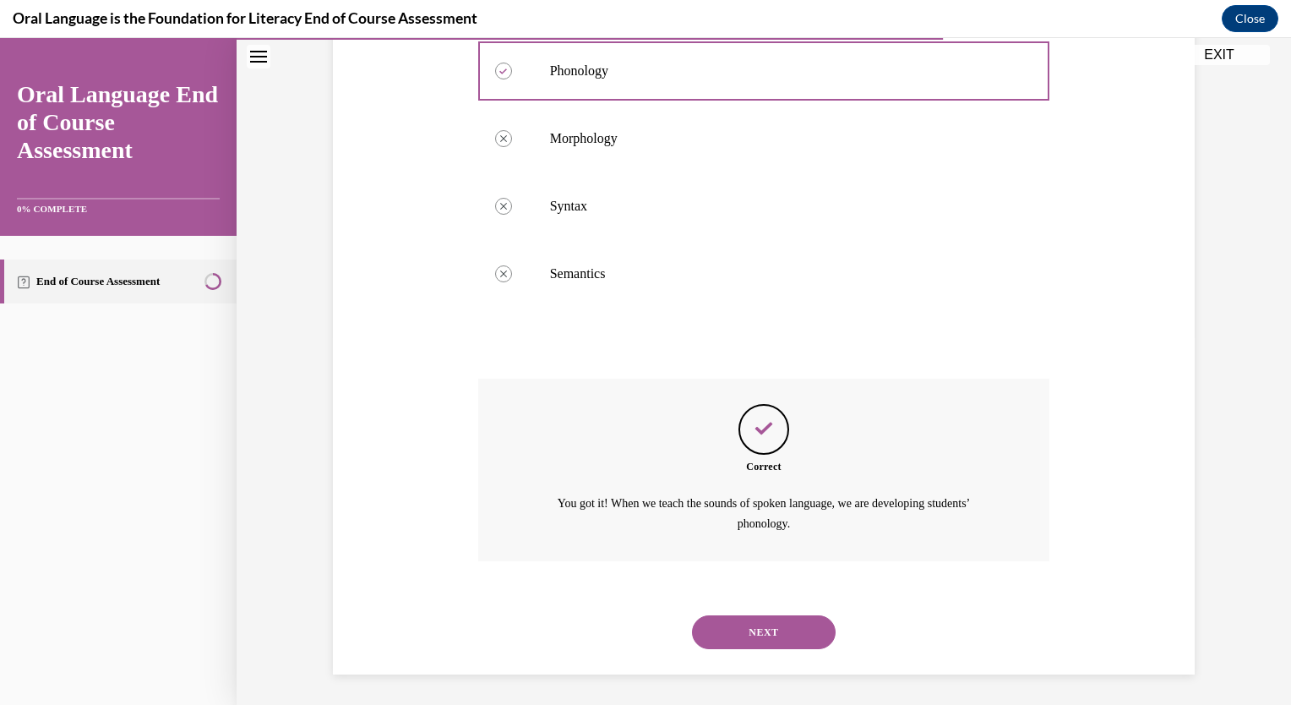
scroll to position [371, 0]
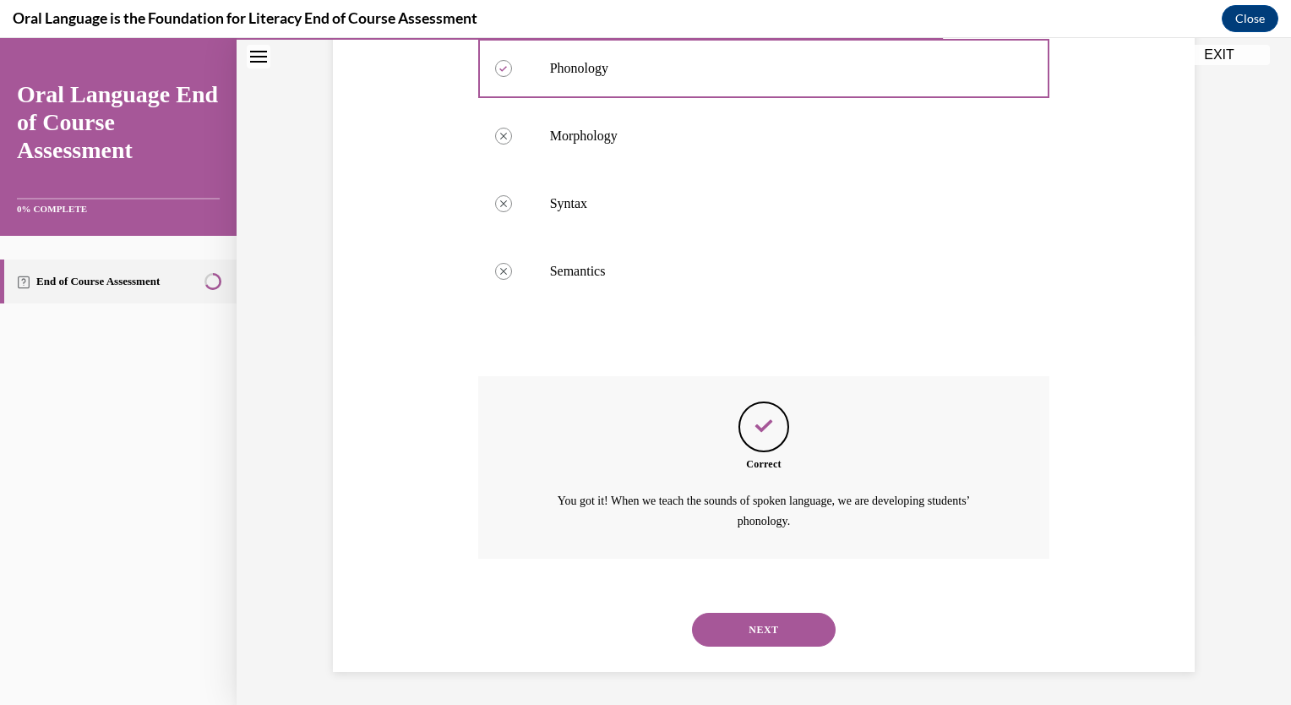
click at [758, 627] on button "NEXT" at bounding box center [764, 629] width 144 height 34
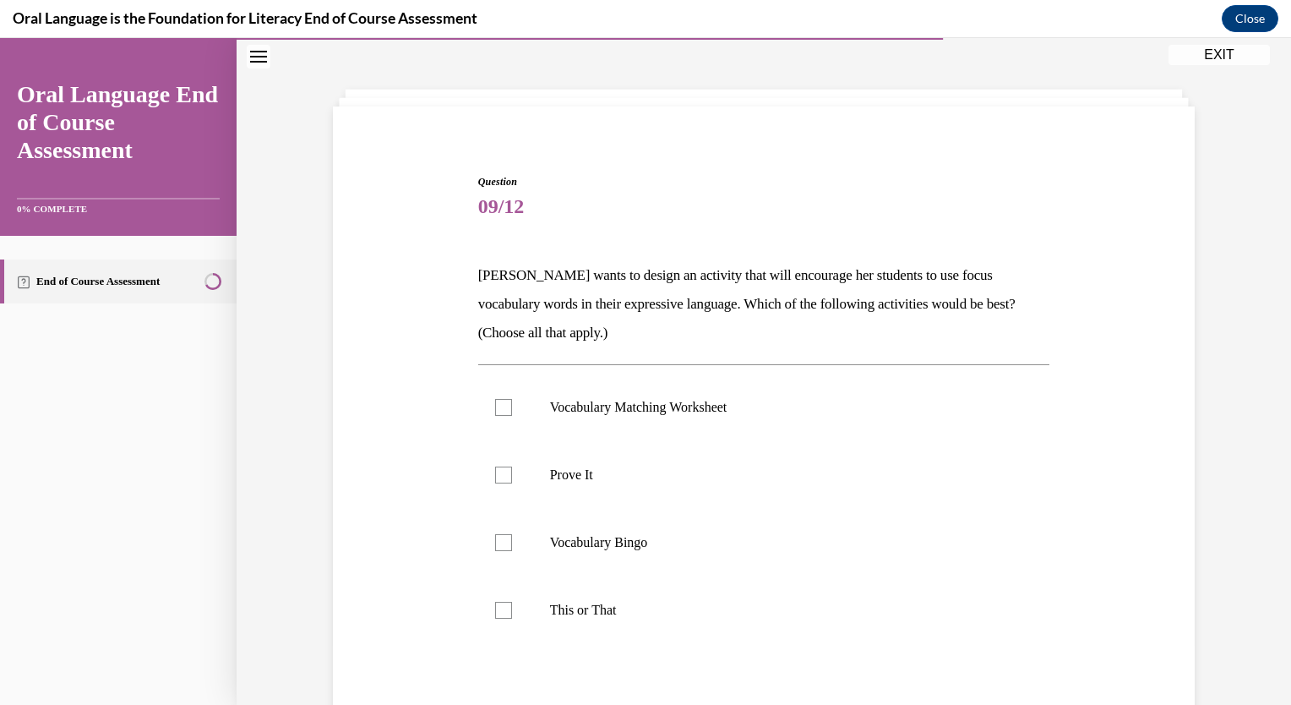
scroll to position [64, 0]
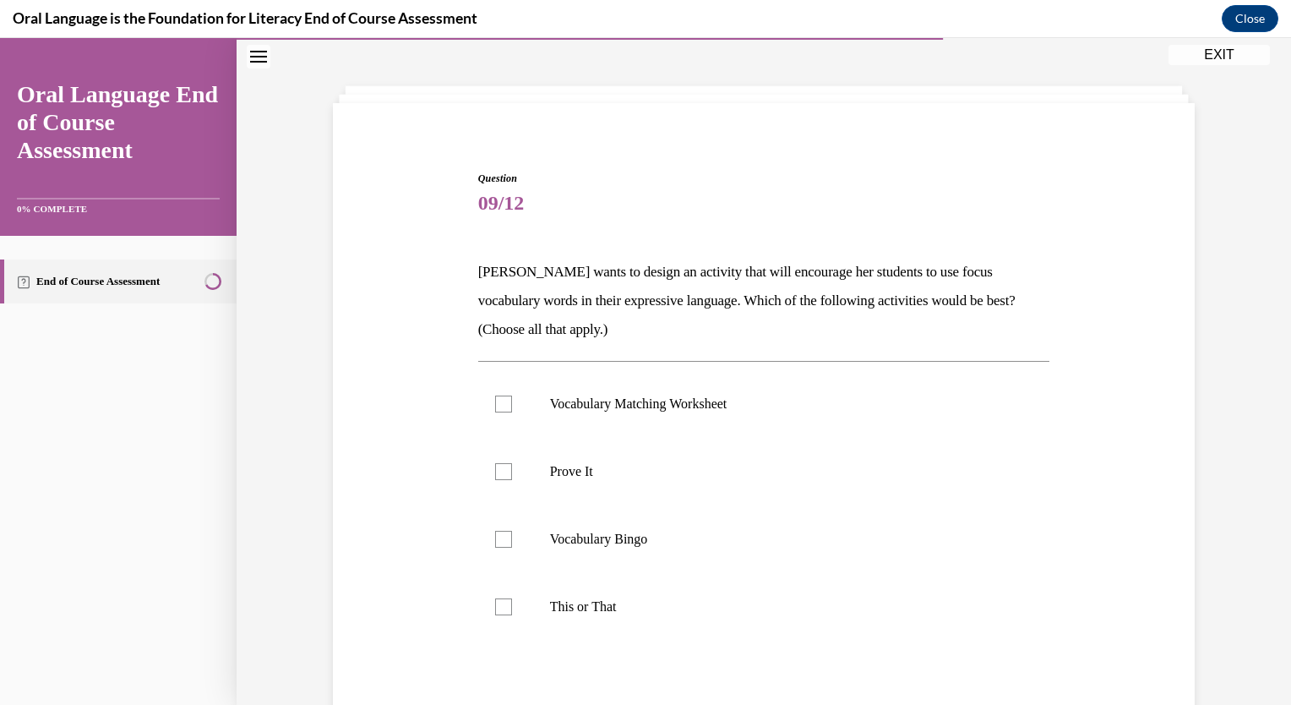
click at [501, 478] on div at bounding box center [503, 471] width 17 height 17
click at [501, 478] on input "Prove It" at bounding box center [503, 471] width 17 height 17
checkbox input "true"
click at [500, 603] on div at bounding box center [503, 606] width 17 height 17
click at [500, 603] on input "This or That" at bounding box center [503, 606] width 17 height 17
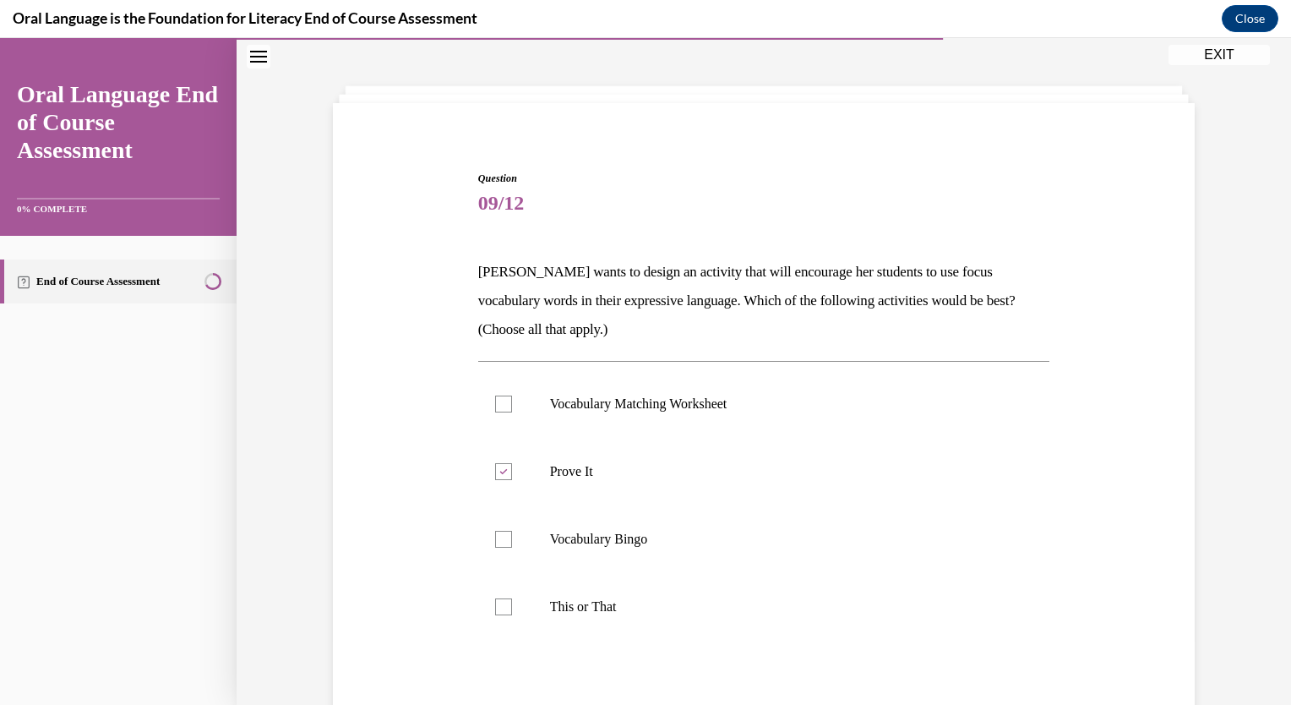
checkbox input "true"
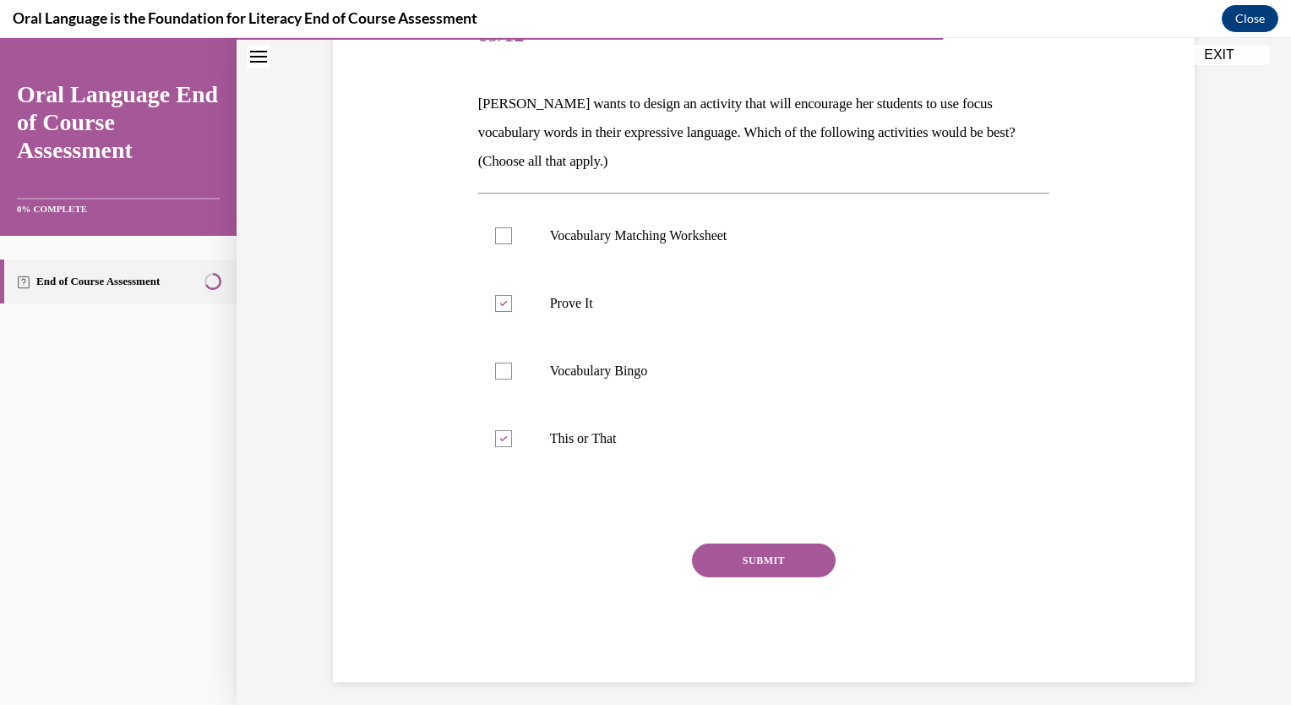
scroll to position [233, 0]
click at [748, 558] on button "SUBMIT" at bounding box center [764, 559] width 144 height 34
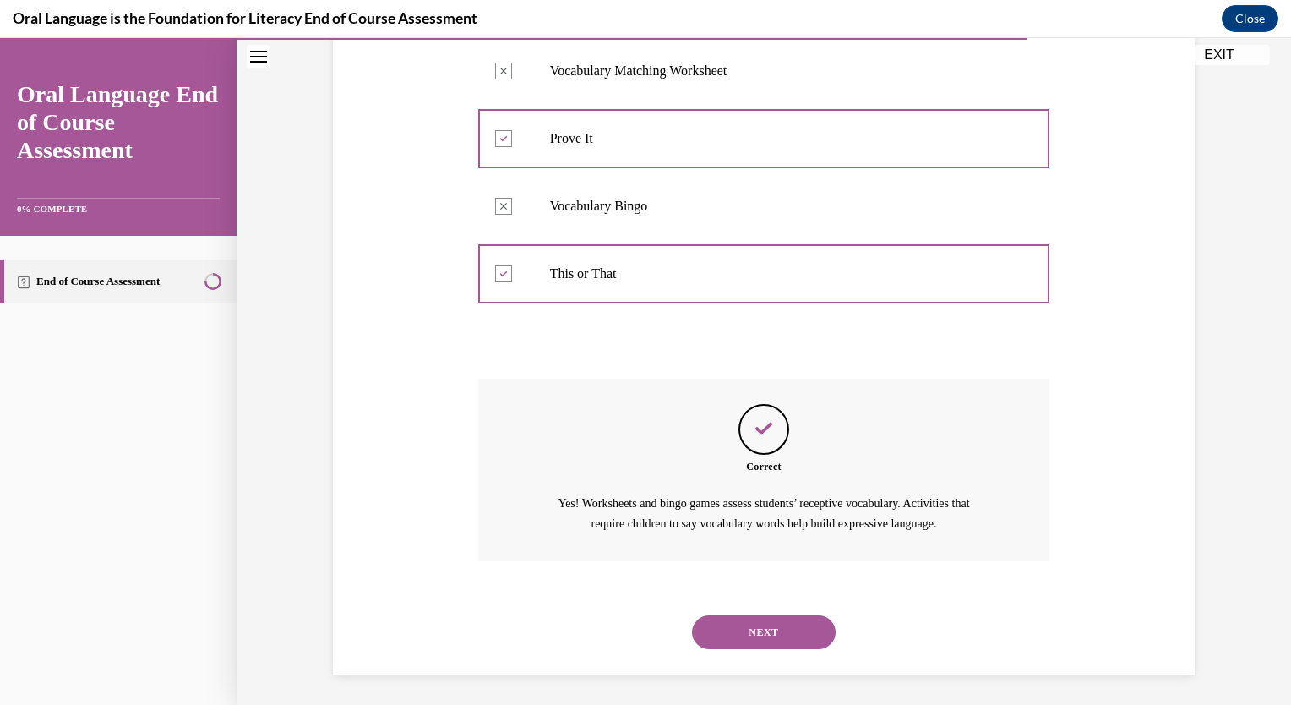
scroll to position [399, 0]
click at [757, 625] on button "NEXT" at bounding box center [764, 630] width 144 height 34
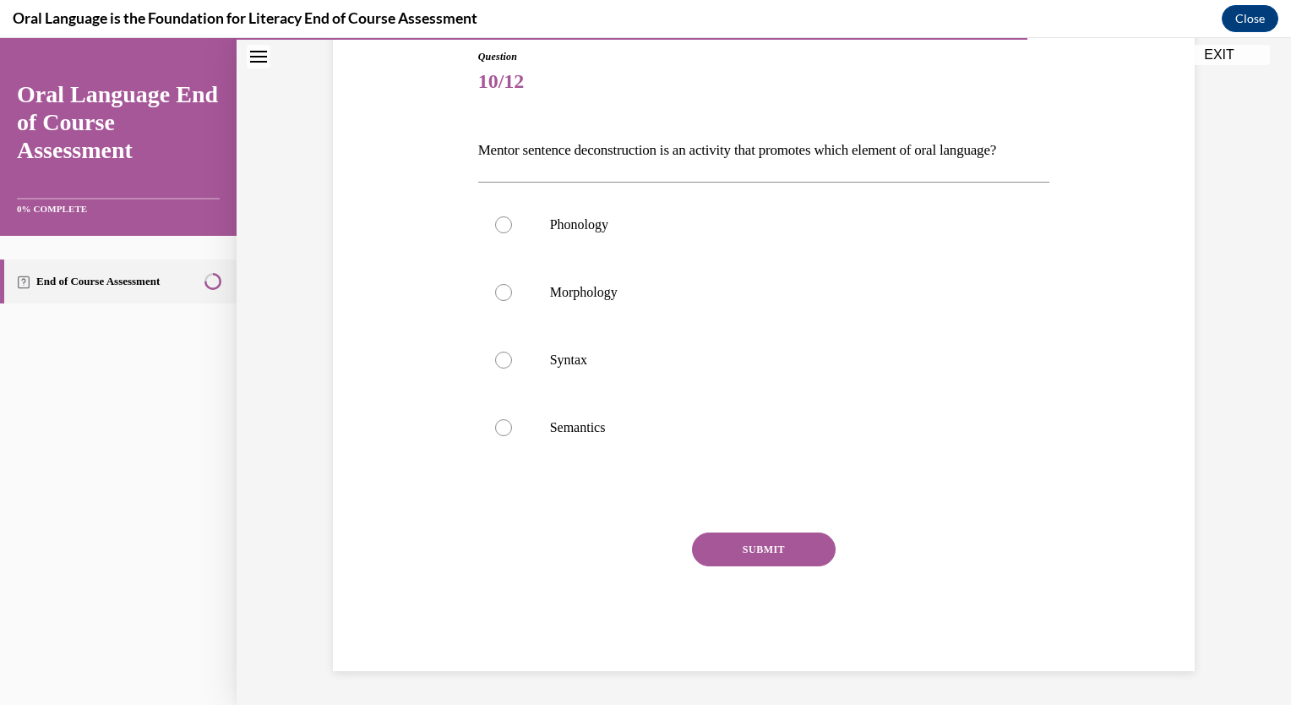
click at [502, 394] on label "Syntax" at bounding box center [764, 360] width 572 height 68
click at [502, 368] on input "Syntax" at bounding box center [503, 359] width 17 height 17
radio input "true"
click at [759, 566] on button "SUBMIT" at bounding box center [764, 549] width 144 height 34
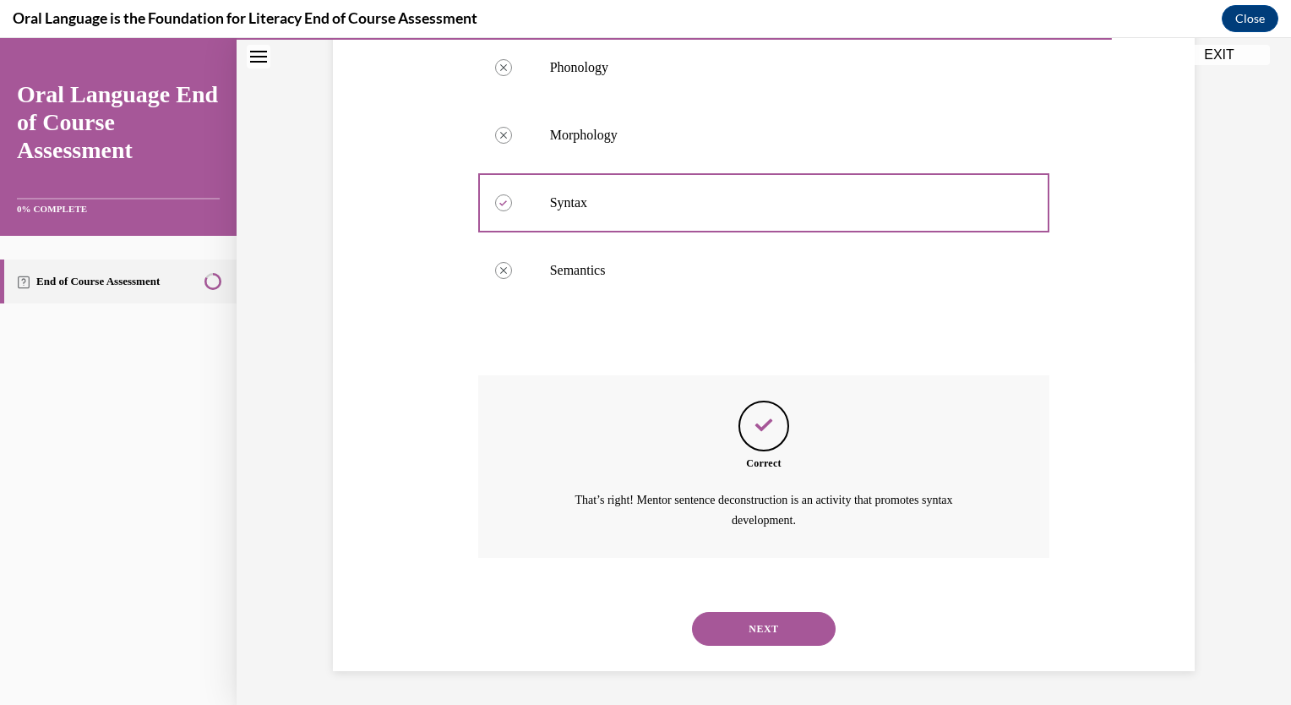
scroll to position [371, 0]
click at [741, 639] on button "NEXT" at bounding box center [764, 629] width 144 height 34
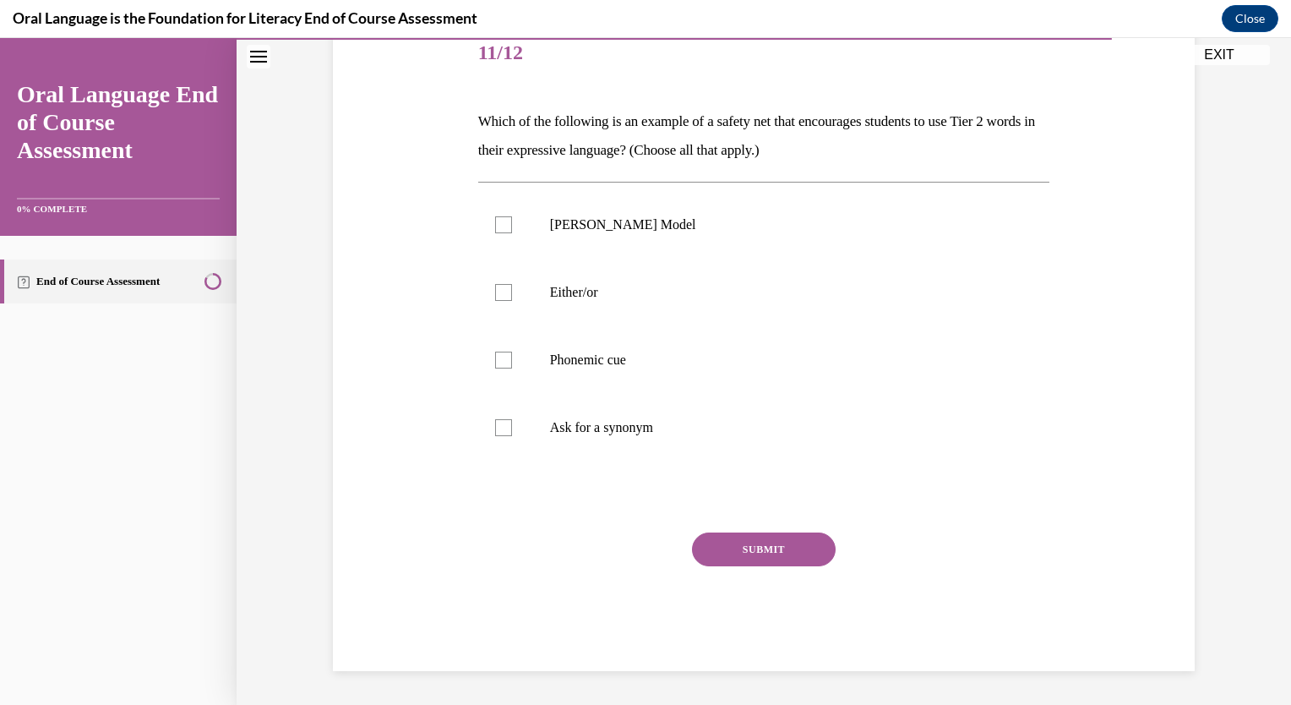
scroll to position [188, 0]
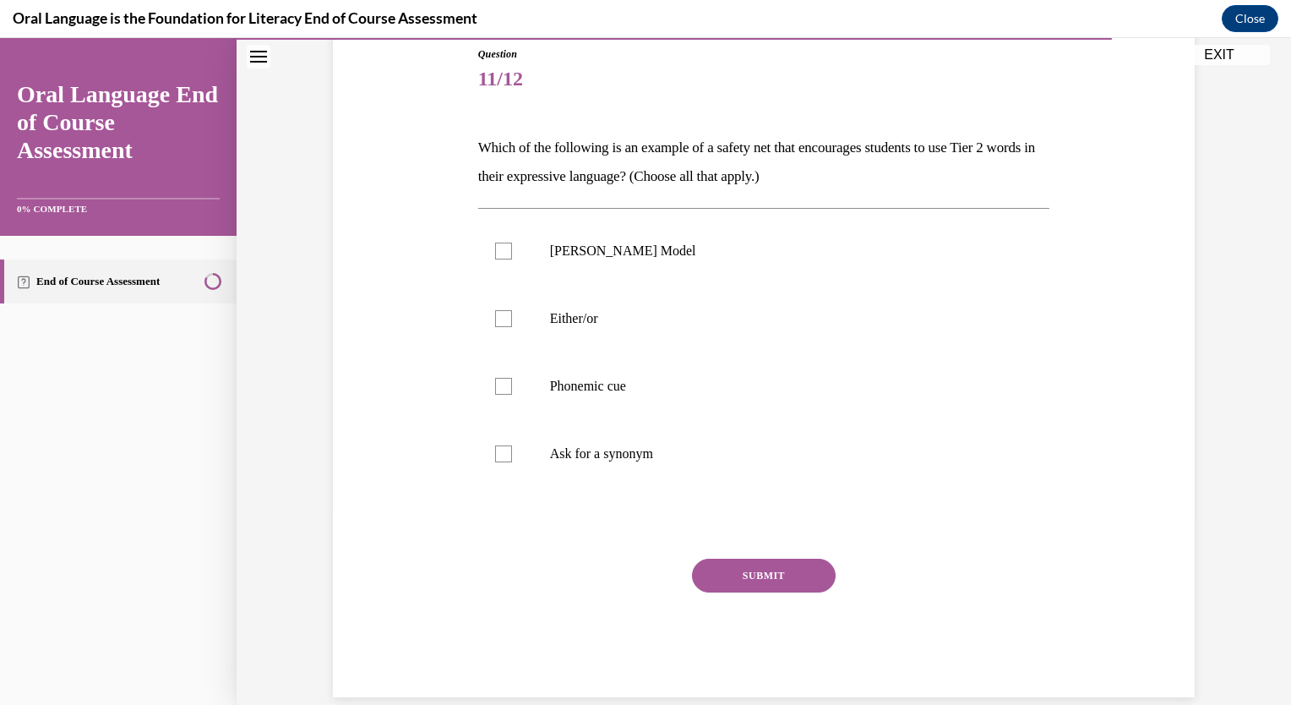
click at [499, 247] on div at bounding box center [503, 250] width 17 height 17
click at [499, 247] on input "Frayer Model" at bounding box center [503, 250] width 17 height 17
checkbox input "true"
click at [498, 323] on div at bounding box center [503, 318] width 17 height 17
click at [498, 323] on input "Either/or" at bounding box center [503, 318] width 17 height 17
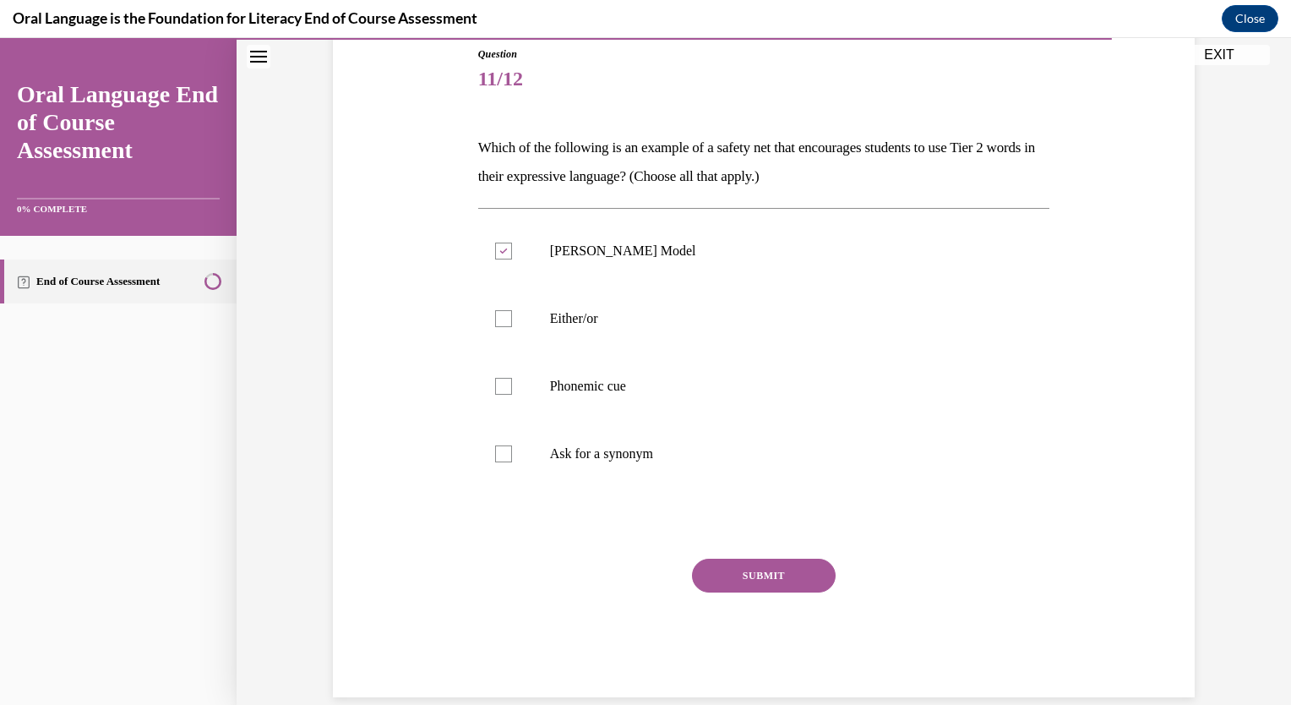
checkbox input "true"
click at [501, 452] on div at bounding box center [503, 453] width 17 height 17
click at [501, 452] on input "Ask for a synonym" at bounding box center [503, 453] width 17 height 17
checkbox input "true"
click at [503, 388] on div at bounding box center [503, 386] width 17 height 17
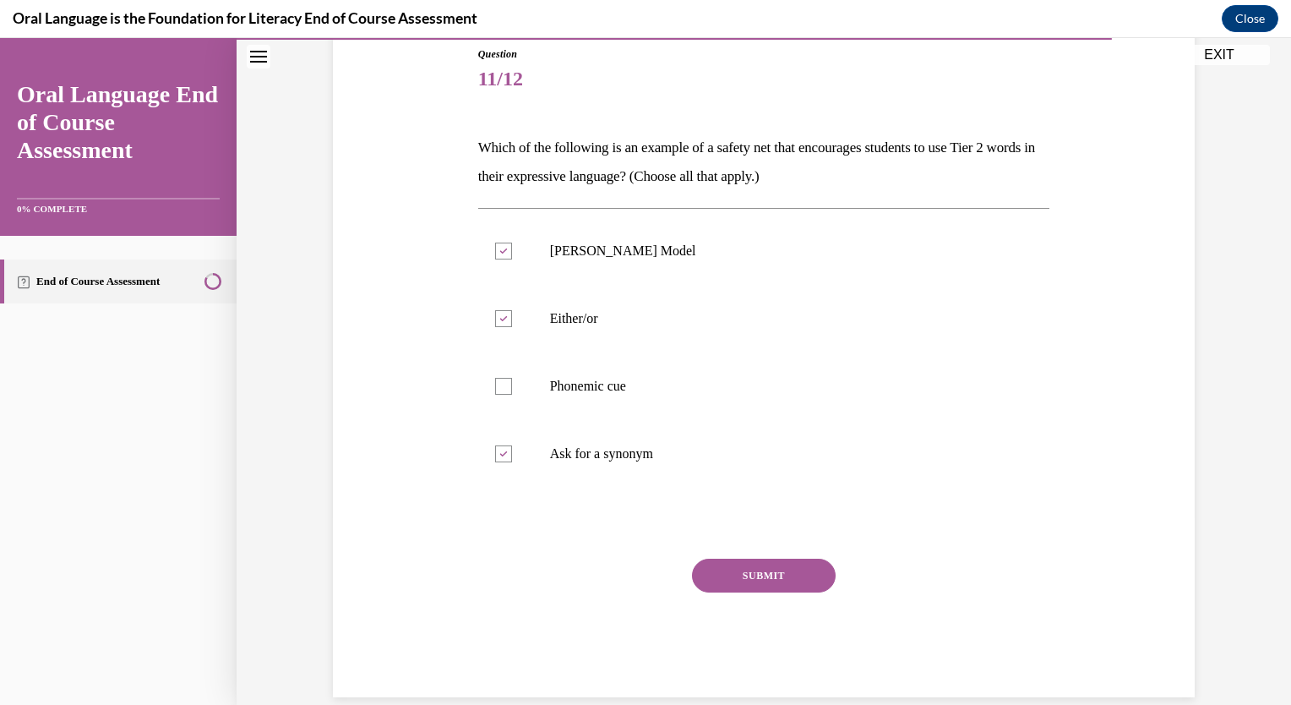
click at [503, 388] on input "Phonemic cue" at bounding box center [503, 386] width 17 height 17
checkbox input "true"
click at [758, 563] on button "SUBMIT" at bounding box center [764, 575] width 144 height 34
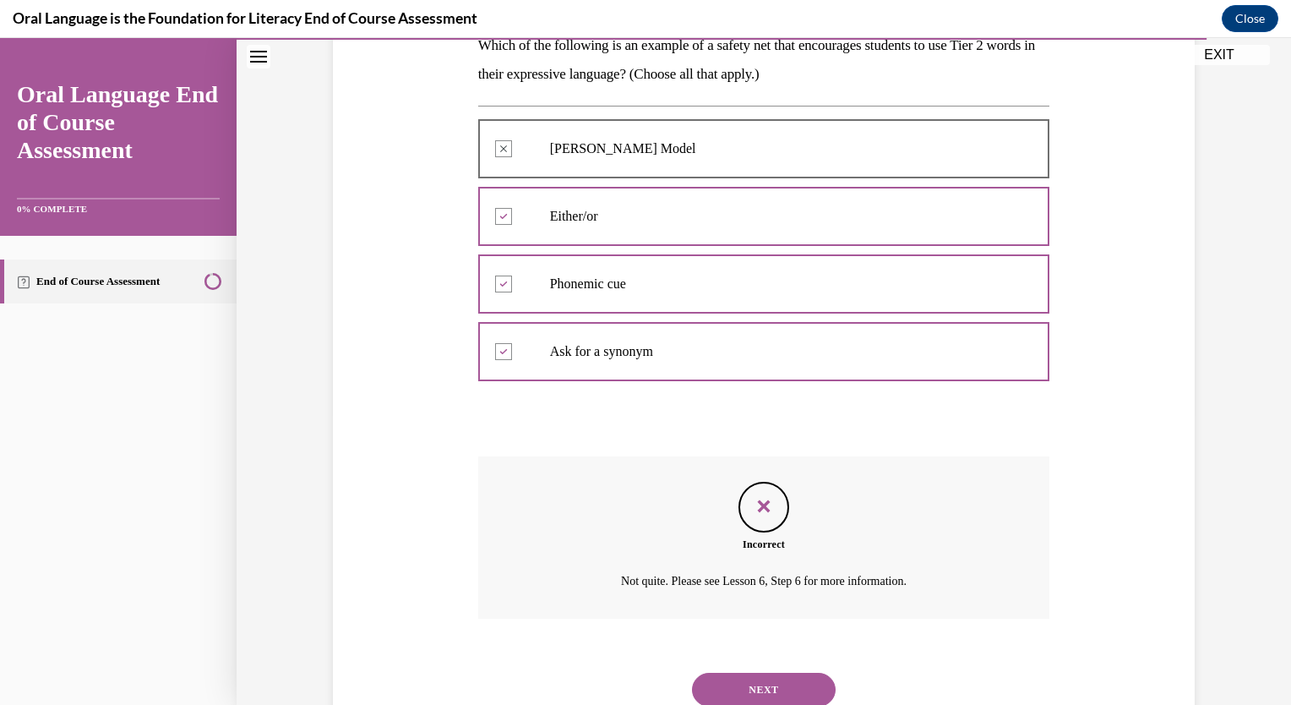
scroll to position [284, 0]
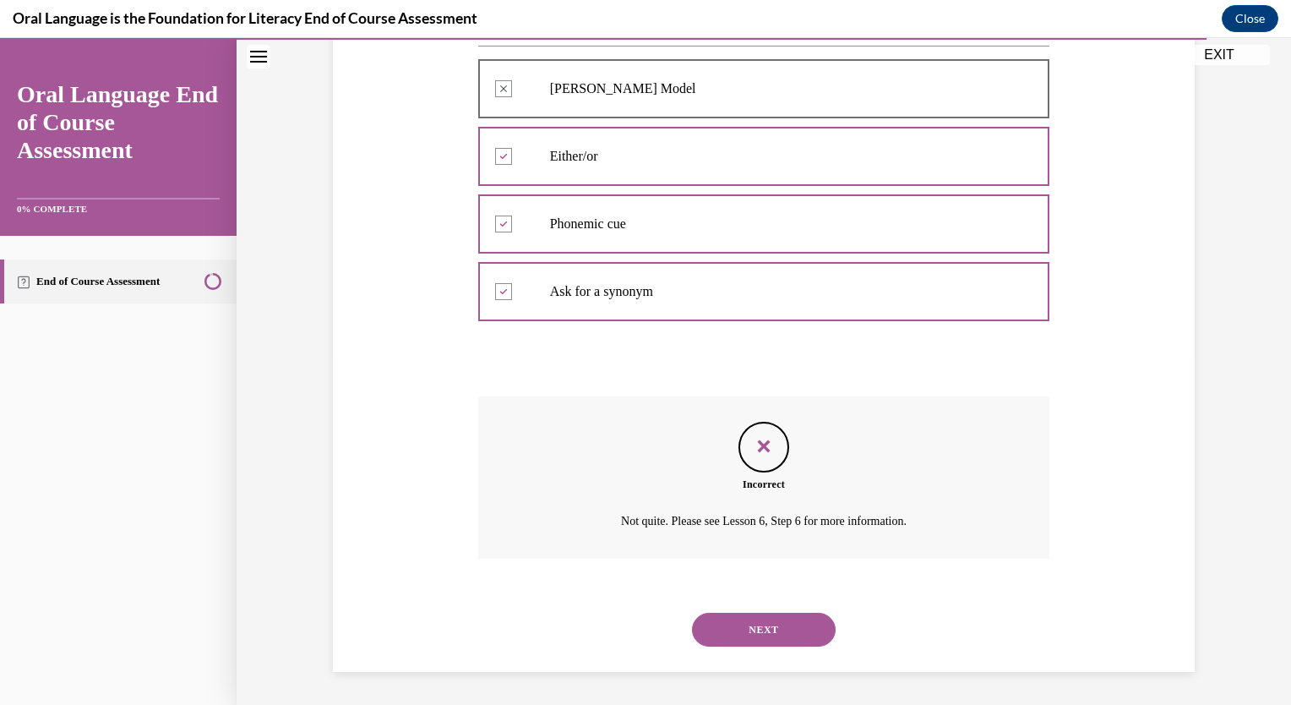
click at [764, 619] on button "NEXT" at bounding box center [764, 629] width 144 height 34
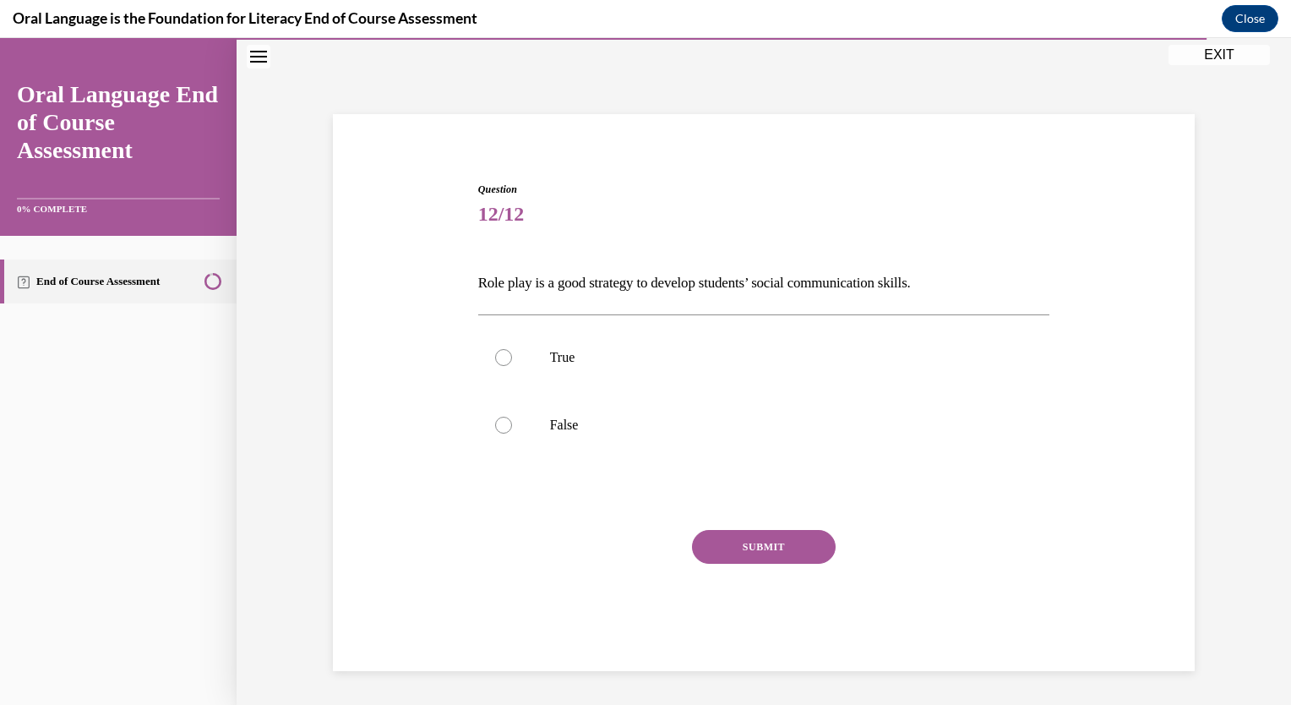
click at [495, 350] on div at bounding box center [503, 357] width 17 height 17
click at [495, 350] on input "True" at bounding box center [503, 357] width 17 height 17
radio input "true"
click at [760, 549] on button "SUBMIT" at bounding box center [764, 547] width 144 height 34
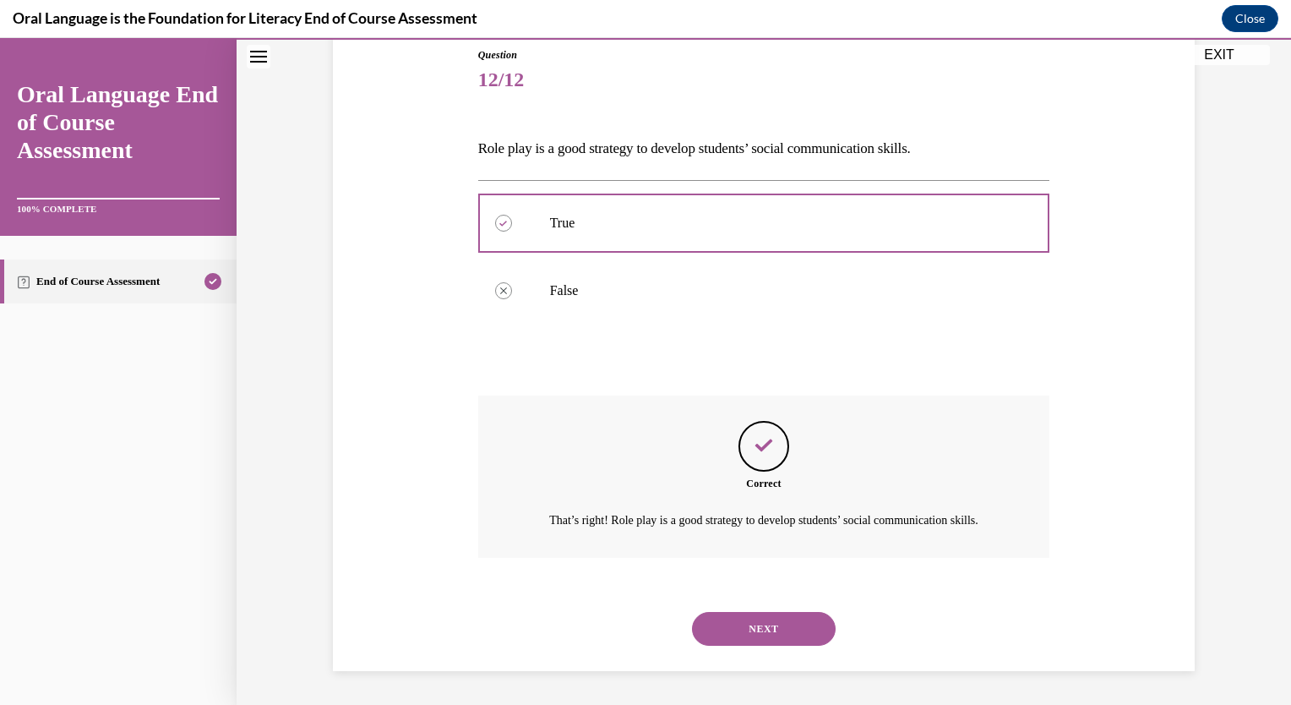
scroll to position [206, 0]
click at [766, 628] on button "NEXT" at bounding box center [764, 629] width 144 height 34
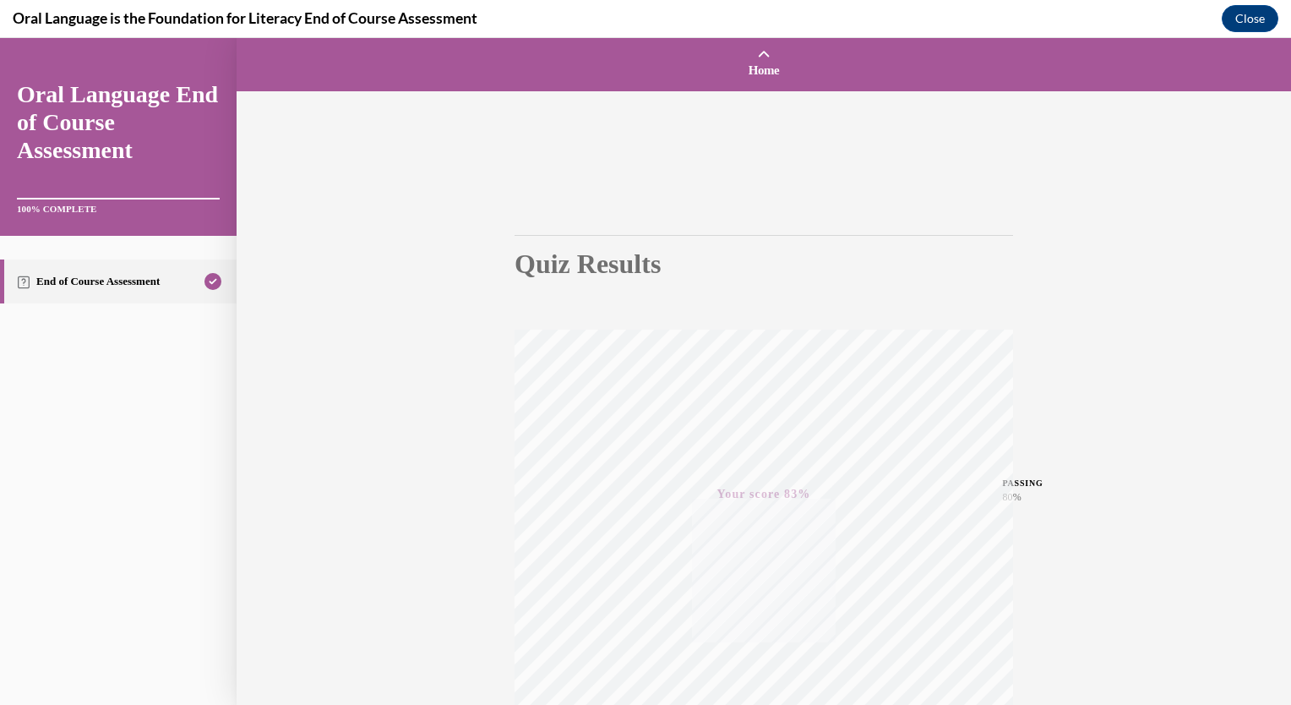
scroll to position [199, 0]
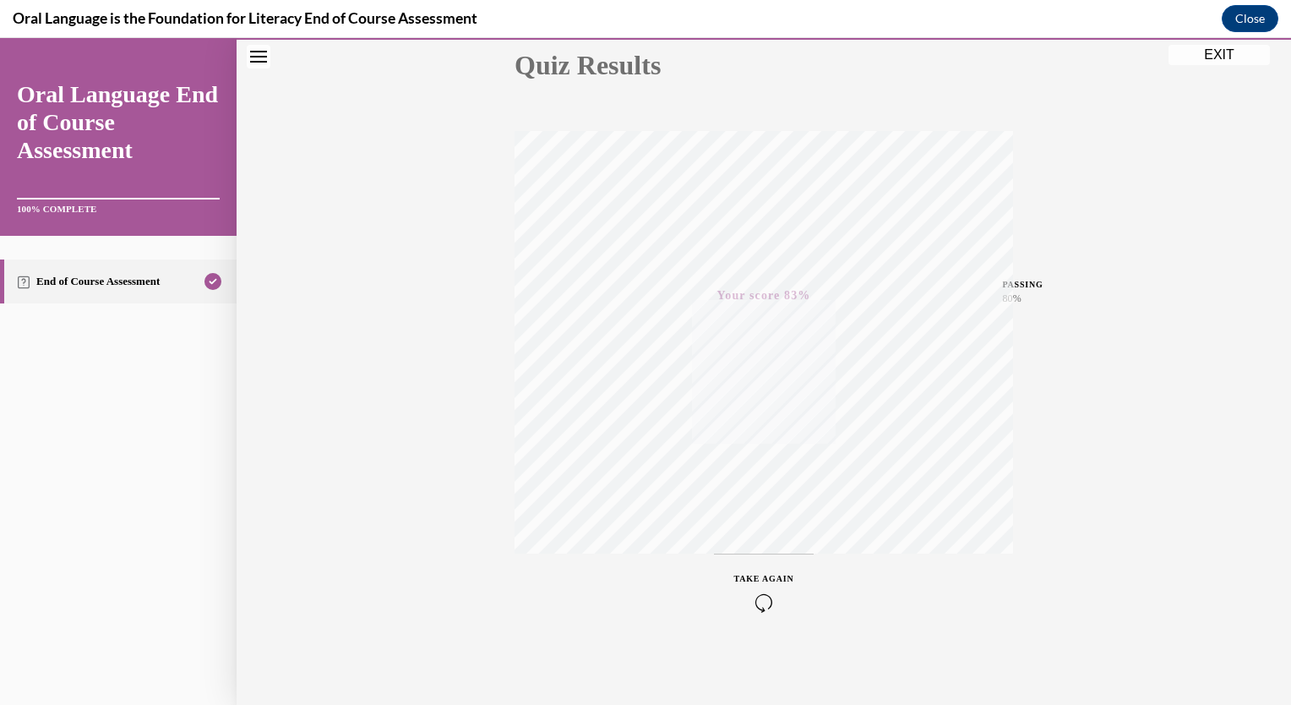
click at [1216, 55] on button "EXIT" at bounding box center [1218, 55] width 101 height 20
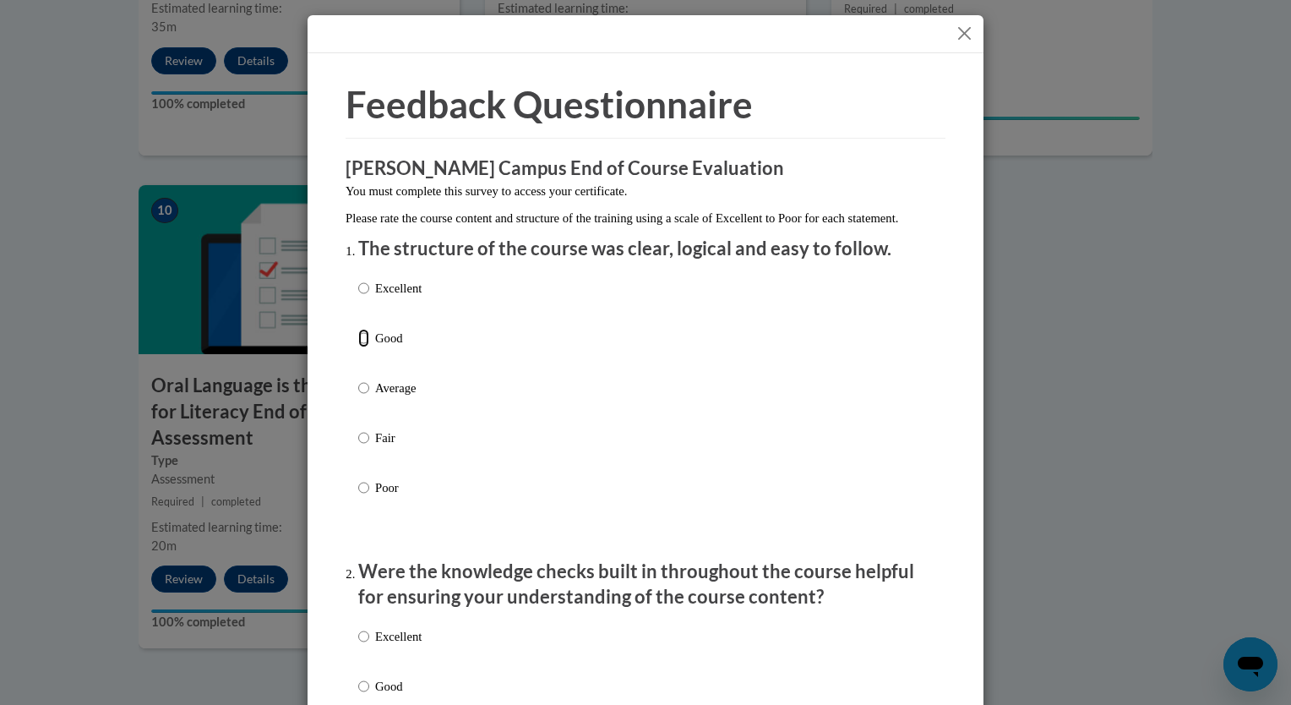
click at [358, 347] on input "Good" at bounding box center [363, 338] width 11 height 19
radio input "true"
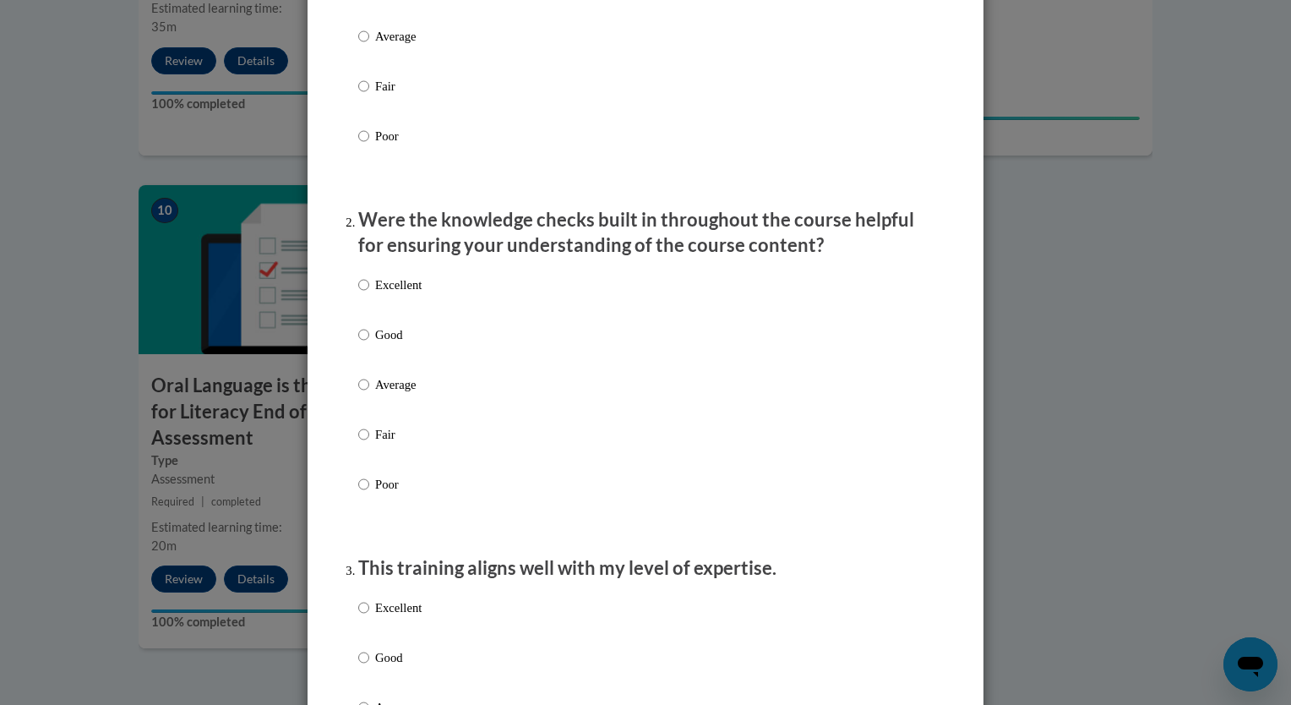
scroll to position [351, 0]
click at [358, 344] on input "Good" at bounding box center [363, 334] width 11 height 19
radio input "true"
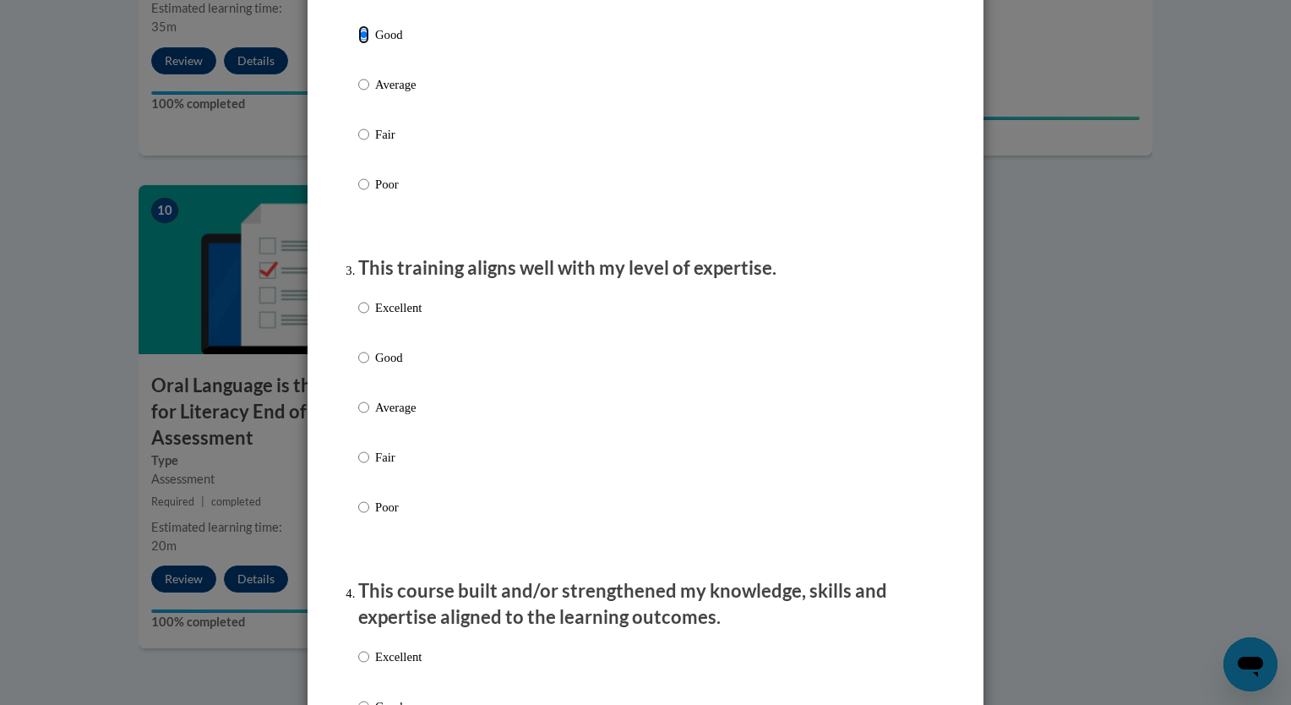
scroll to position [656, 0]
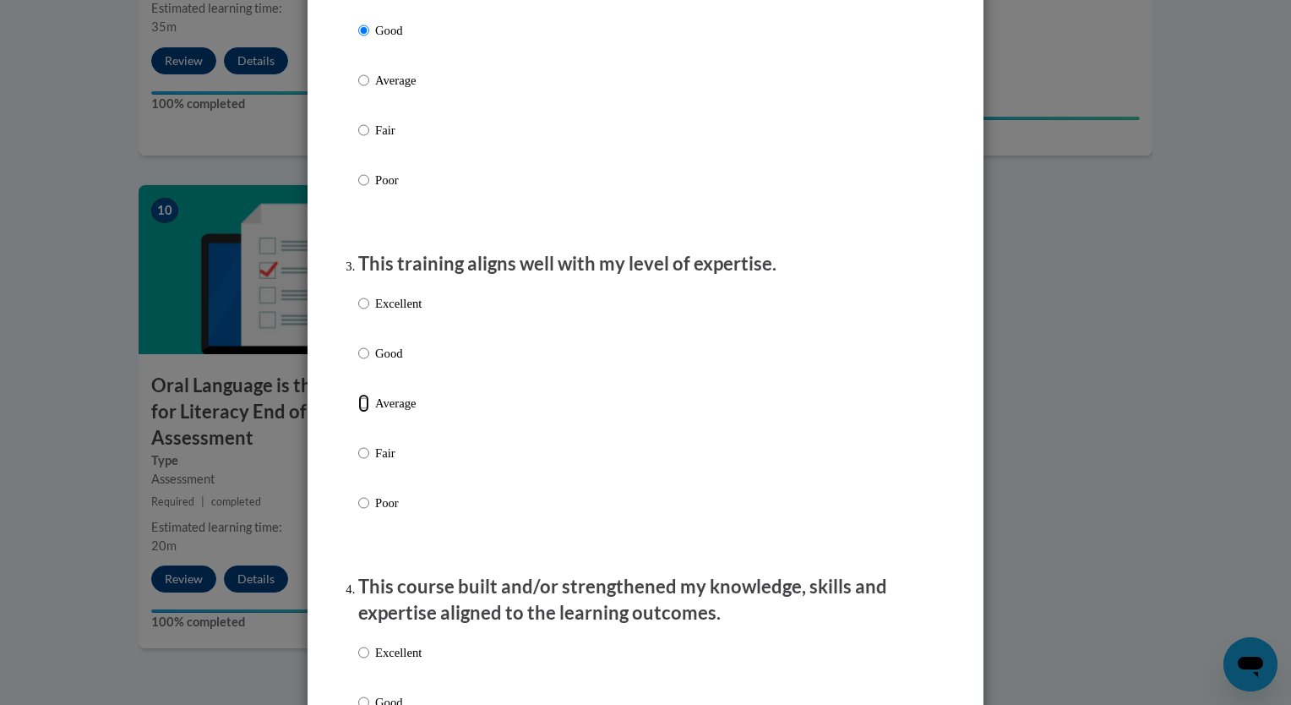
click at [358, 412] on input "Average" at bounding box center [363, 403] width 11 height 19
radio input "true"
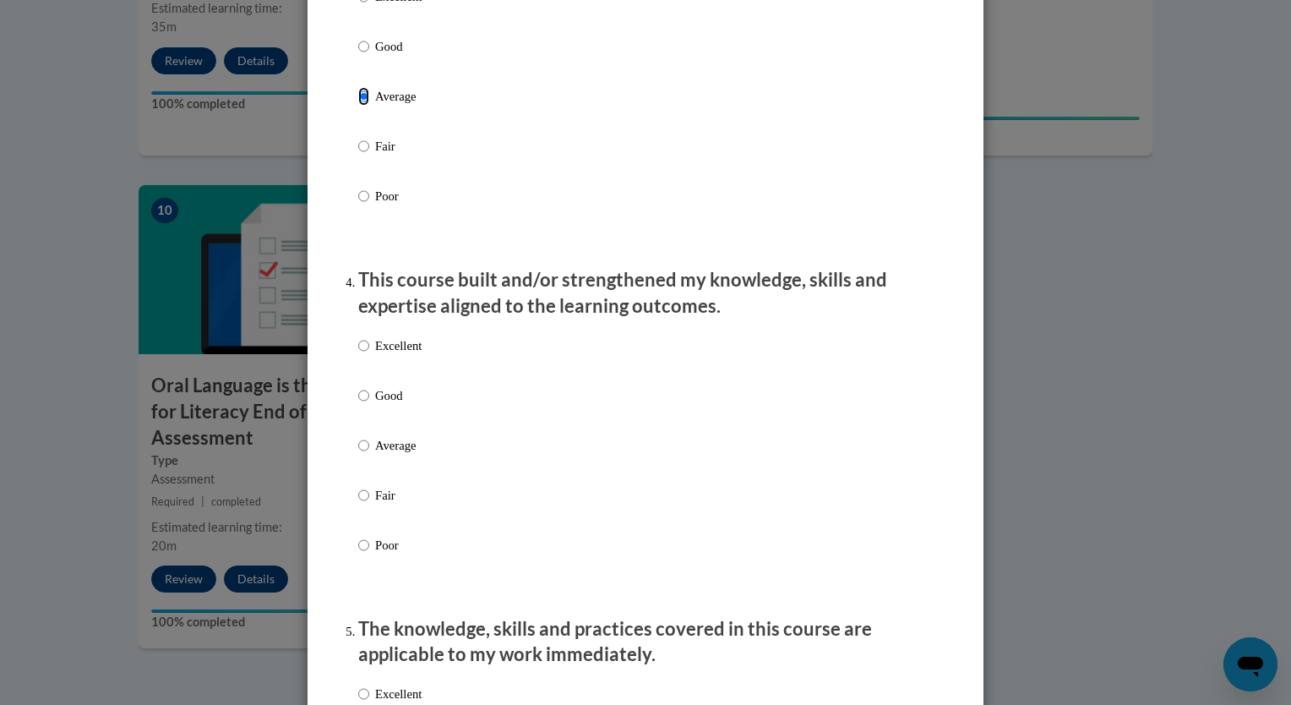
scroll to position [963, 0]
click at [359, 404] on input "Good" at bounding box center [363, 394] width 11 height 19
radio input "true"
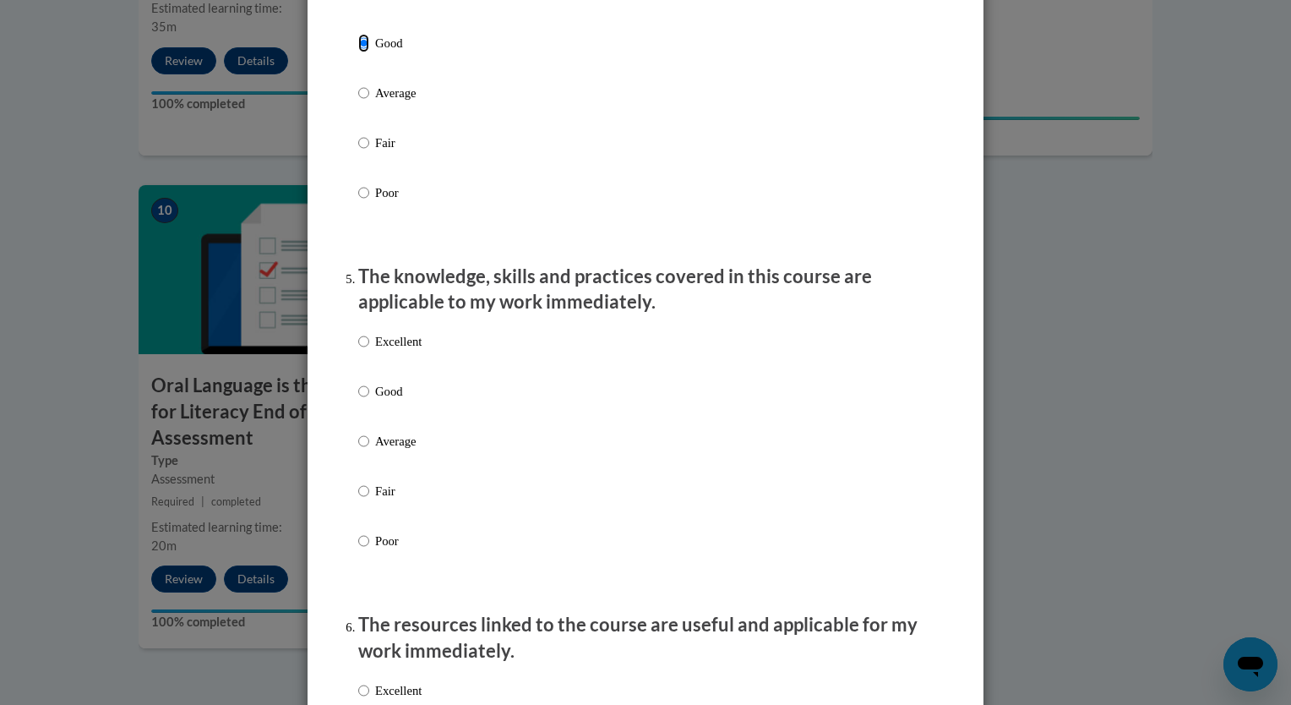
scroll to position [1318, 0]
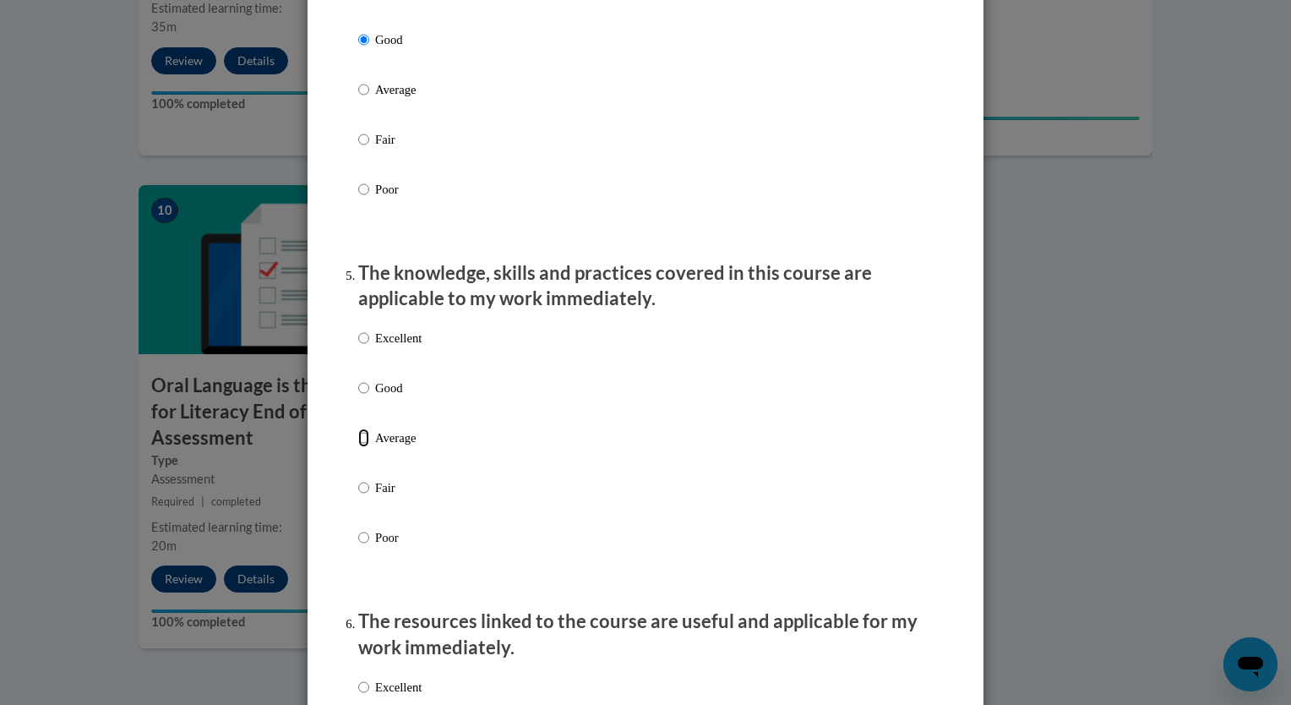
click at [358, 447] on input "Average" at bounding box center [363, 437] width 11 height 19
radio input "true"
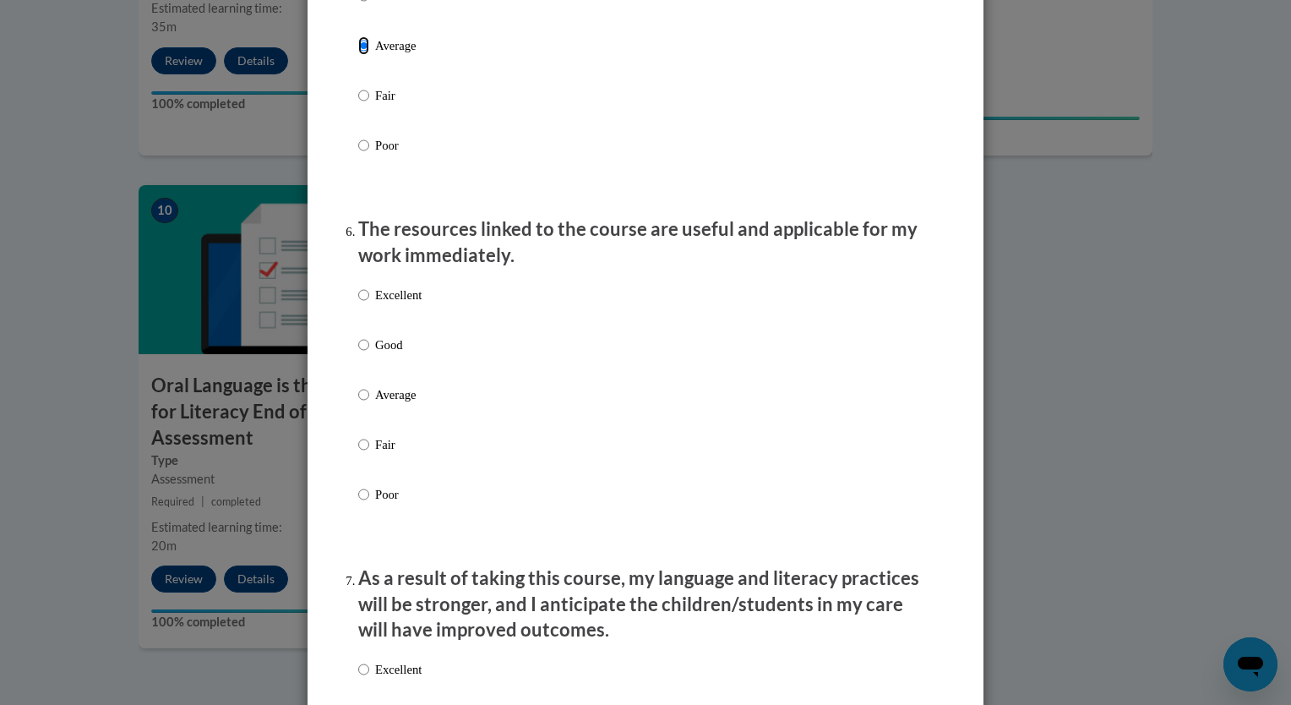
scroll to position [1715, 0]
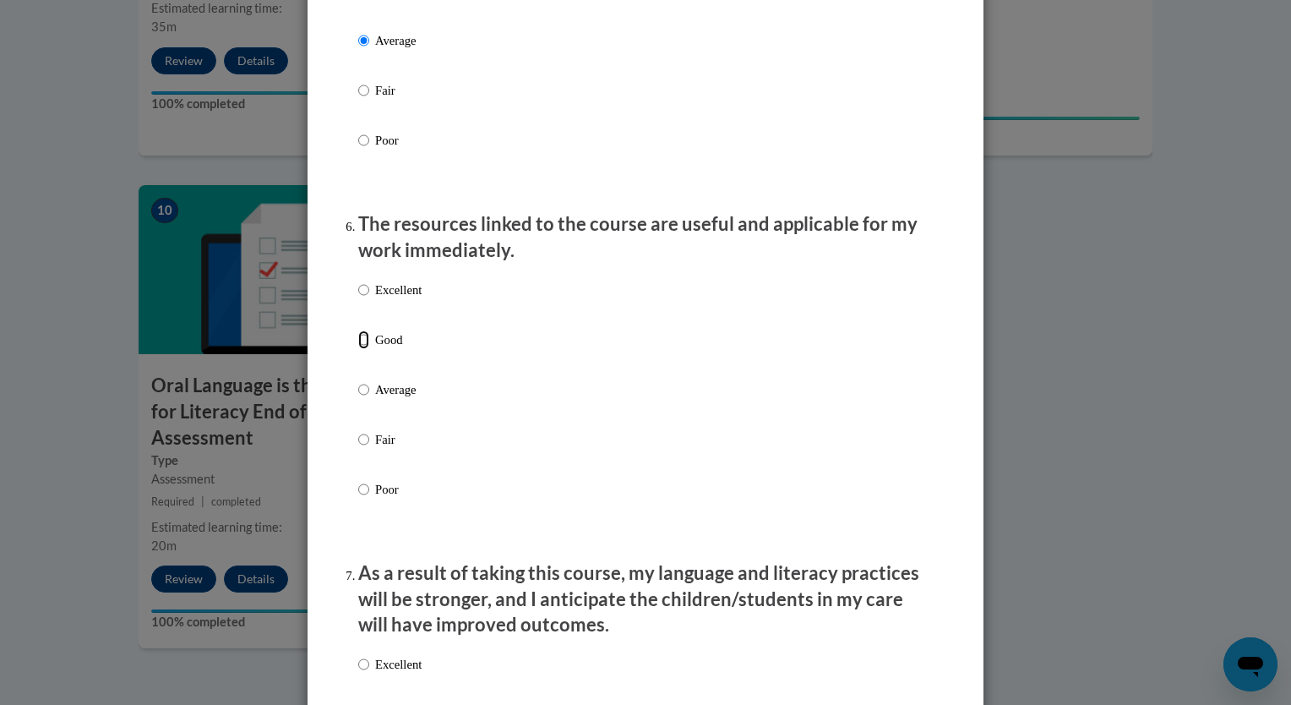
click at [358, 349] on input "Good" at bounding box center [363, 339] width 11 height 19
radio input "true"
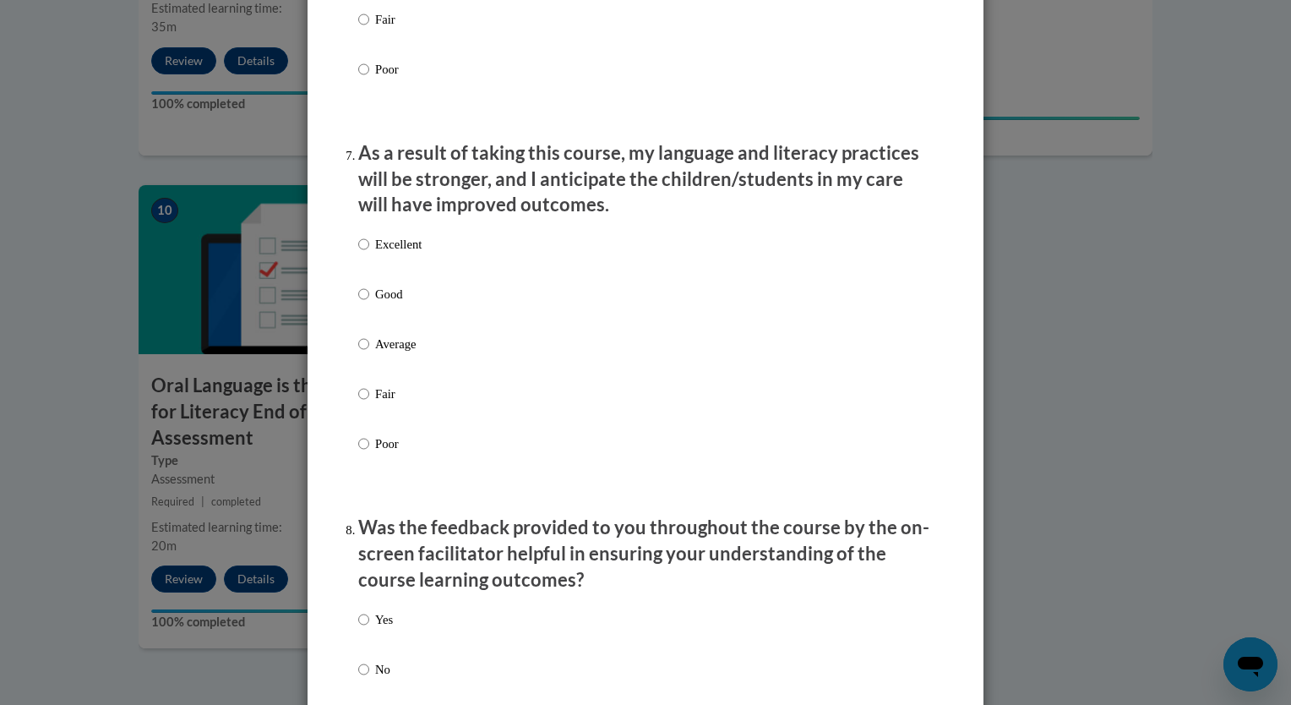
scroll to position [2141, 0]
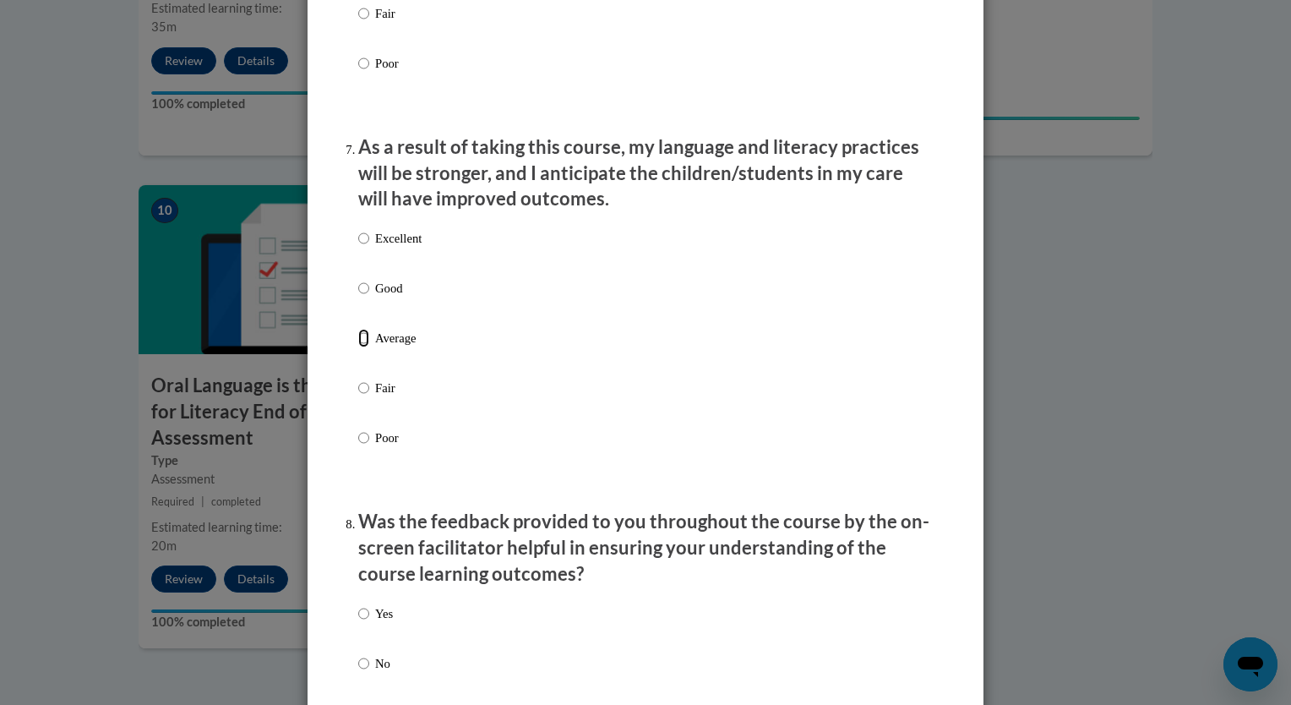
click at [358, 347] on input "Average" at bounding box center [363, 338] width 11 height 19
radio input "true"
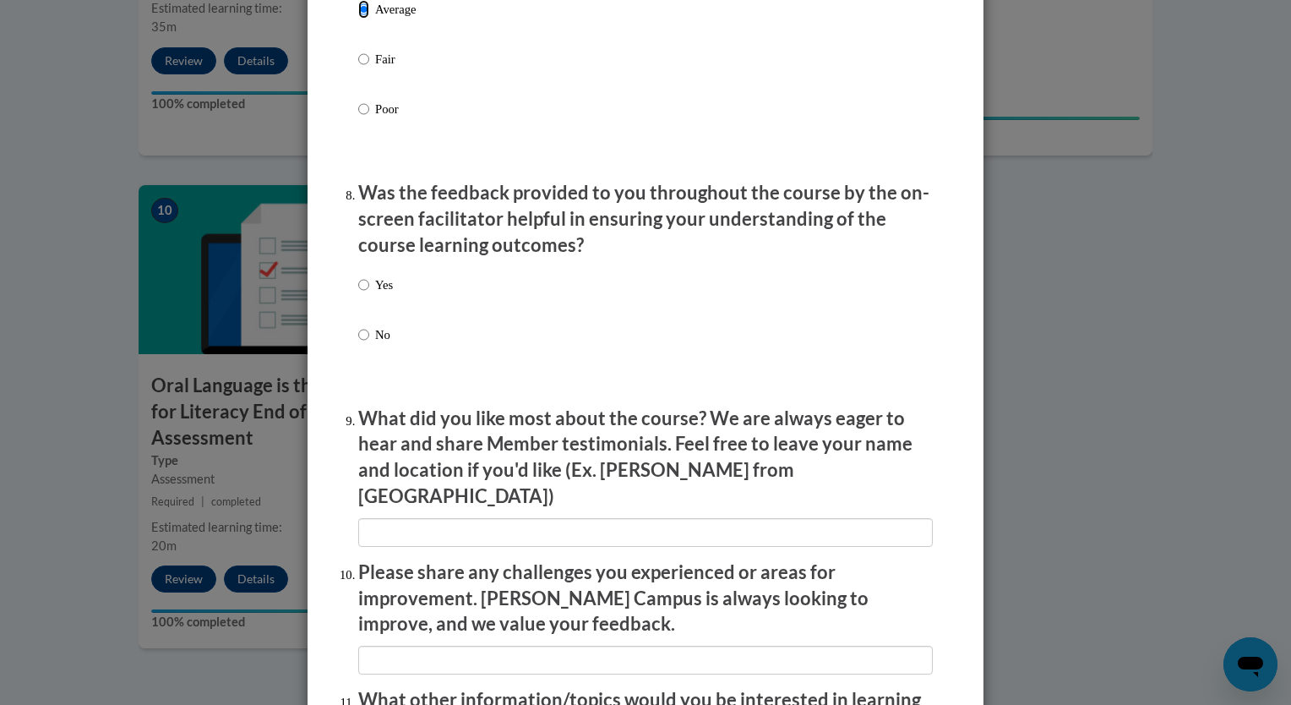
scroll to position [2470, 0]
click at [358, 293] on input "Yes" at bounding box center [363, 284] width 11 height 19
radio input "true"
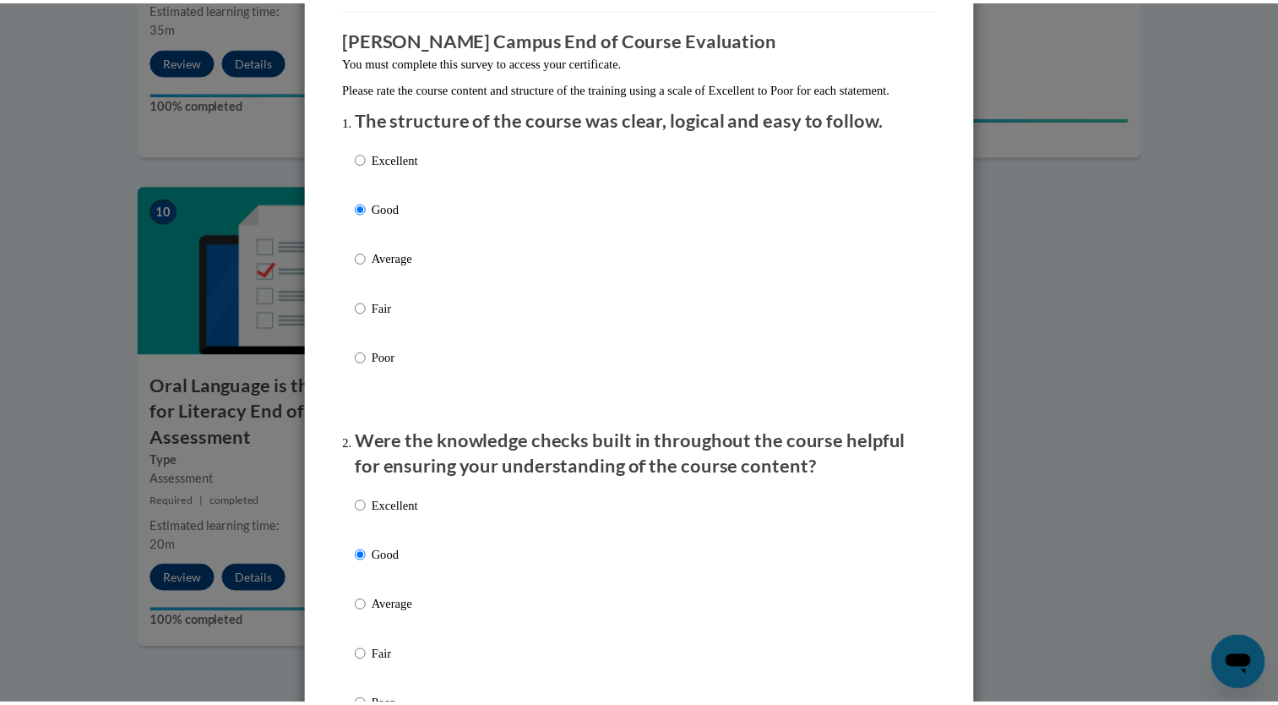
scroll to position [0, 0]
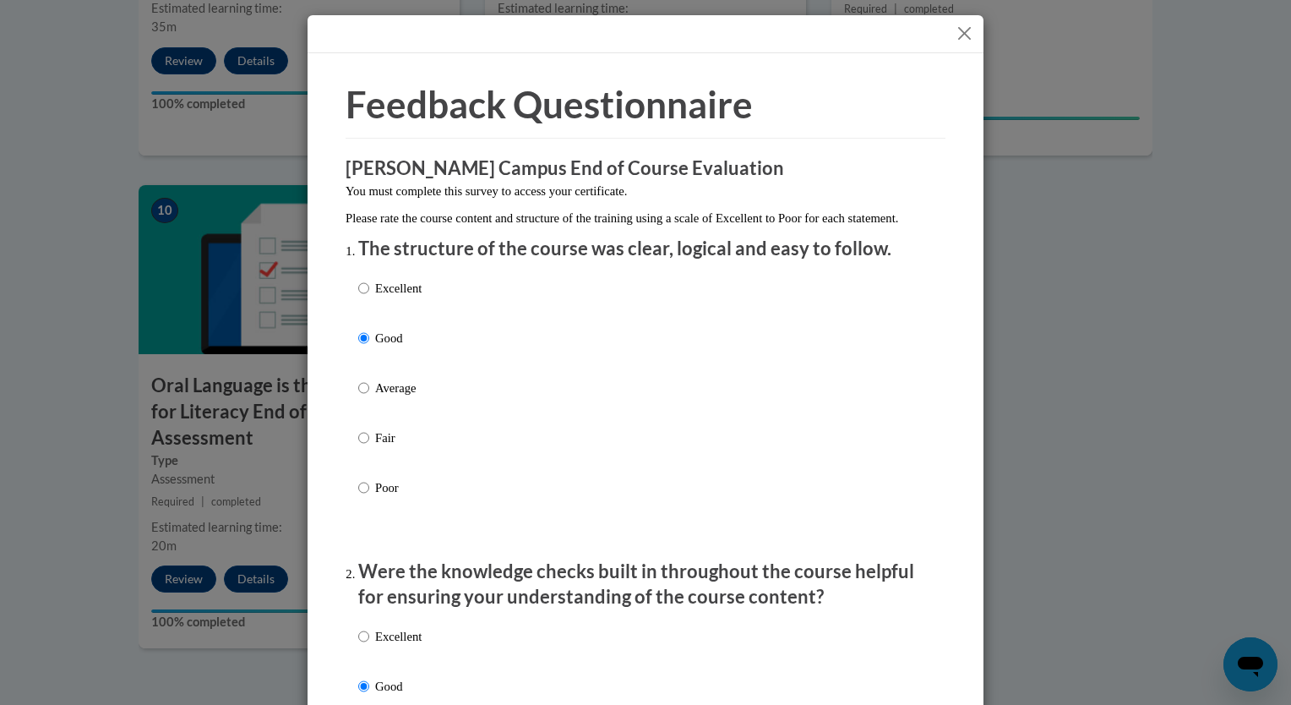
click at [954, 29] on button "Close" at bounding box center [964, 33] width 21 height 21
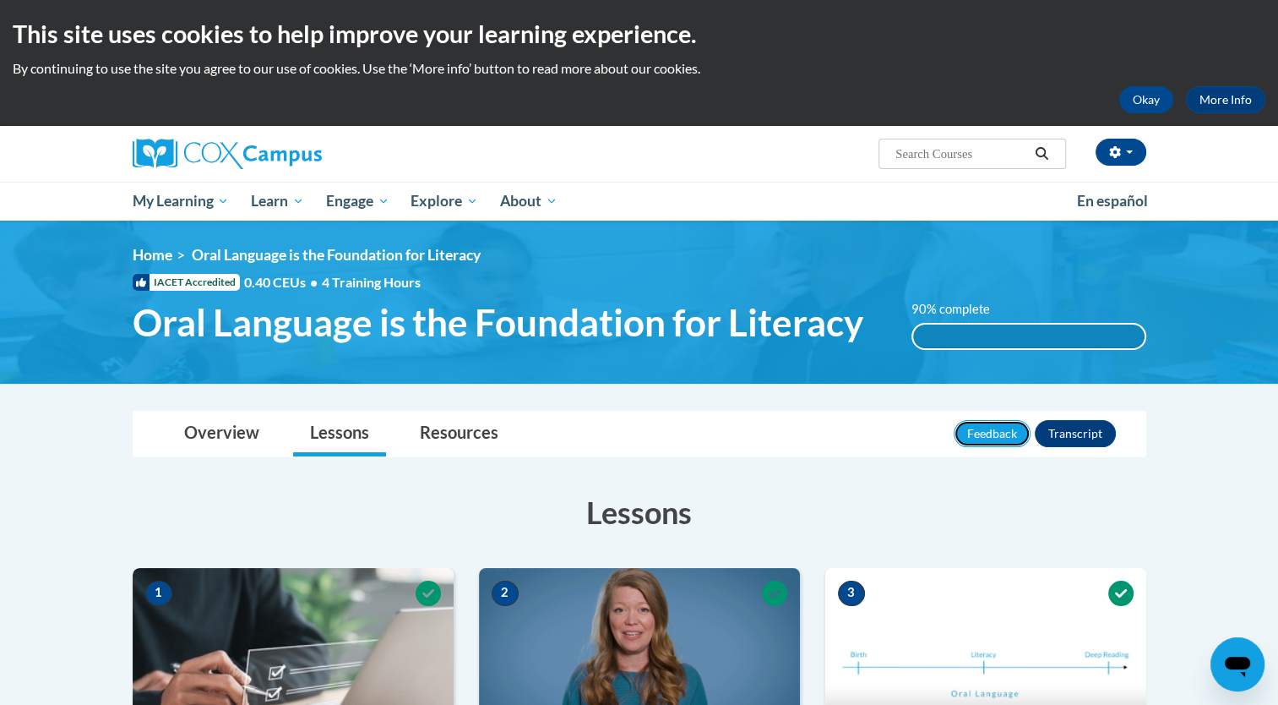
click at [993, 432] on button "Feedback" at bounding box center [992, 433] width 77 height 27
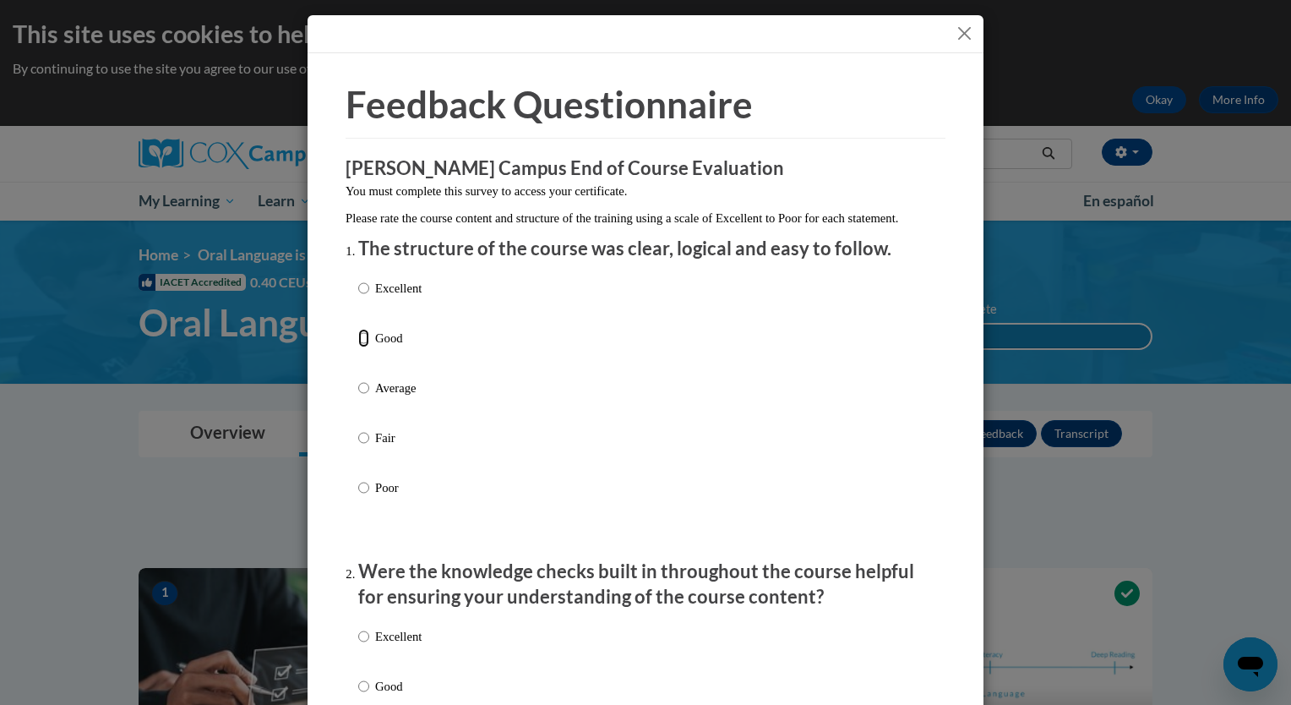
click at [358, 347] on input "Good" at bounding box center [363, 338] width 11 height 19
radio input "true"
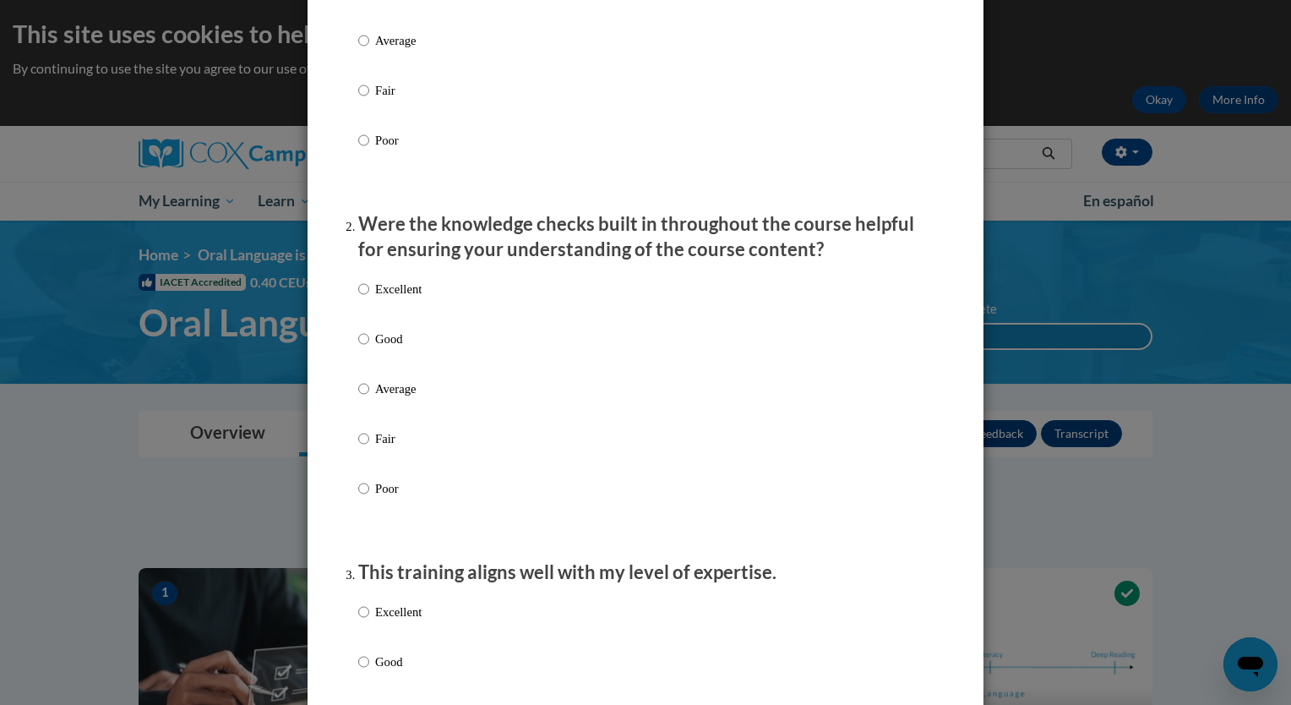
scroll to position [348, 0]
click at [358, 347] on input "Good" at bounding box center [363, 338] width 11 height 19
radio input "true"
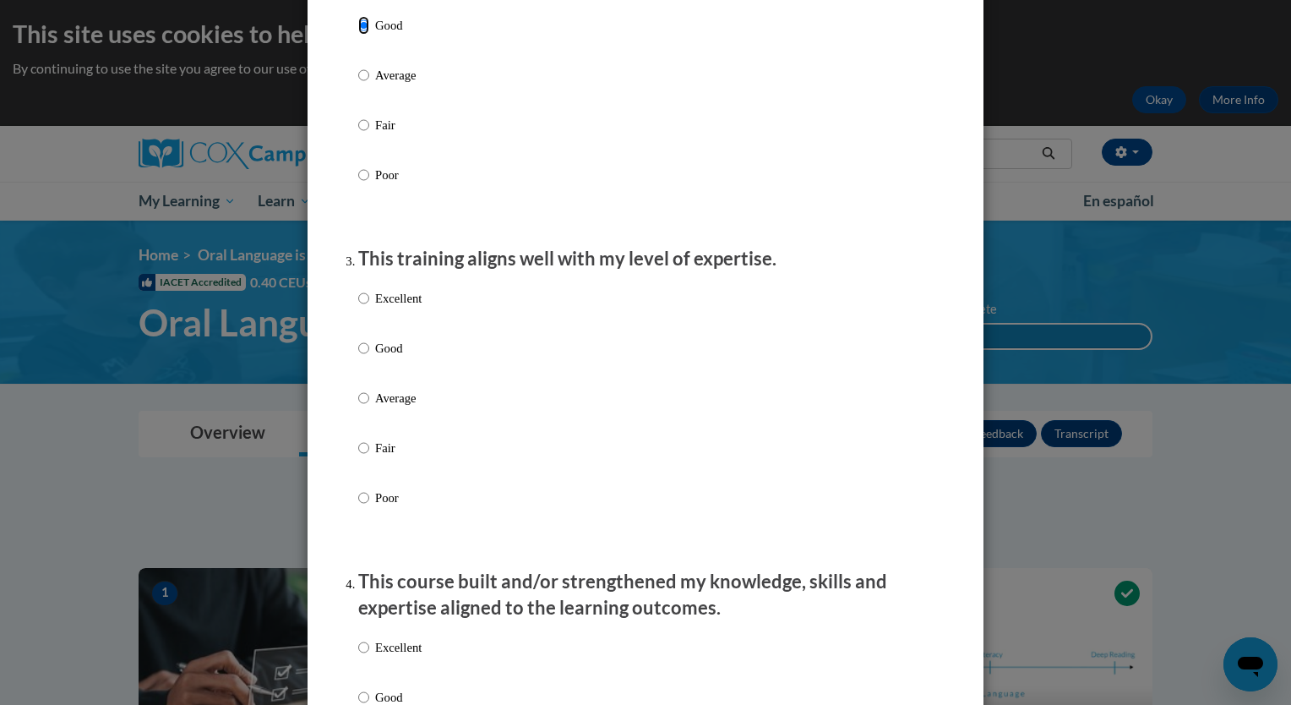
scroll to position [679, 0]
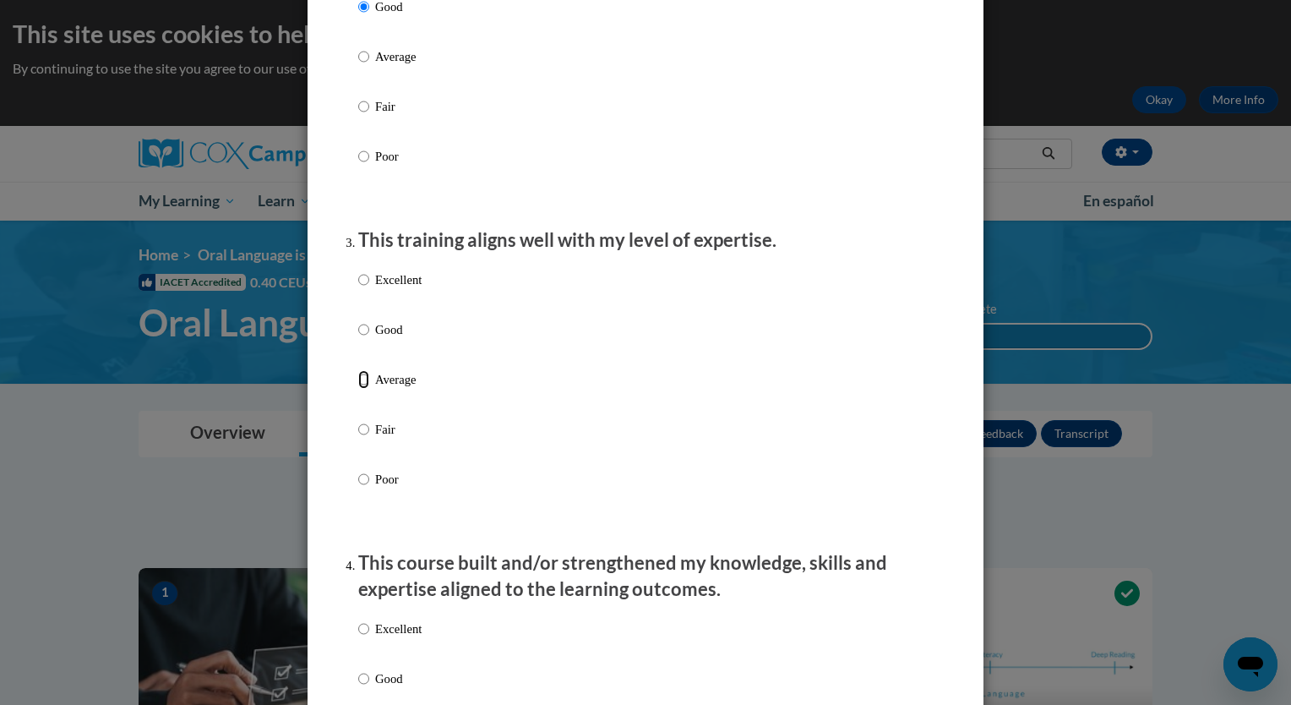
click at [358, 389] on input "Average" at bounding box center [363, 379] width 11 height 19
radio input "true"
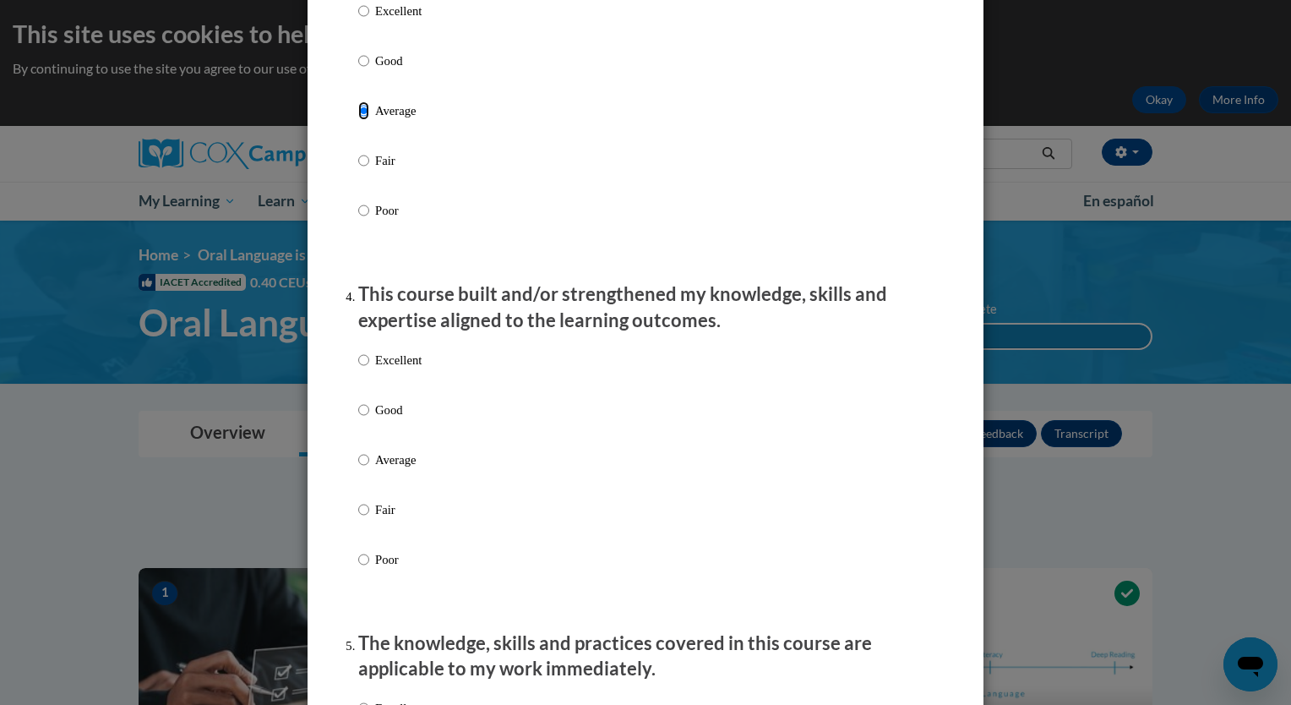
scroll to position [962, 0]
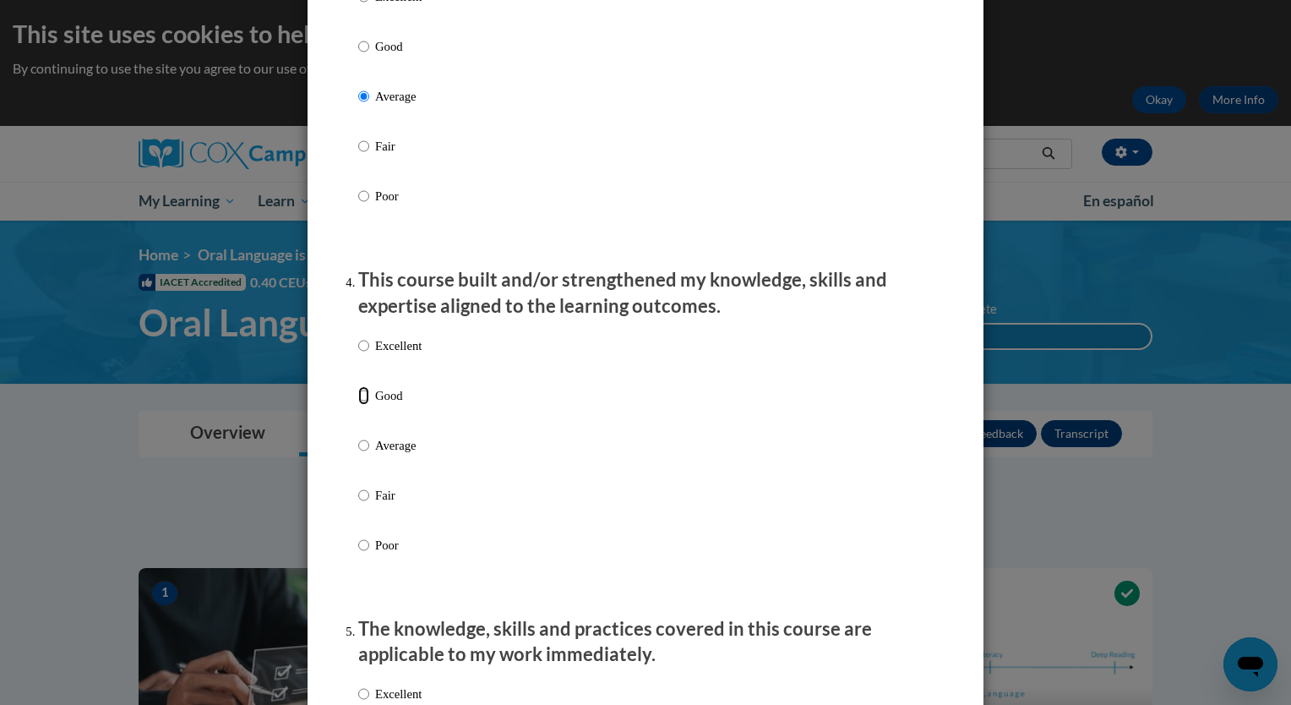
click at [358, 405] on input "Good" at bounding box center [363, 395] width 11 height 19
radio input "true"
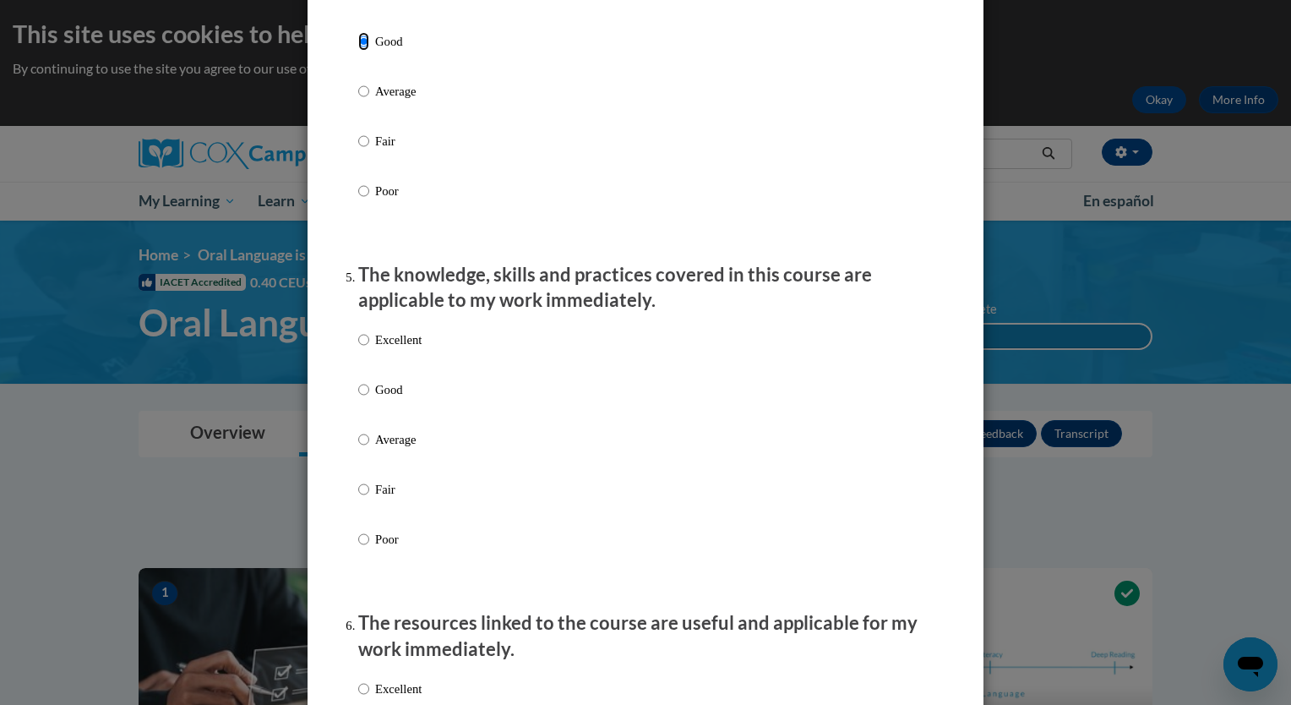
scroll to position [1328, 0]
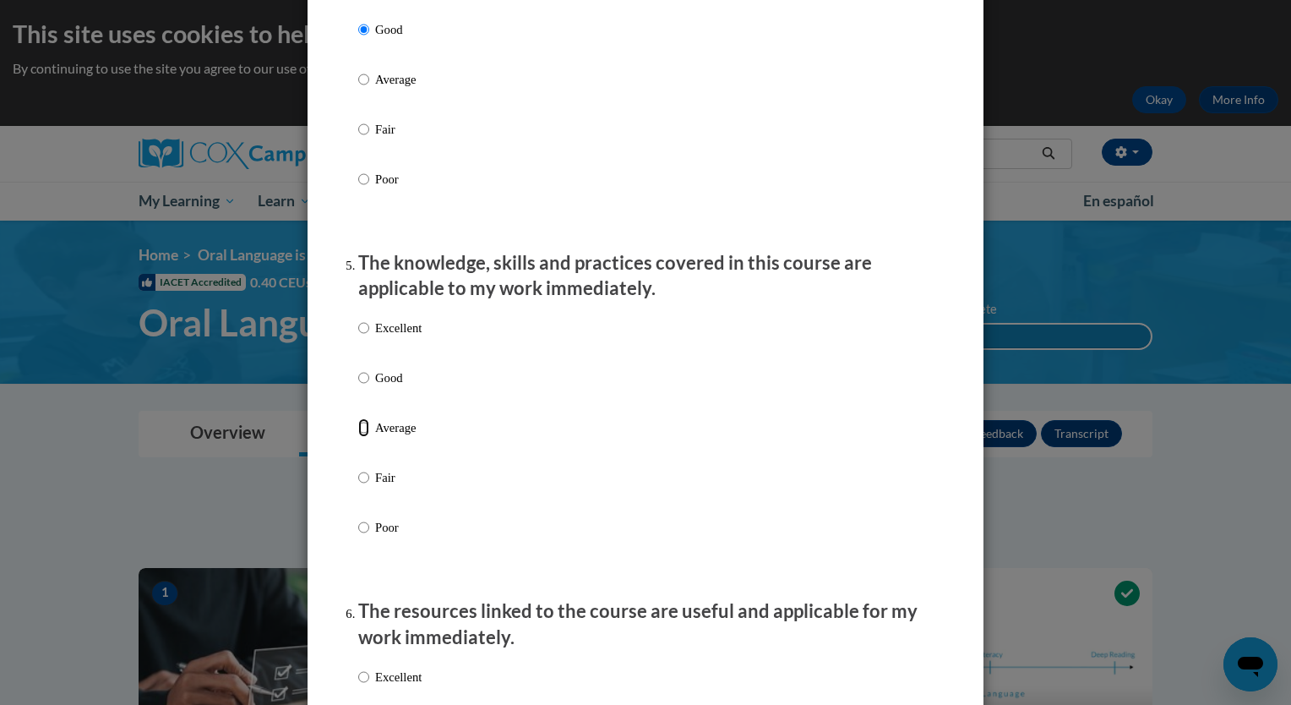
click at [358, 437] on input "Average" at bounding box center [363, 427] width 11 height 19
radio input "true"
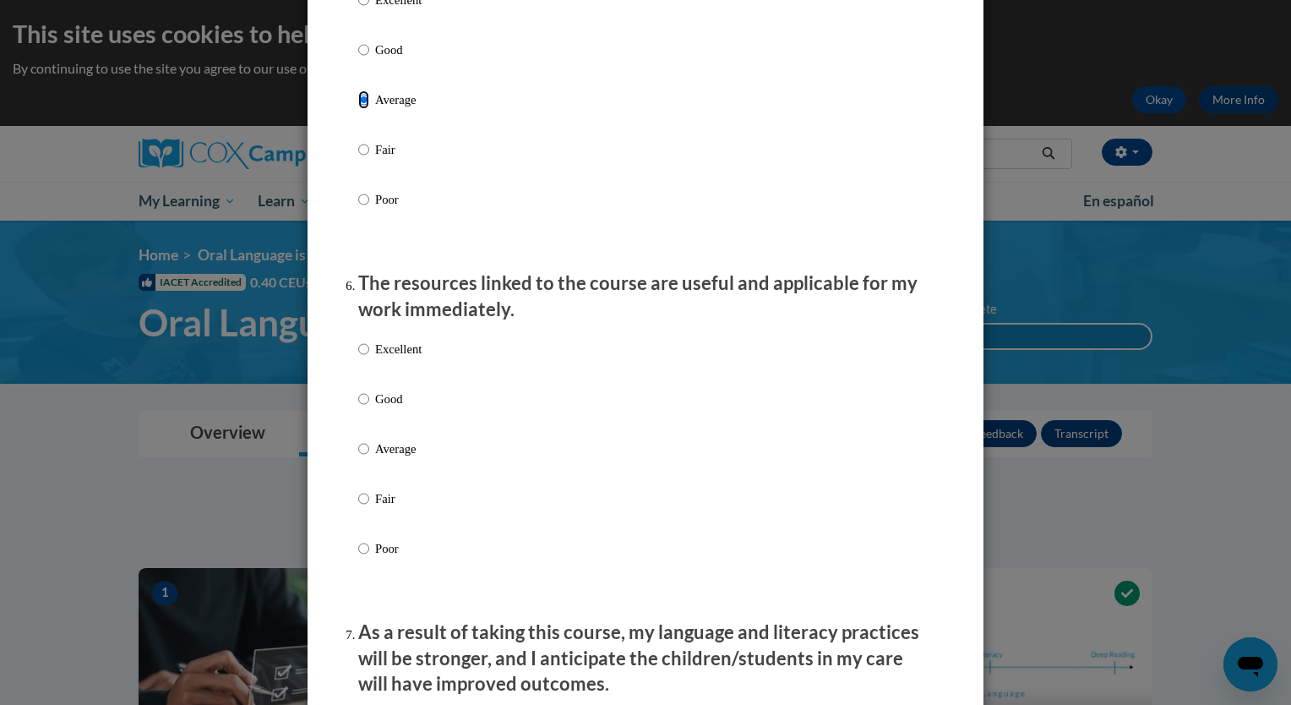
scroll to position [1656, 0]
click at [358, 408] on input "Good" at bounding box center [363, 398] width 11 height 19
radio input "true"
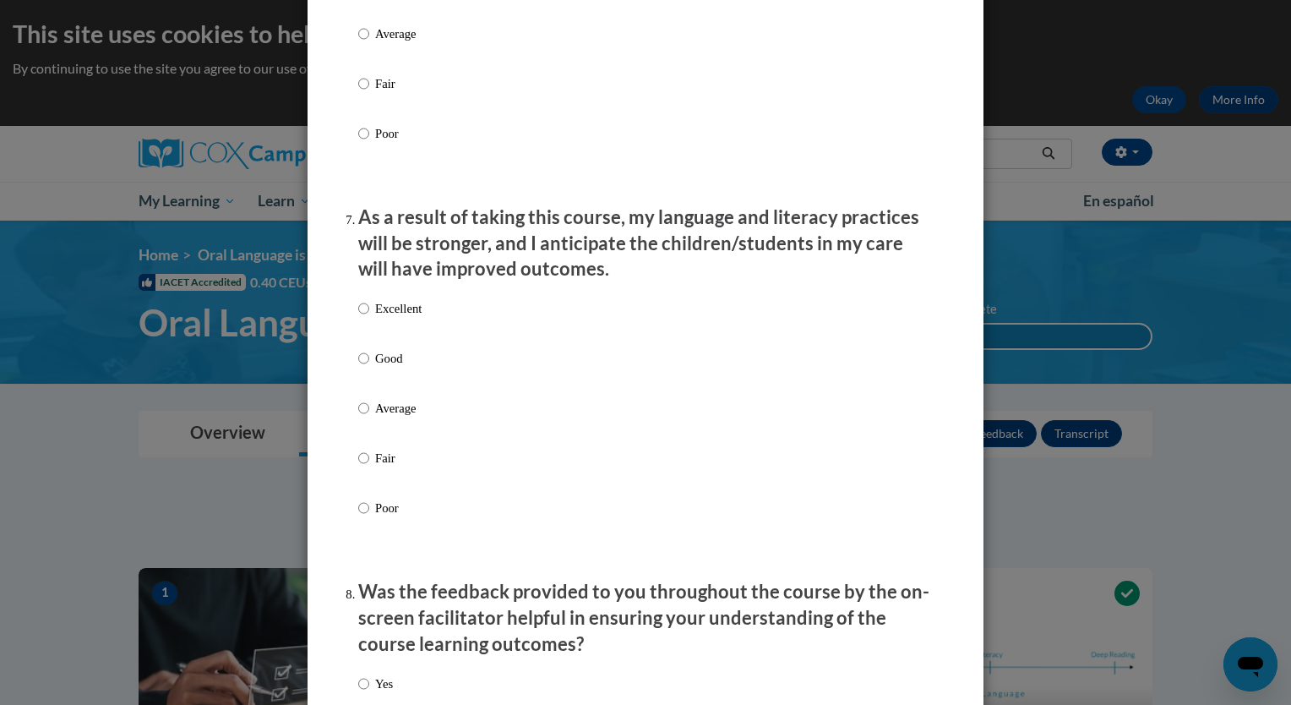
scroll to position [2073, 0]
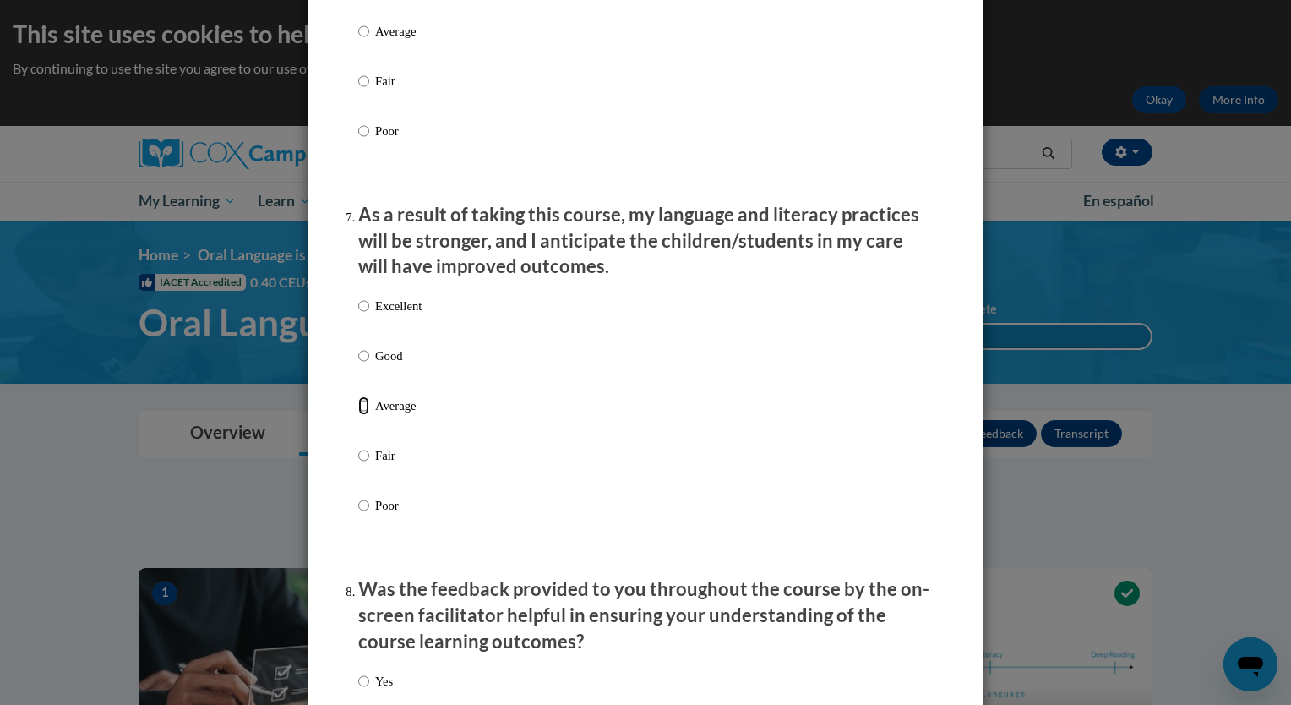
click at [358, 415] on input "Average" at bounding box center [363, 405] width 11 height 19
radio input "true"
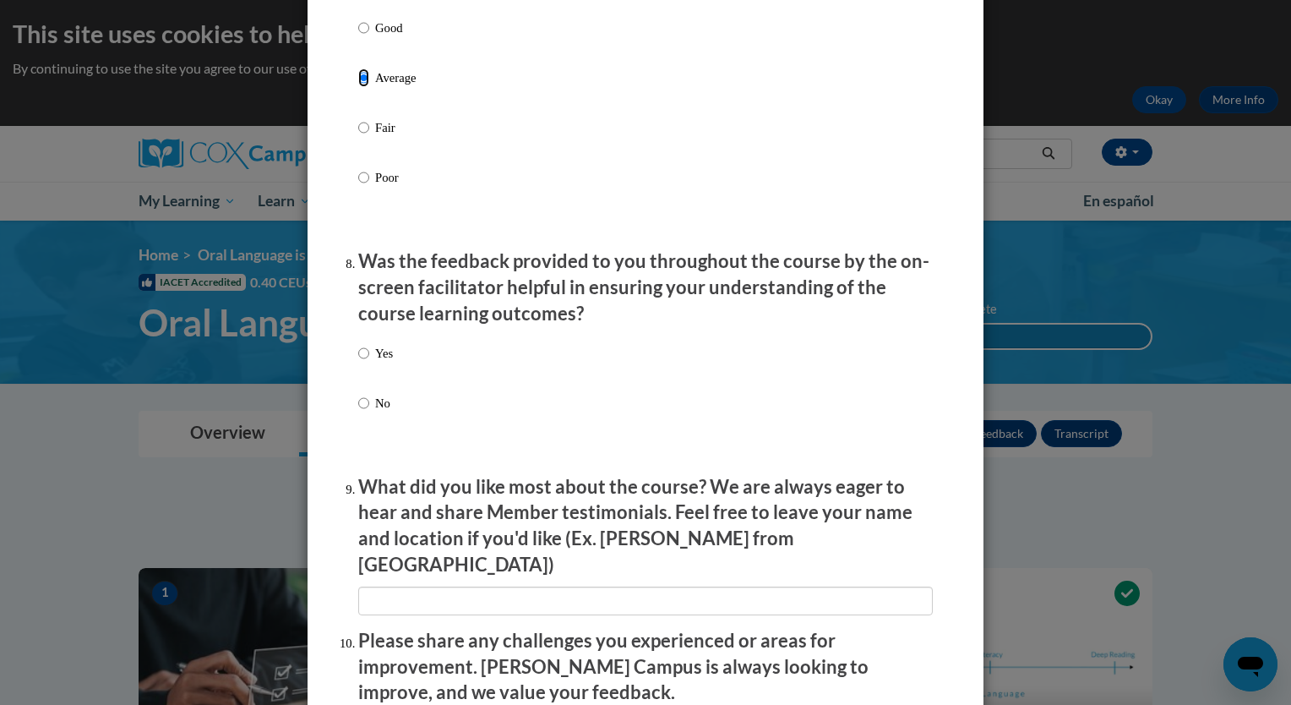
scroll to position [2406, 0]
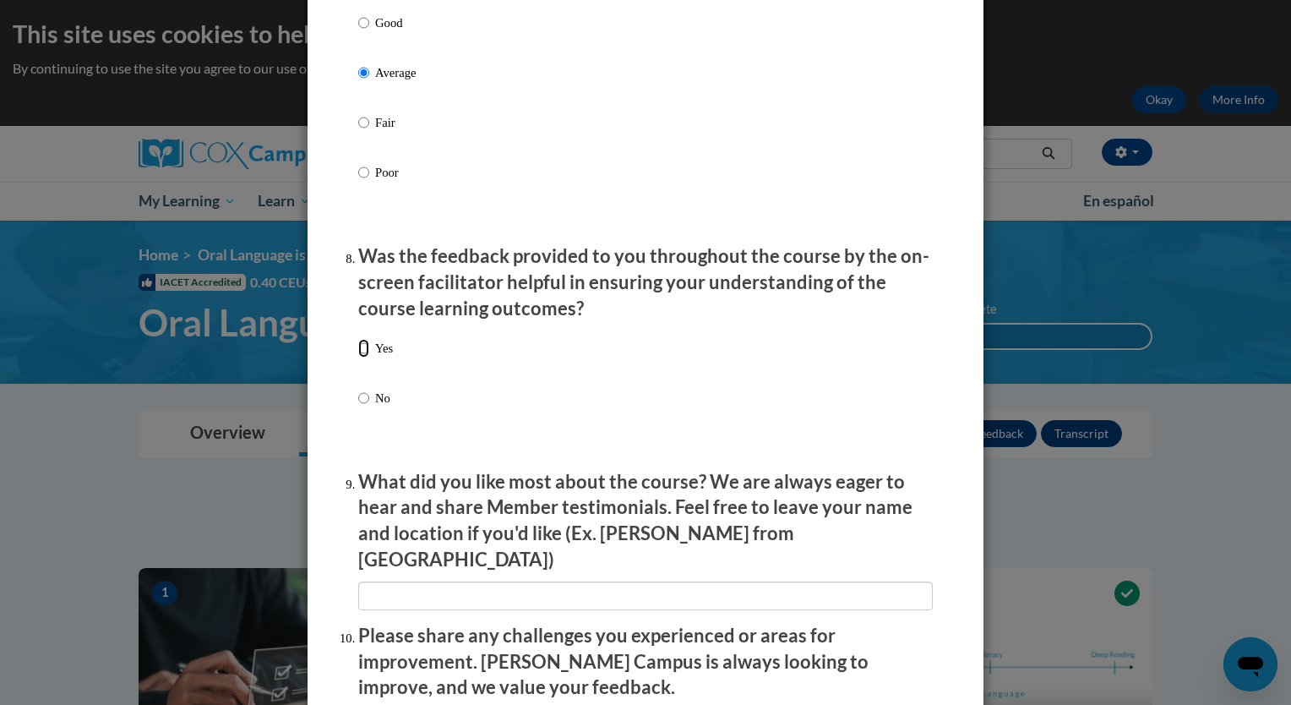
click at [358, 357] on input "Yes" at bounding box center [363, 348] width 11 height 19
radio input "true"
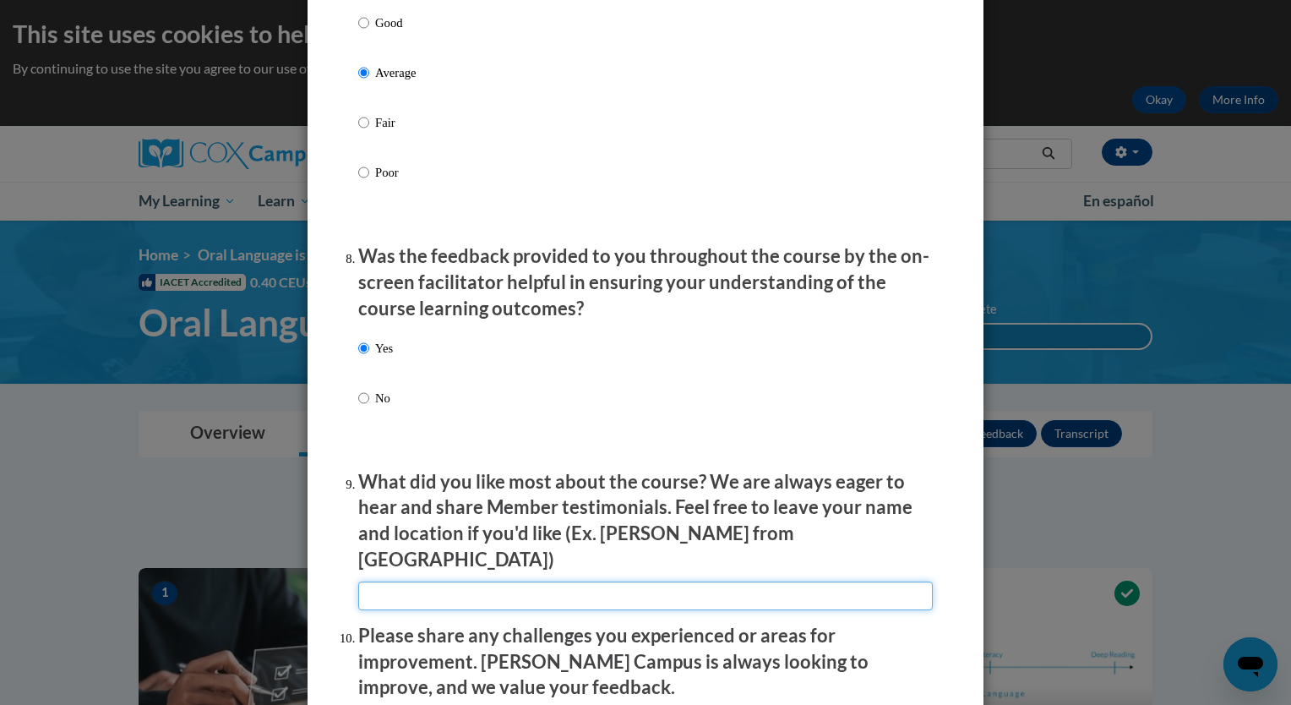
click at [462, 594] on input "textbox" at bounding box center [645, 595] width 574 height 29
click at [809, 589] on input "textbox" at bounding box center [645, 595] width 574 height 29
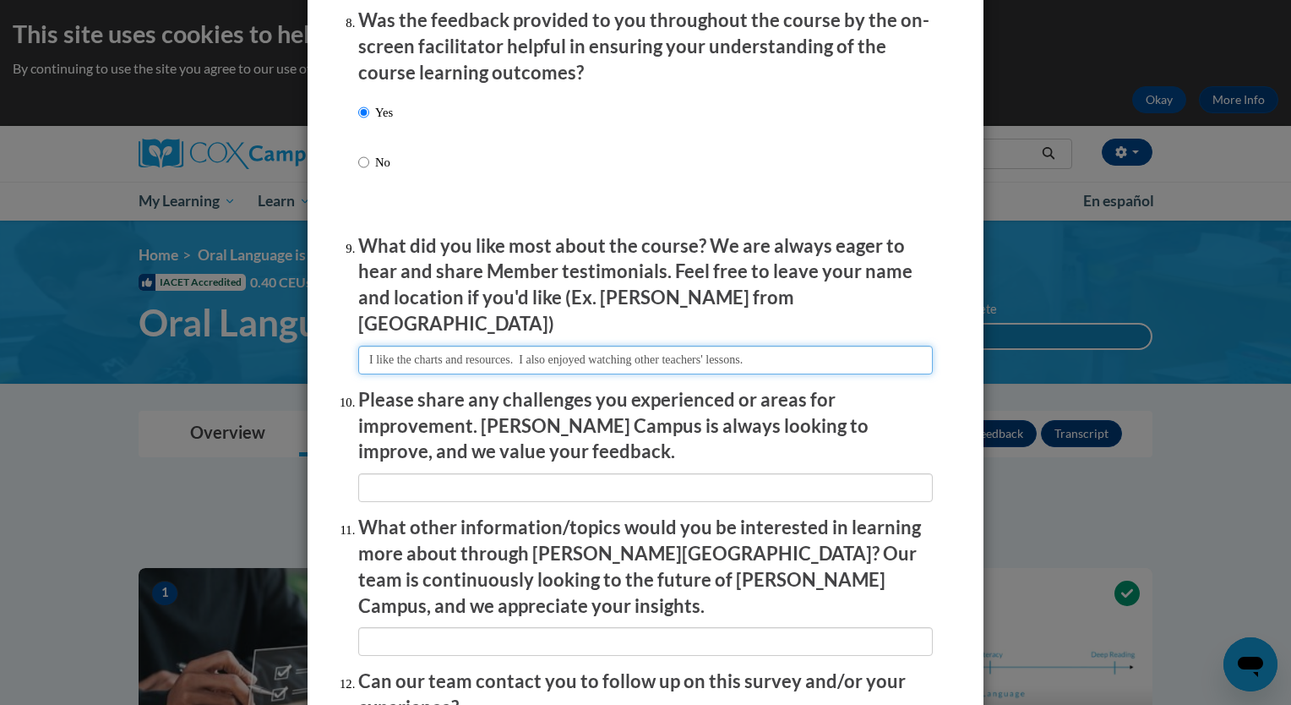
type input "I like the charts and resources. I also enjoyed watching other teachers' lesson…"
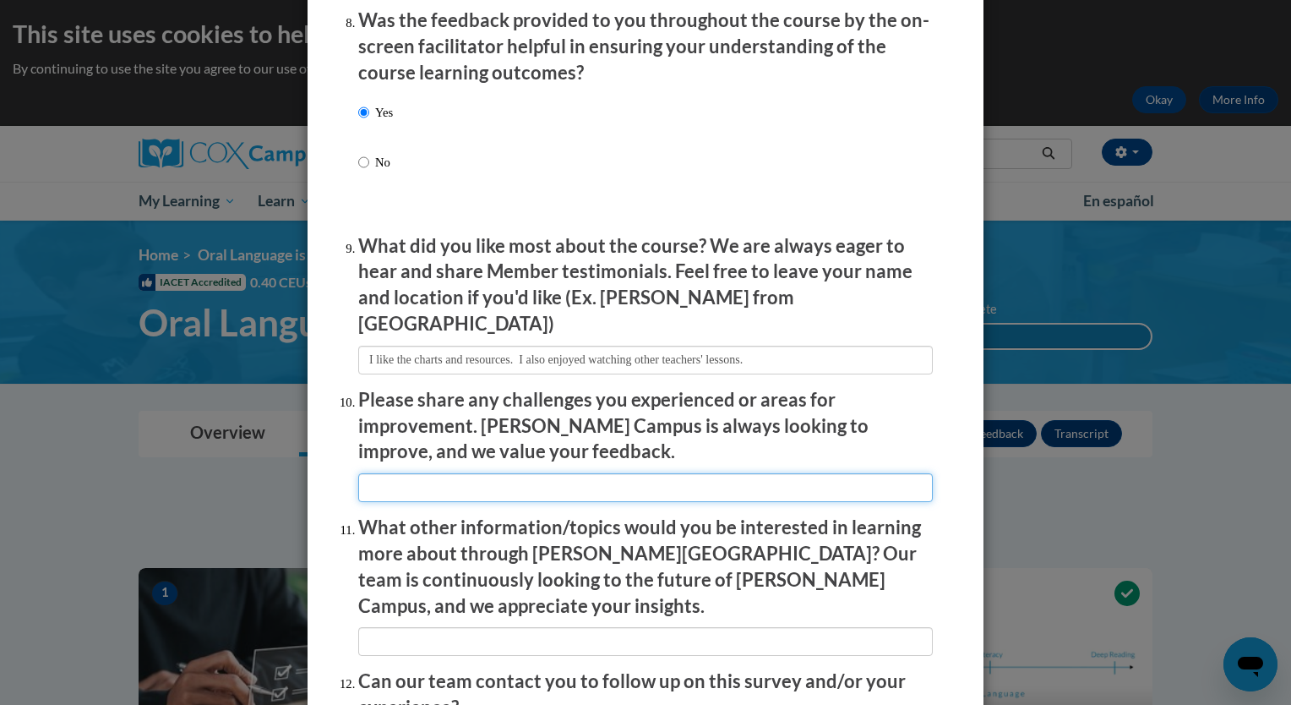
click at [649, 475] on input "textbox" at bounding box center [645, 487] width 574 height 29
type input "T"
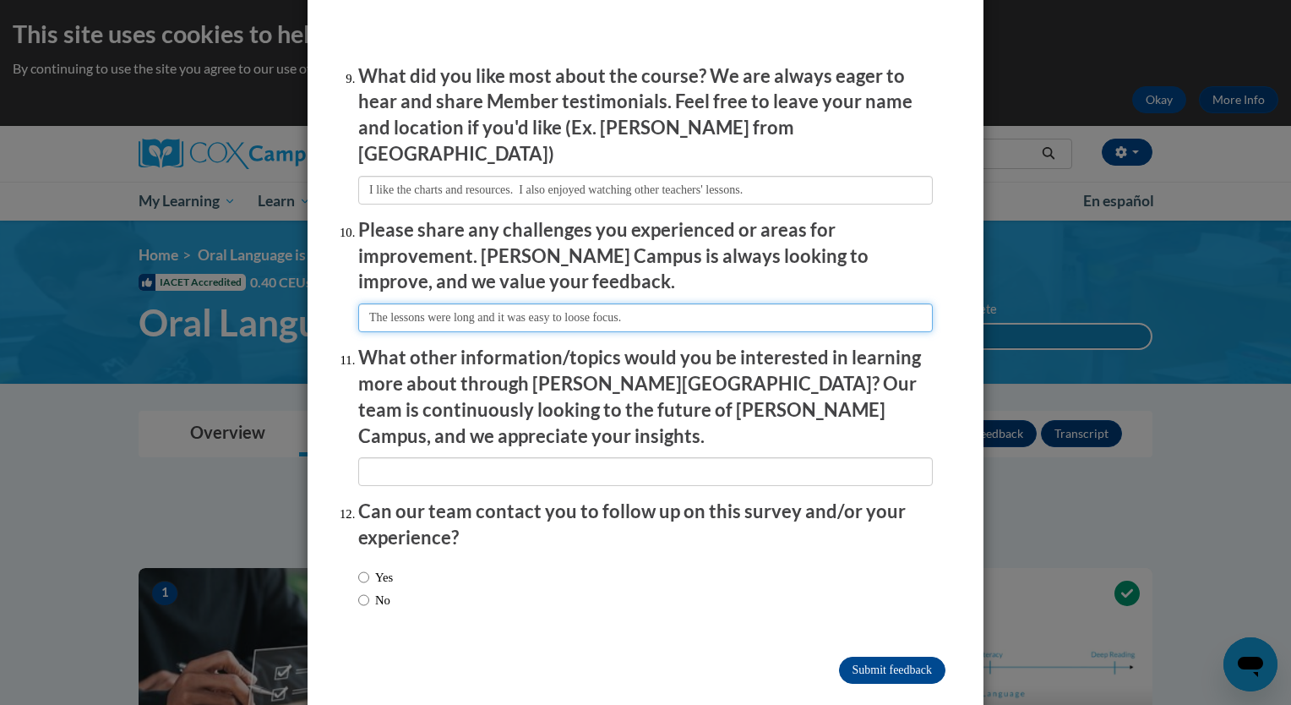
scroll to position [2813, 0]
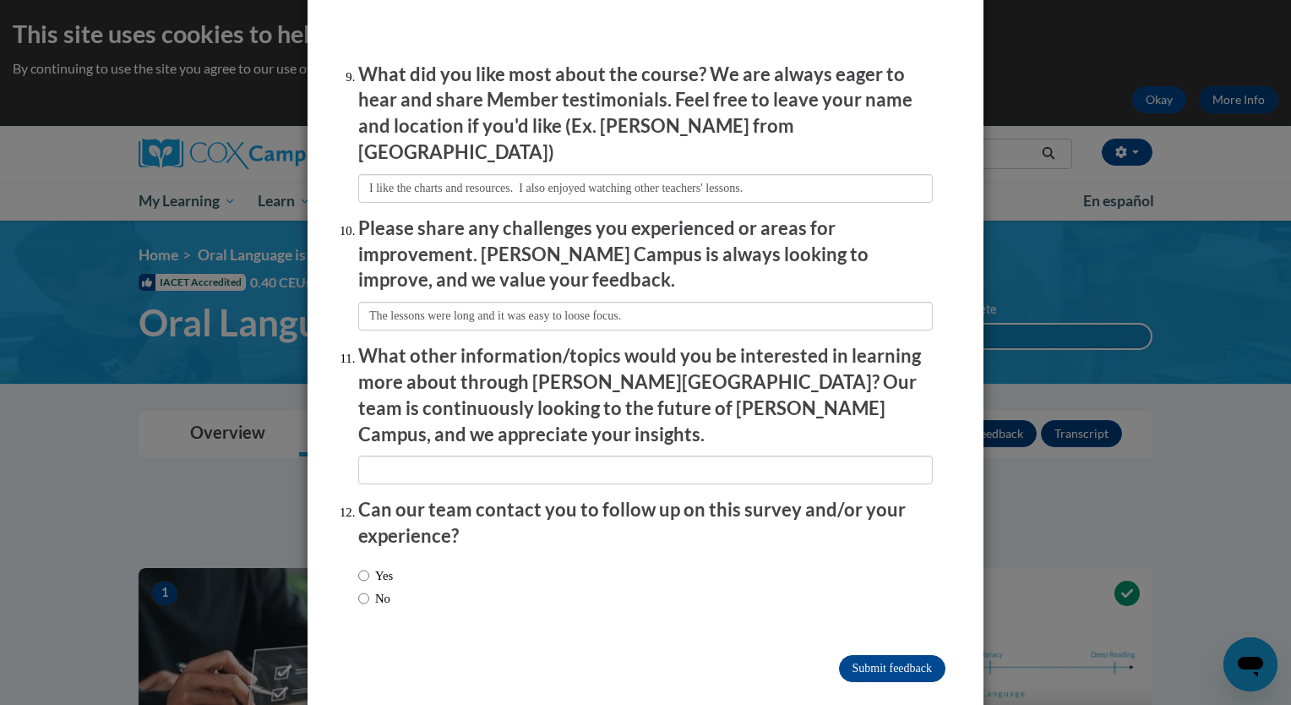
click at [441, 356] on p "What other information/topics would you be interested in learning more about th…" at bounding box center [645, 395] width 574 height 104
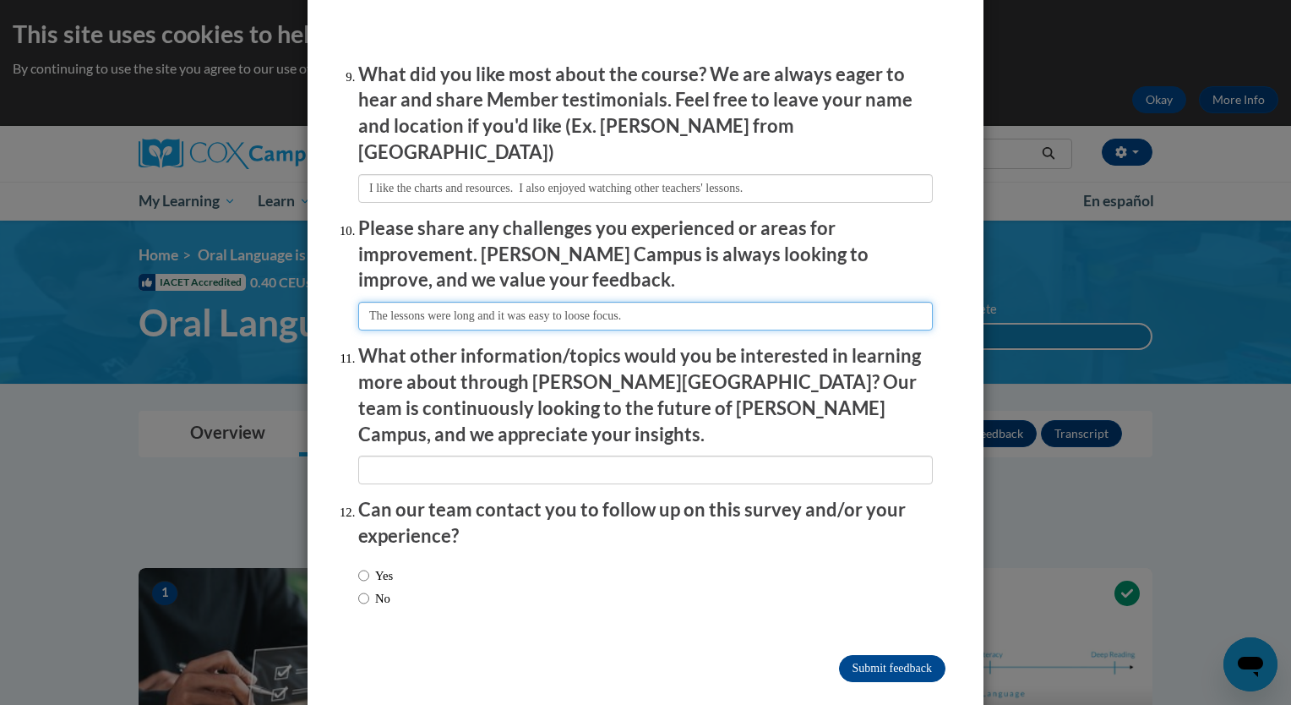
click at [479, 313] on input "textbox" at bounding box center [645, 316] width 574 height 29
type input "The lessons were long, and it was easy to loose focus."
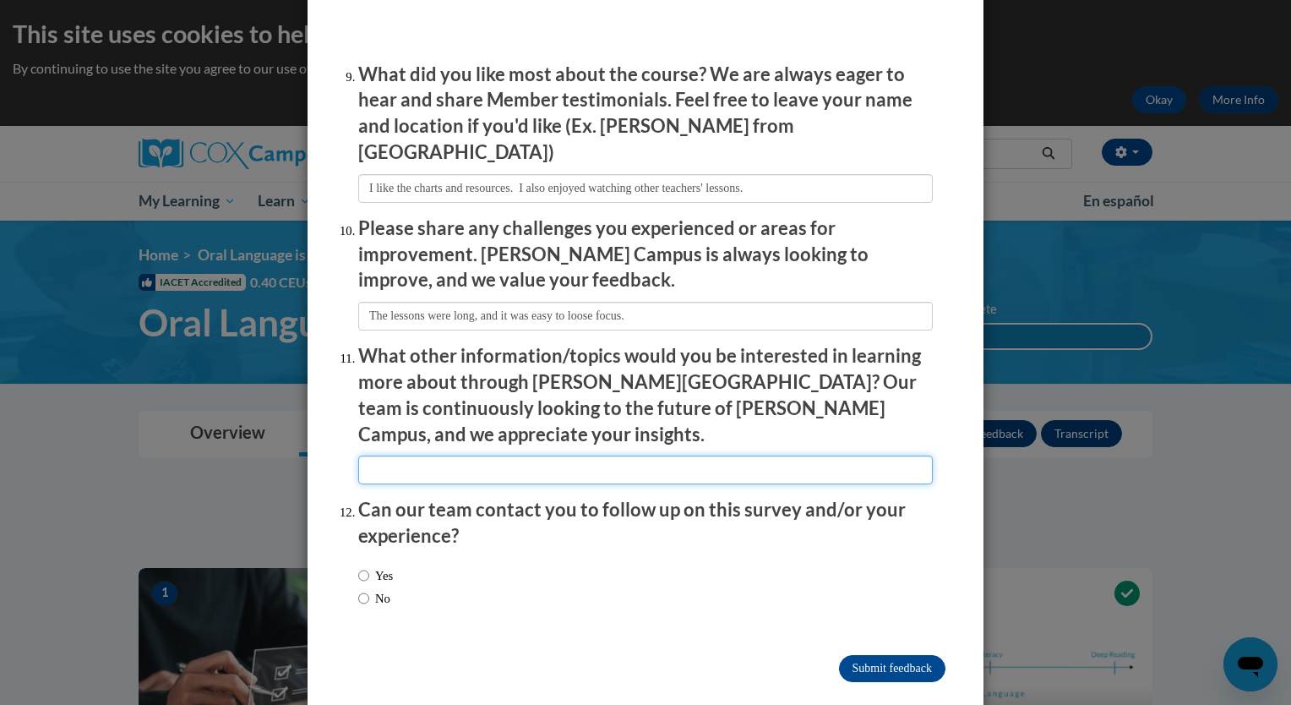
click at [539, 455] on input "textbox" at bounding box center [645, 469] width 574 height 29
type input "NA"
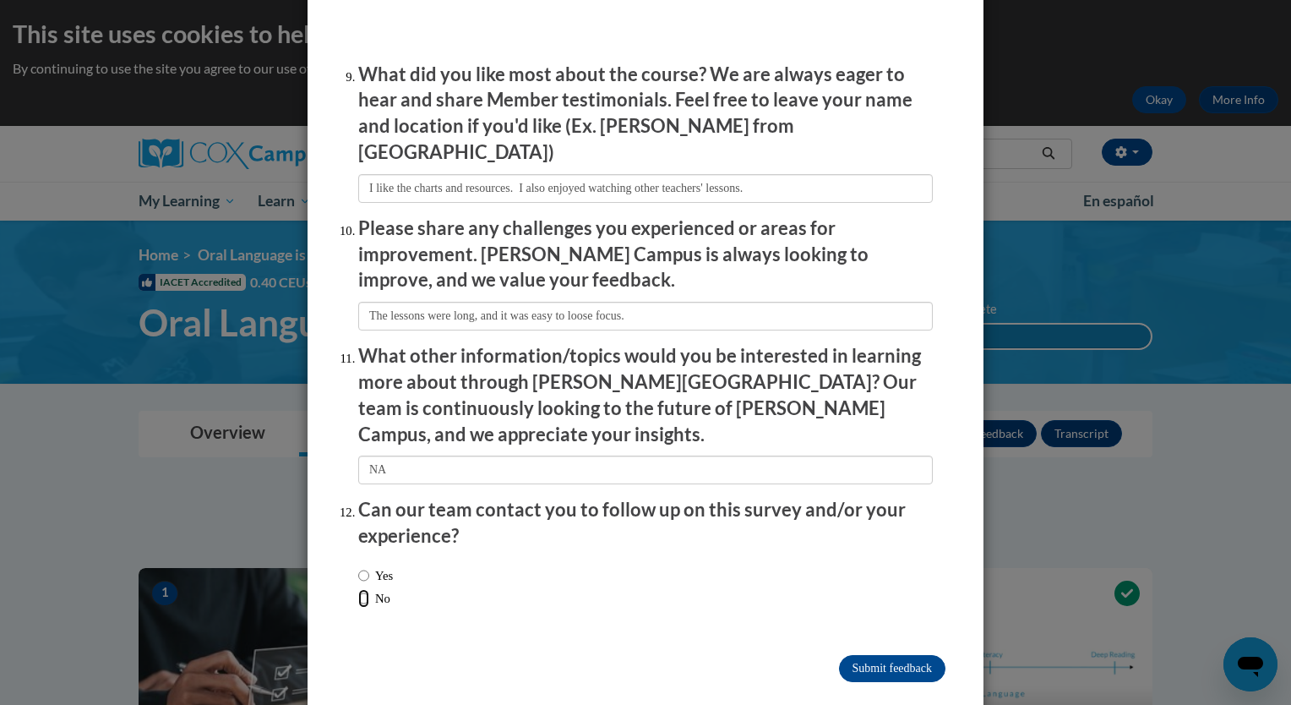
click at [358, 589] on input "No" at bounding box center [363, 598] width 11 height 19
radio input "true"
click at [882, 655] on input "Submit feedback" at bounding box center [892, 668] width 106 height 27
